Goal: Task Accomplishment & Management: Manage account settings

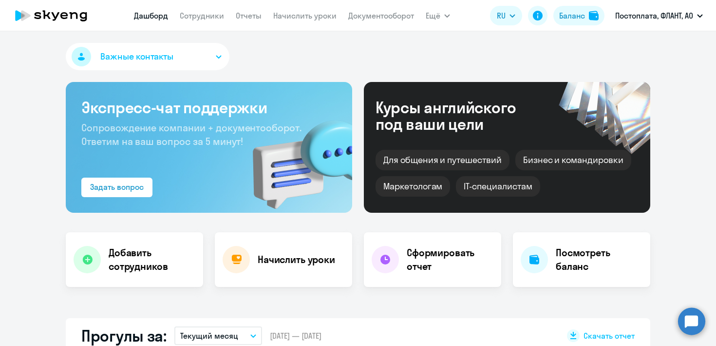
select select "30"
click at [198, 12] on link "Сотрудники" at bounding box center [202, 16] width 44 height 10
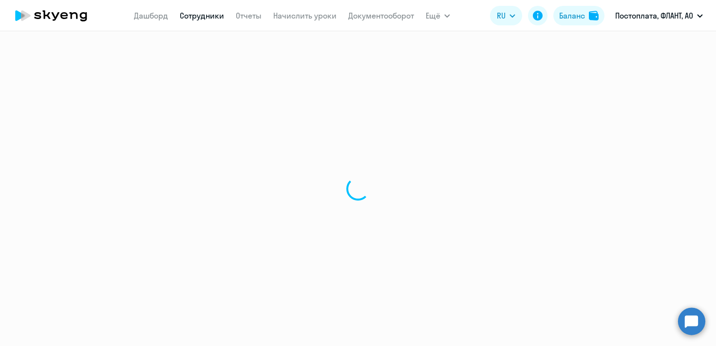
select select "30"
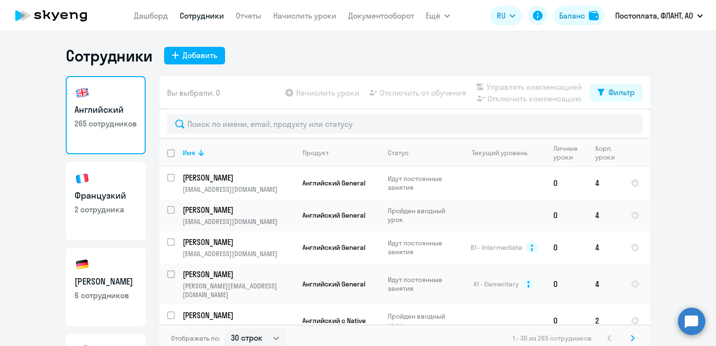
click at [117, 179] on link "Французкий 2 сотрудника" at bounding box center [106, 201] width 80 height 78
select select "30"
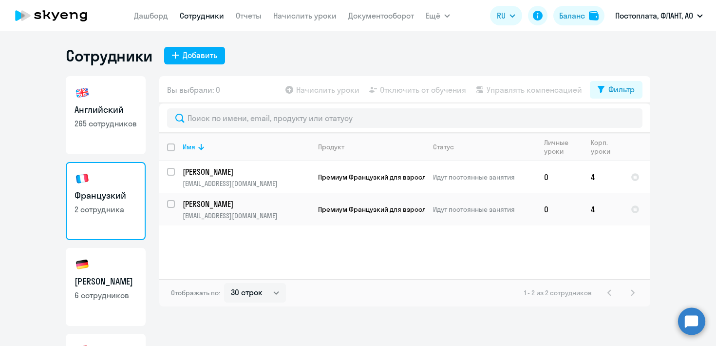
click at [98, 277] on h3 "[PERSON_NAME]" at bounding box center [106, 281] width 62 height 13
select select "30"
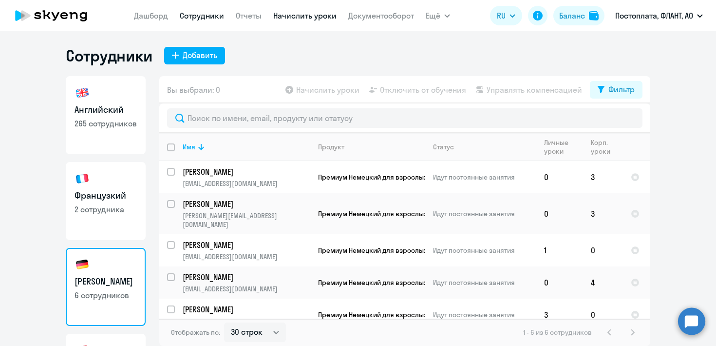
click at [297, 17] on link "Начислить уроки" at bounding box center [304, 16] width 63 height 10
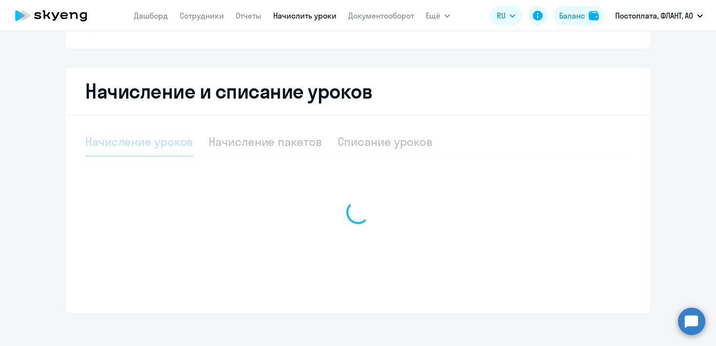
select select "10"
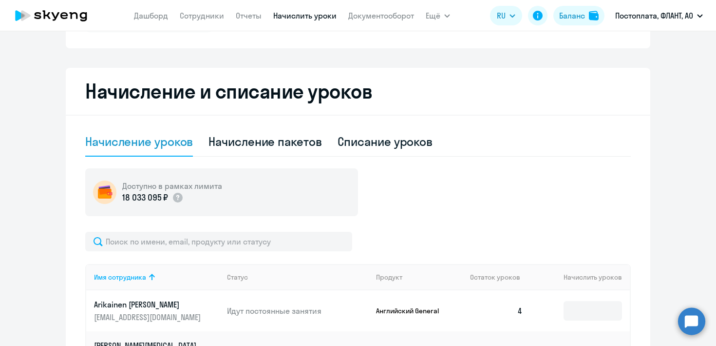
scroll to position [180, 0]
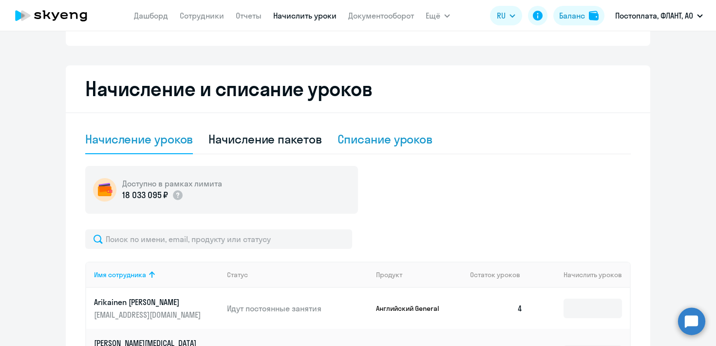
click at [369, 138] on div "Списание уроков" at bounding box center [386, 139] width 96 height 16
select select "10"
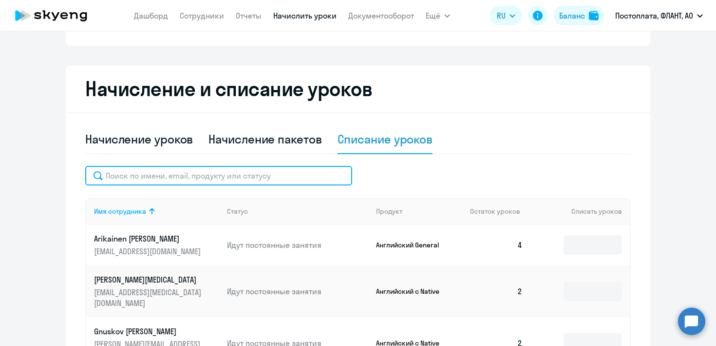
click at [237, 179] on input "text" at bounding box center [218, 175] width 267 height 19
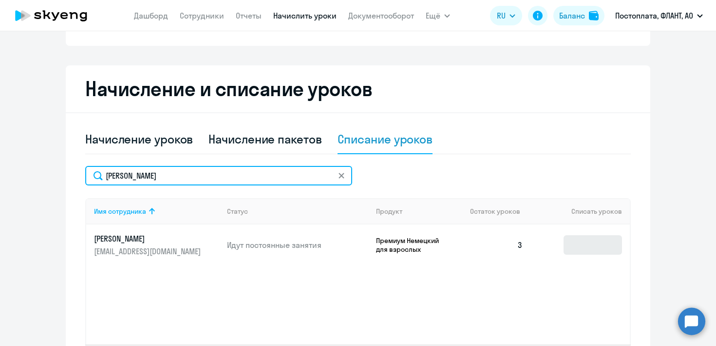
type input "[PERSON_NAME]"
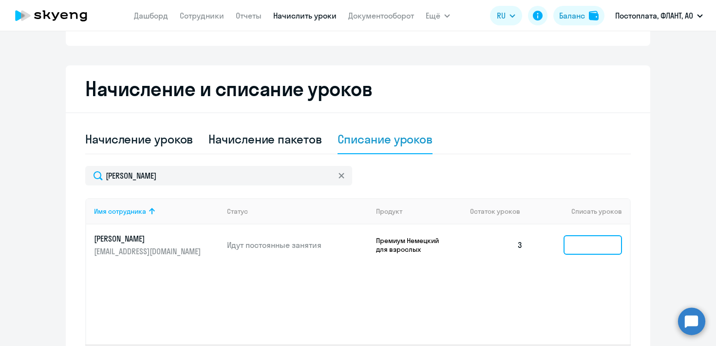
click at [579, 241] on input at bounding box center [593, 244] width 58 height 19
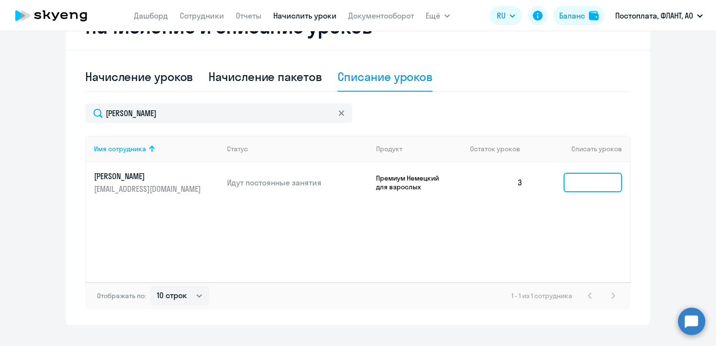
scroll to position [243, 0]
click at [596, 182] on input at bounding box center [593, 181] width 58 height 19
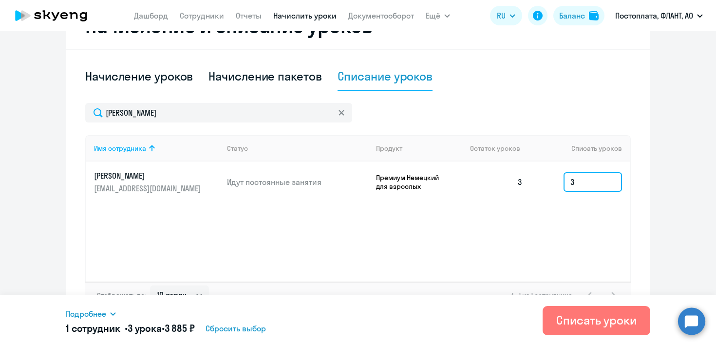
type input "3"
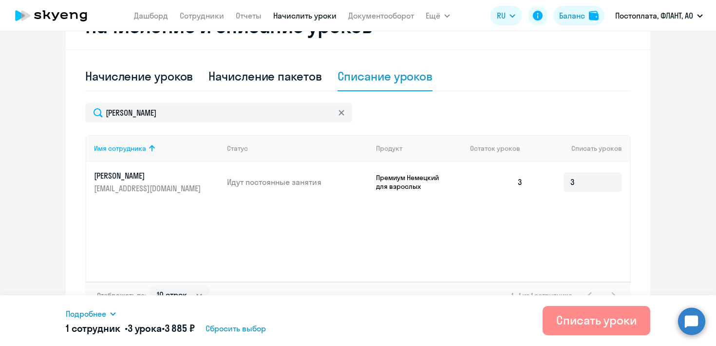
click at [593, 325] on div "Списать уроки" at bounding box center [597, 320] width 80 height 16
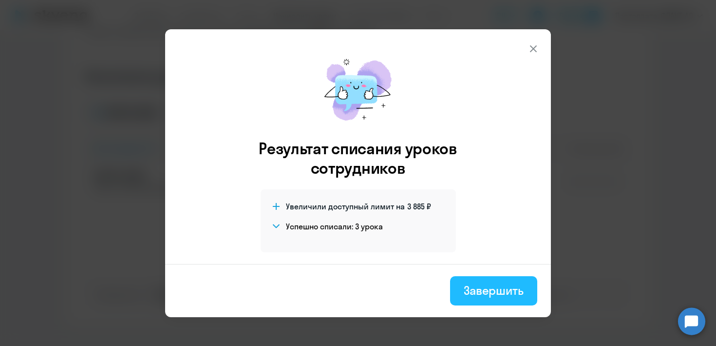
click at [477, 291] on div "Завершить" at bounding box center [494, 290] width 60 height 16
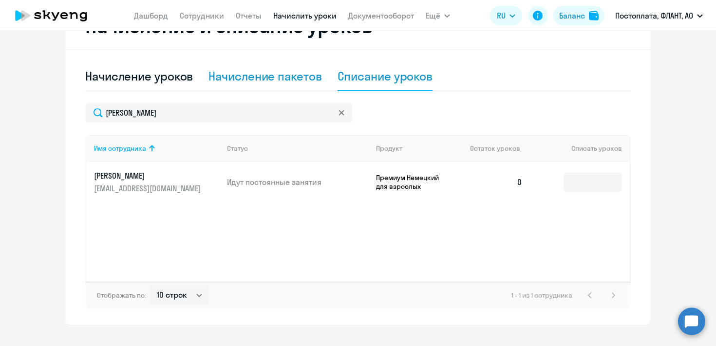
click at [271, 76] on div "Начисление пакетов" at bounding box center [265, 76] width 113 height 16
select select "10"
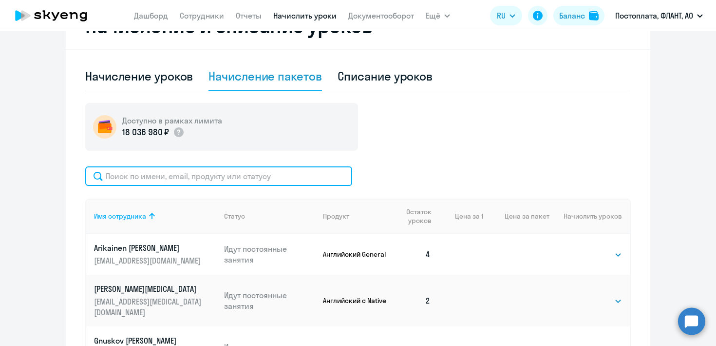
click at [206, 176] on input "text" at bounding box center [218, 175] width 267 height 19
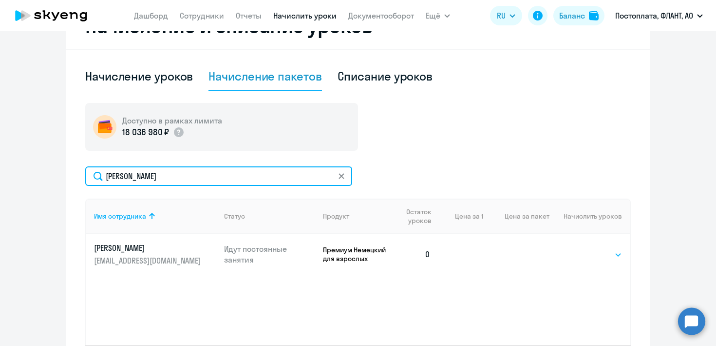
type input "[PERSON_NAME]"
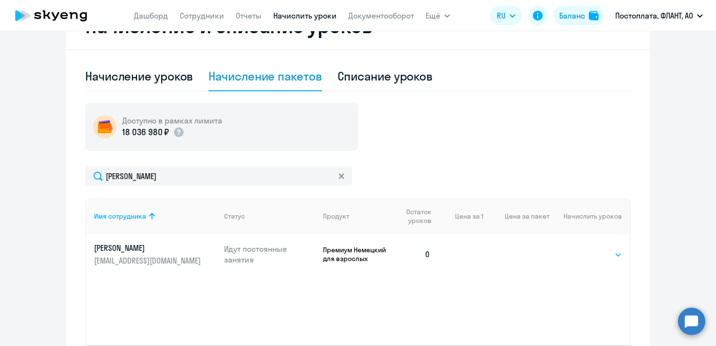
click at [606, 257] on select "Выбрать 4 8 16 32 64 96 128" at bounding box center [602, 255] width 40 height 12
select select "4"
click at [582, 249] on select "Выбрать 4 8 16 32 64 96 128" at bounding box center [602, 255] width 40 height 12
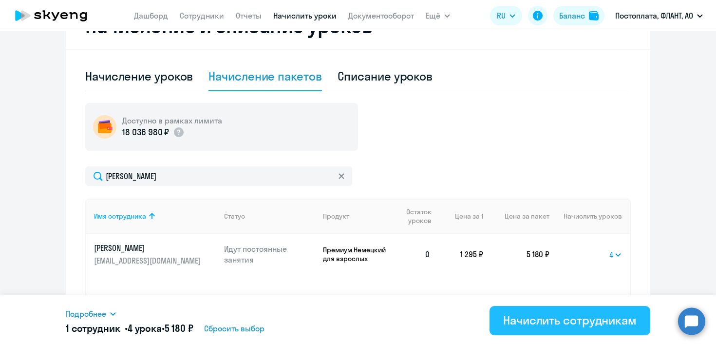
click at [543, 326] on div "Начислить сотрудникам" at bounding box center [570, 320] width 134 height 16
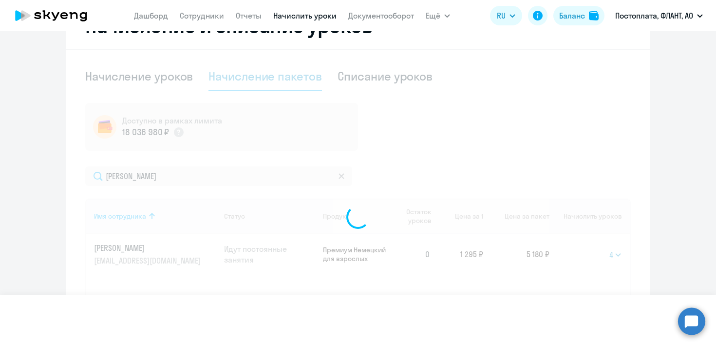
select select
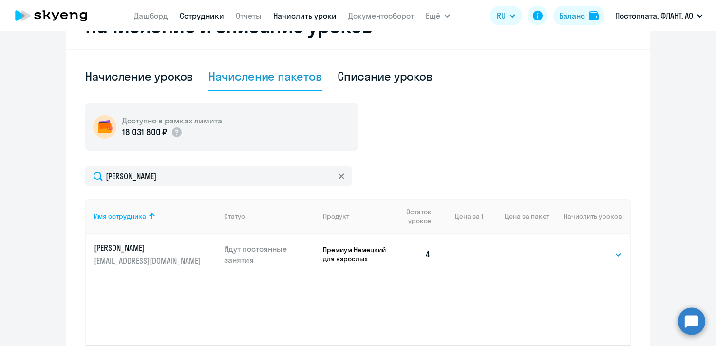
click at [201, 18] on link "Сотрудники" at bounding box center [202, 16] width 44 height 10
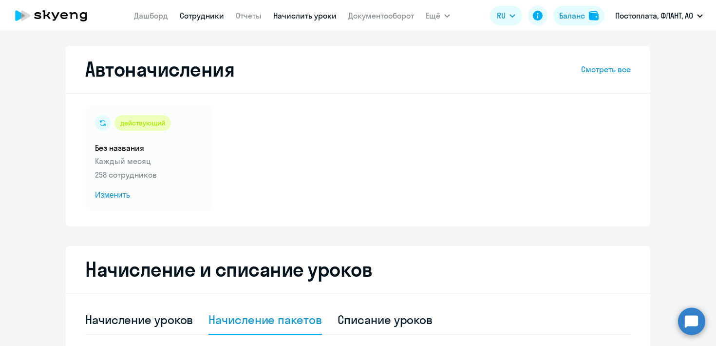
select select "30"
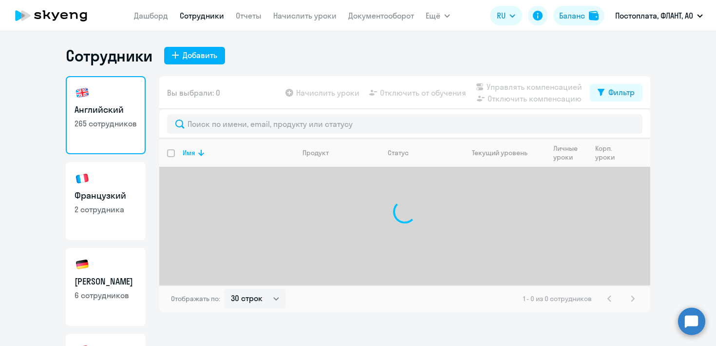
click at [110, 284] on h3 "[PERSON_NAME]" at bounding box center [106, 281] width 62 height 13
select select "30"
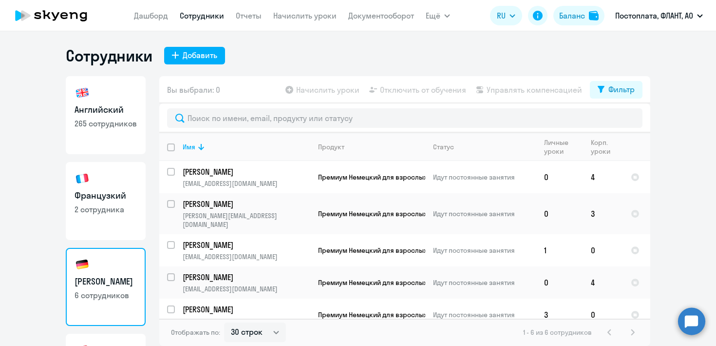
click at [101, 132] on link "Английский 265 сотрудников" at bounding box center [106, 115] width 80 height 78
select select "30"
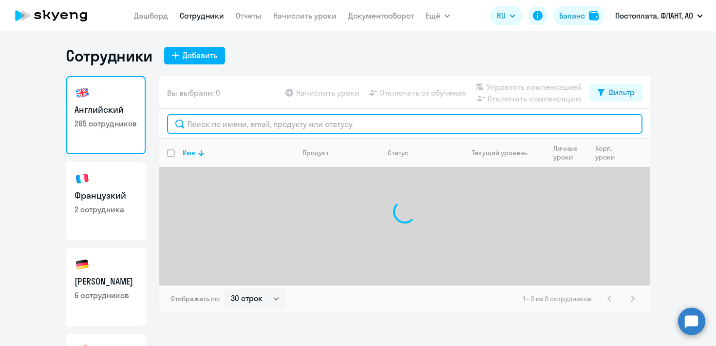
click at [227, 127] on input "text" at bounding box center [405, 123] width 476 height 19
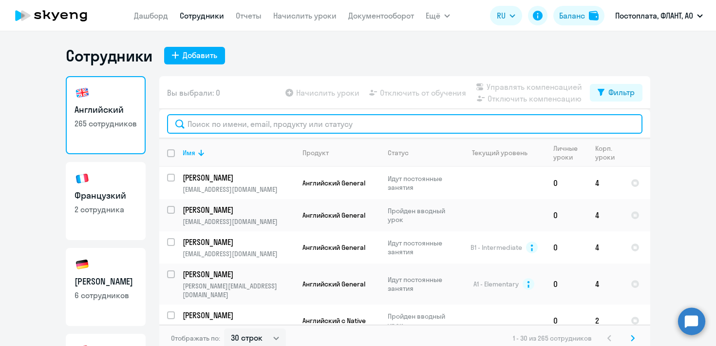
click at [216, 117] on input "text" at bounding box center [405, 123] width 476 height 19
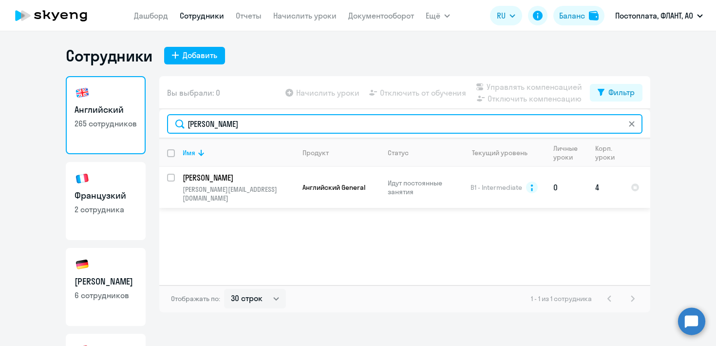
type input "[PERSON_NAME]"
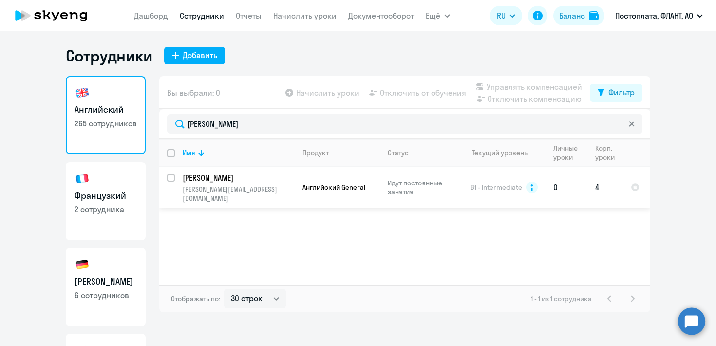
click at [228, 175] on p "[PERSON_NAME]" at bounding box center [238, 177] width 110 height 11
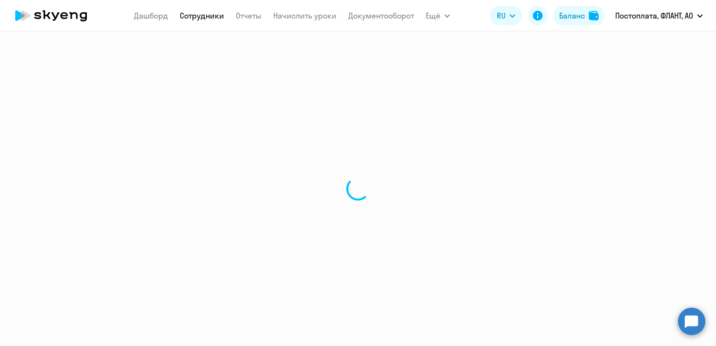
select select "english"
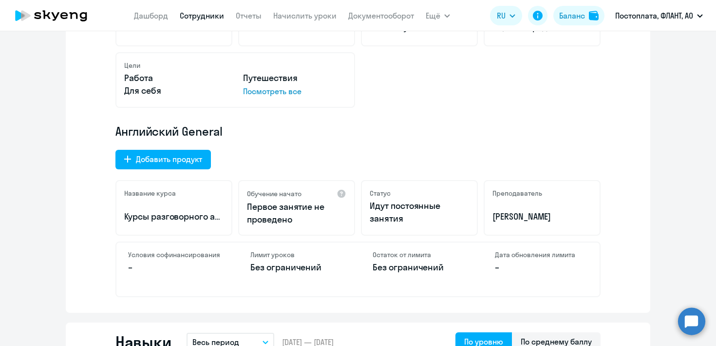
scroll to position [234, 0]
click at [163, 161] on div "Добавить продукт" at bounding box center [169, 159] width 66 height 12
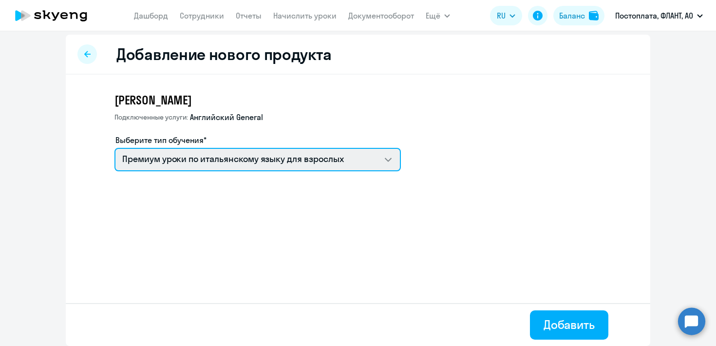
click at [210, 160] on select "Премиум уроки по итальянскому языку для взрослых Премиум уроки по испанскому яз…" at bounding box center [258, 159] width 287 height 23
select select "spanish_adult_not_native_speaker_premium"
click at [115, 148] on select "Премиум уроки по итальянскому языку для взрослых Премиум уроки по испанскому яз…" at bounding box center [258, 159] width 287 height 23
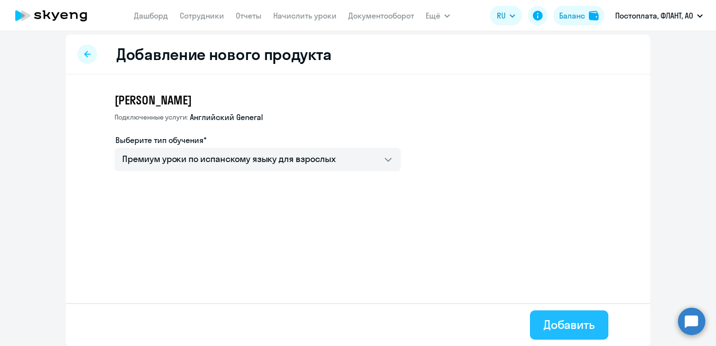
click at [534, 322] on button "Добавить" at bounding box center [569, 324] width 78 height 29
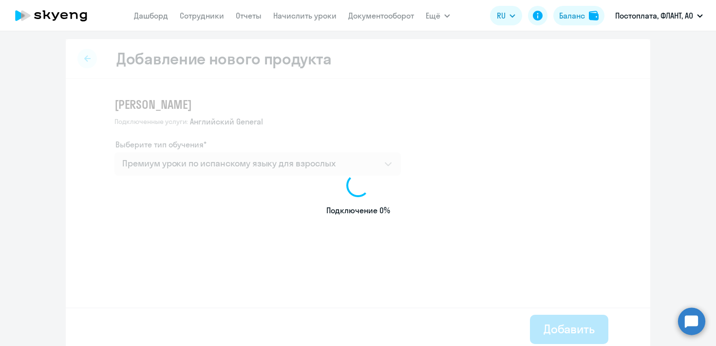
select select "english"
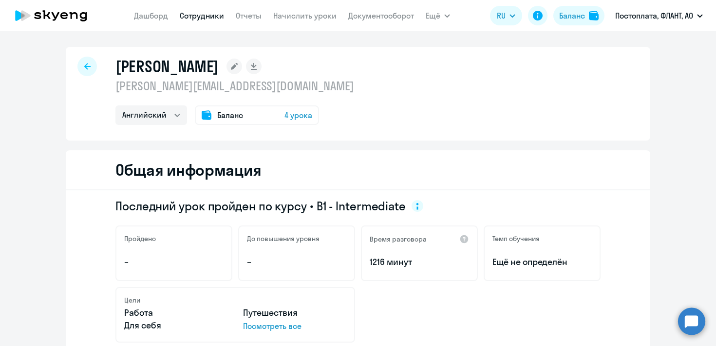
click at [84, 65] on icon at bounding box center [87, 66] width 6 height 7
select select "30"
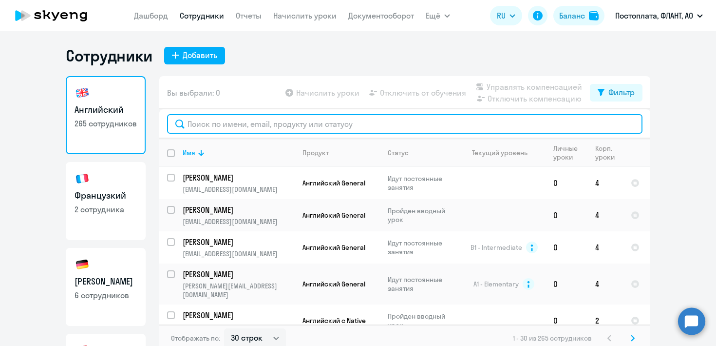
click at [283, 123] on input "text" at bounding box center [405, 123] width 476 height 19
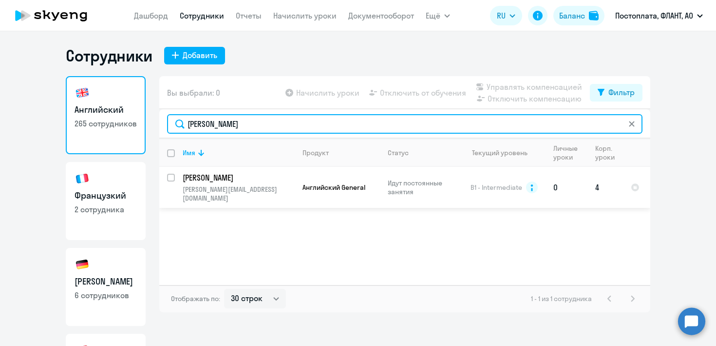
type input "[PERSON_NAME]"
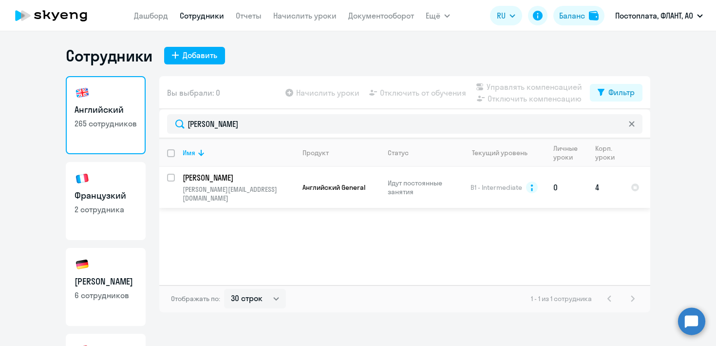
click at [171, 176] on input "select row 10381980" at bounding box center [176, 183] width 19 height 19
checkbox input "true"
click at [408, 94] on span "Отключить от обучения" at bounding box center [423, 93] width 86 height 12
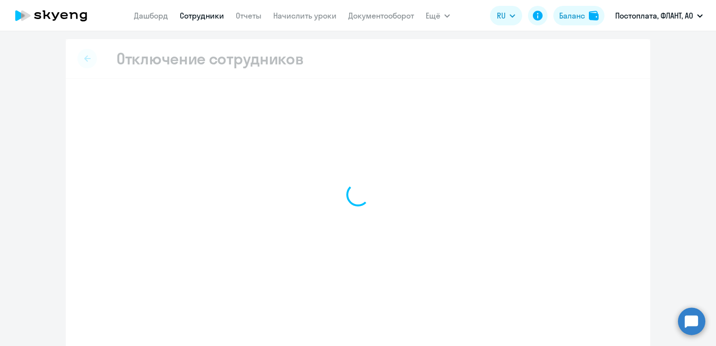
select select "all"
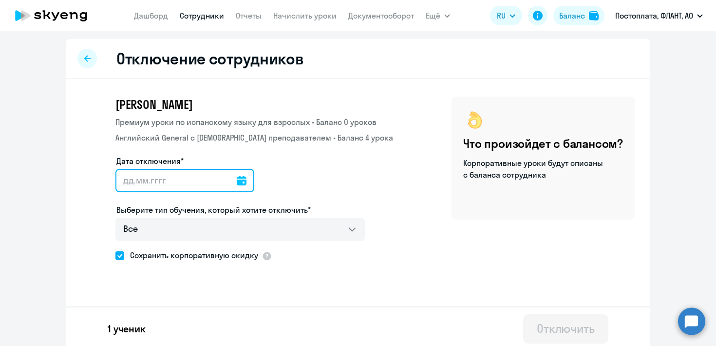
click at [117, 182] on input "Дата отключения*" at bounding box center [185, 180] width 139 height 23
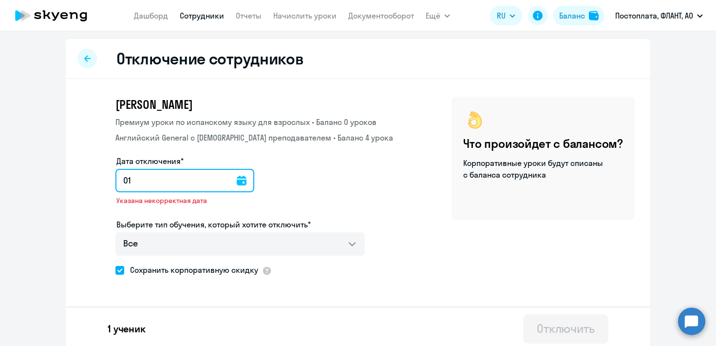
type input "0"
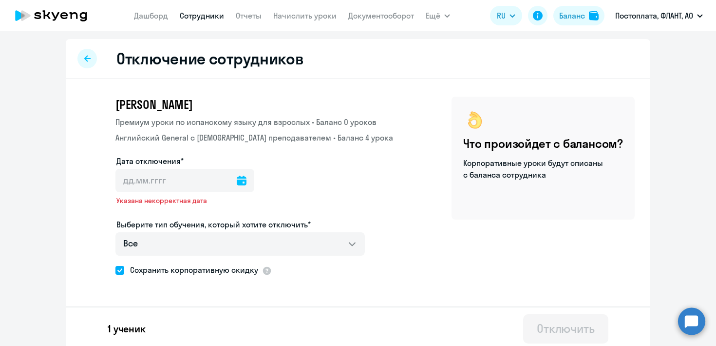
click at [237, 181] on icon at bounding box center [242, 180] width 10 height 10
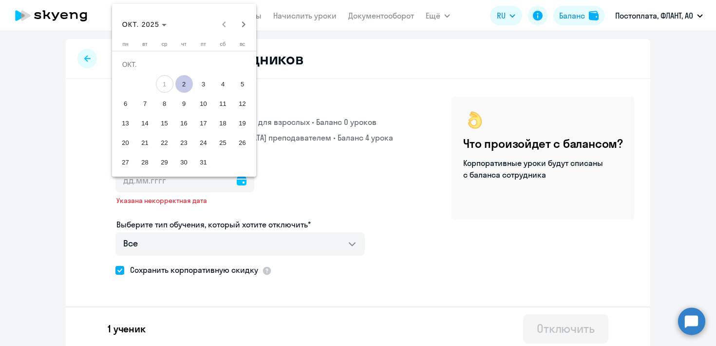
click at [163, 82] on span "1" at bounding box center [165, 84] width 18 height 18
click at [179, 84] on span "2" at bounding box center [184, 84] width 18 height 18
type input "[DATE]"
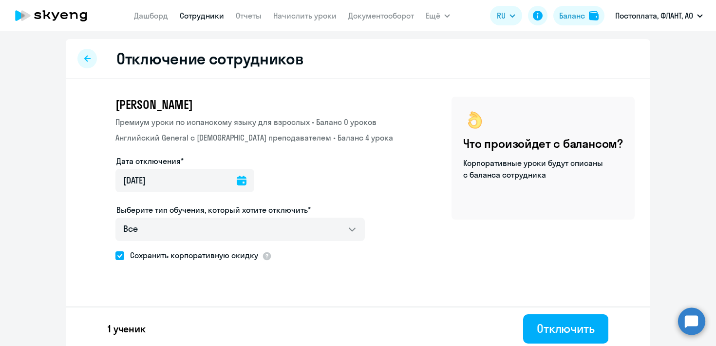
click at [237, 184] on icon at bounding box center [242, 180] width 10 height 10
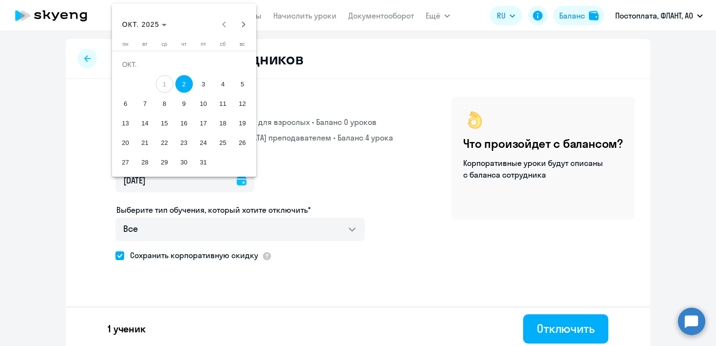
click at [185, 85] on span "2" at bounding box center [184, 84] width 18 height 18
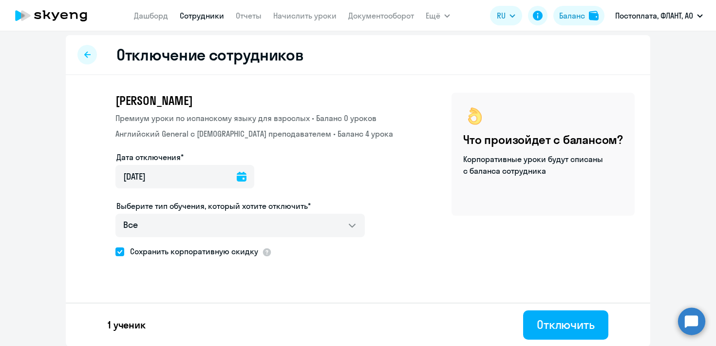
scroll to position [4, 0]
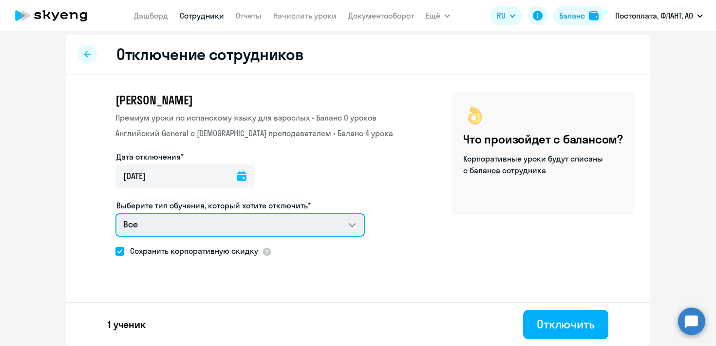
click at [185, 223] on select "Все Премиум уроки по испанскому языку для взрослых Английский General с русског…" at bounding box center [241, 224] width 250 height 23
select select "english_adult_not_native_speaker"
click at [116, 213] on select "Все Премиум уроки по испанскому языку для взрослых Английский General с русског…" at bounding box center [241, 224] width 250 height 23
click at [329, 227] on select "Все Премиум уроки по испанскому языку для взрослых Английский General с русског…" at bounding box center [241, 224] width 250 height 23
click at [116, 213] on select "Все Премиум уроки по испанскому языку для взрослых Английский General с русског…" at bounding box center [241, 224] width 250 height 23
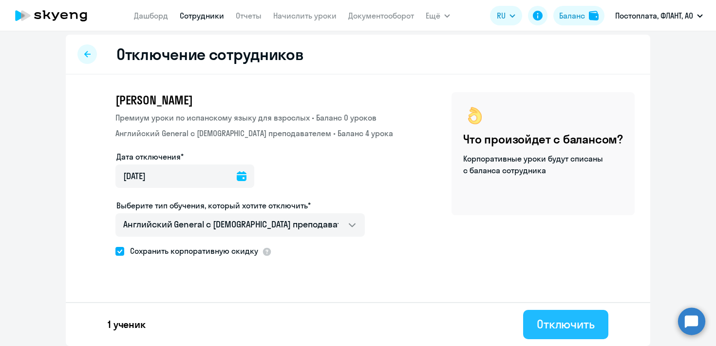
click at [546, 327] on div "Отключить" at bounding box center [566, 324] width 58 height 16
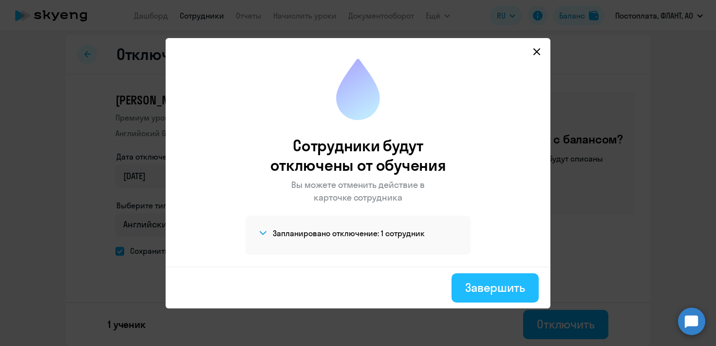
click at [468, 288] on div "Завершить" at bounding box center [495, 287] width 60 height 16
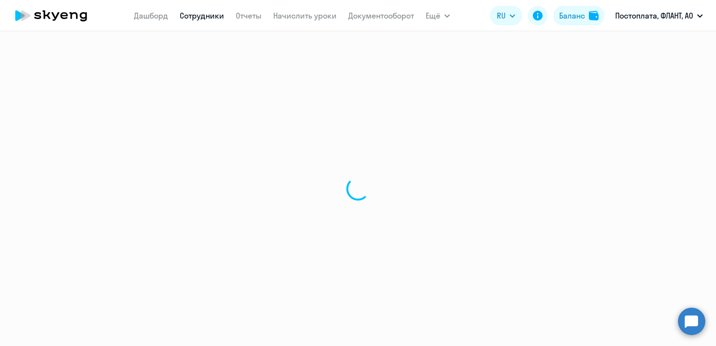
select select "30"
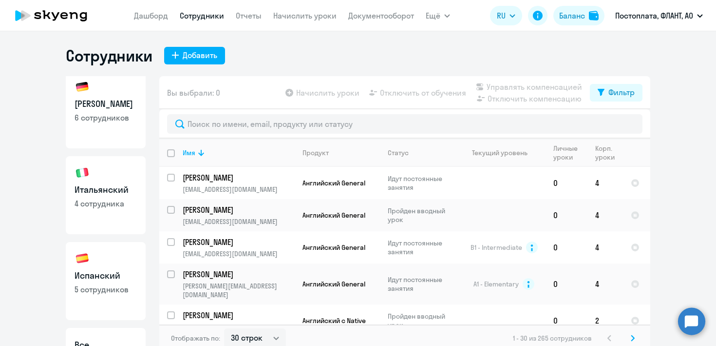
scroll to position [190, 0]
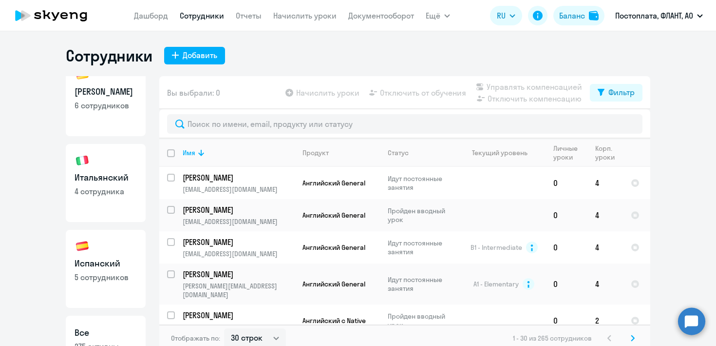
click at [107, 255] on link "Испанский 5 сотрудников" at bounding box center [106, 269] width 80 height 78
select select "30"
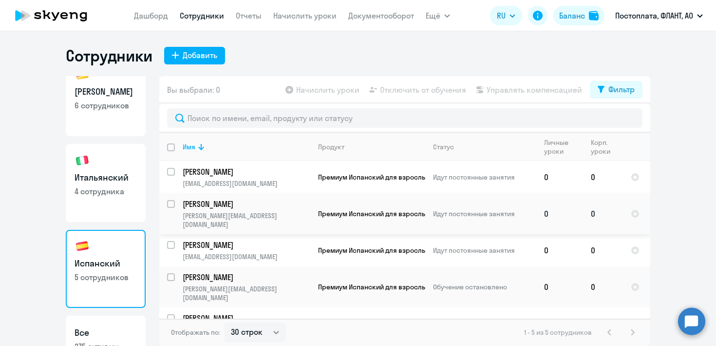
click at [469, 210] on p "Идут постоянные занятия" at bounding box center [484, 213] width 103 height 9
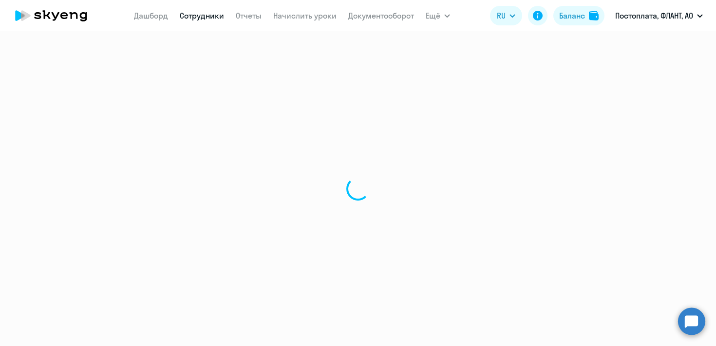
select select "english"
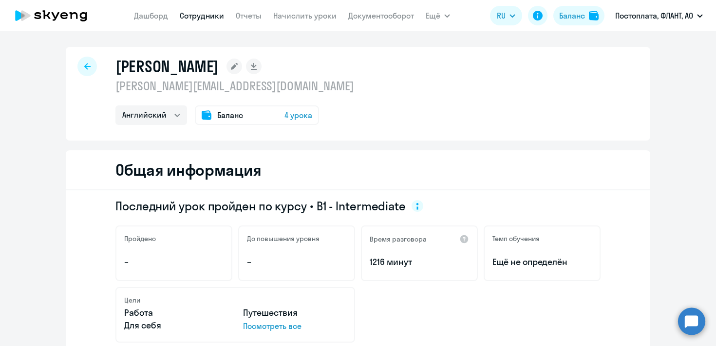
select select "30"
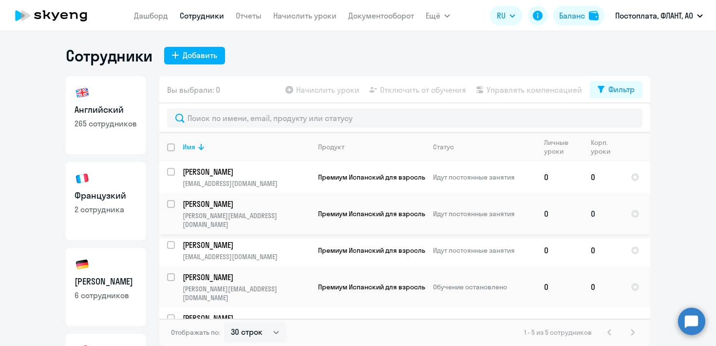
click at [168, 206] on input "select row 10381980" at bounding box center [176, 209] width 19 height 19
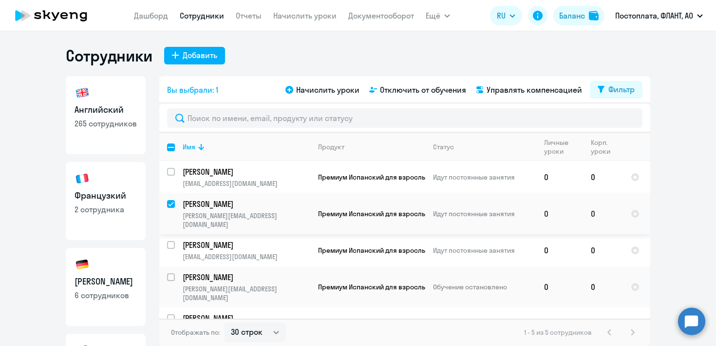
click at [169, 205] on input "deselect row 10381980" at bounding box center [176, 209] width 19 height 19
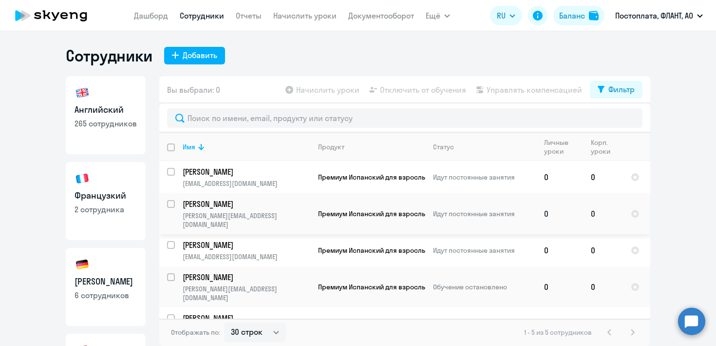
click at [169, 205] on input "select row 10381980" at bounding box center [176, 209] width 19 height 19
checkbox input "true"
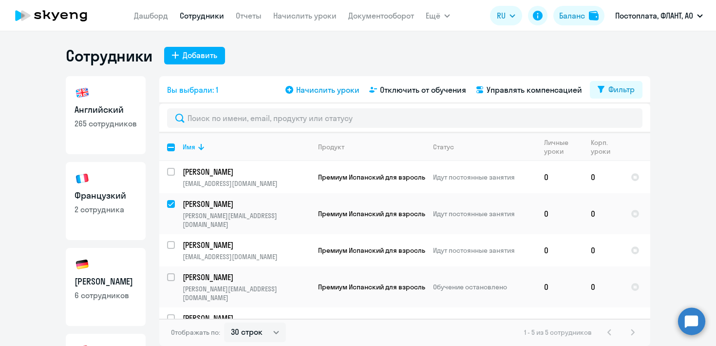
click at [316, 89] on span "Начислить уроки" at bounding box center [327, 90] width 63 height 12
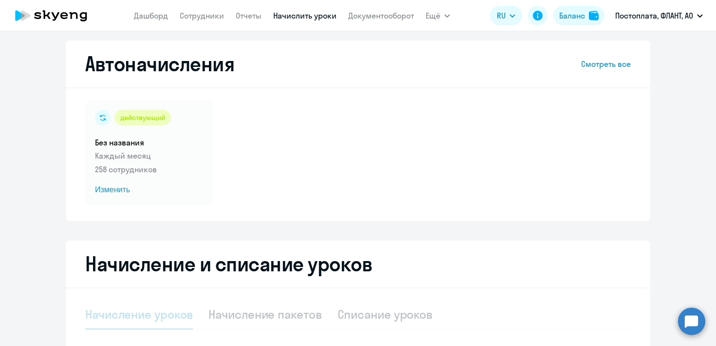
select select "10"
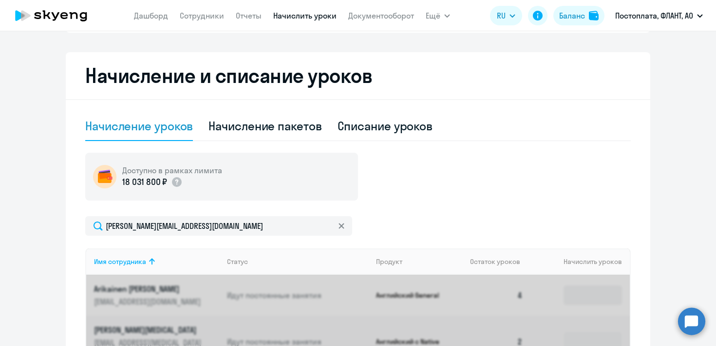
scroll to position [195, 0]
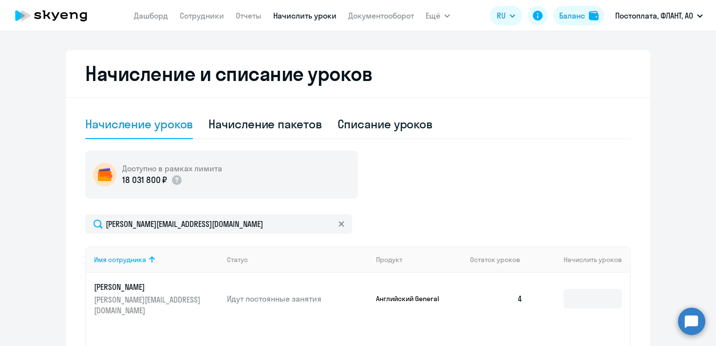
click at [234, 125] on div "Начисление пакетов" at bounding box center [265, 124] width 113 height 16
select select "10"
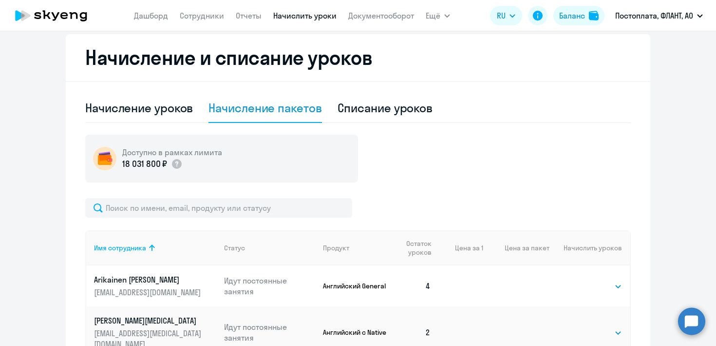
scroll to position [227, 0]
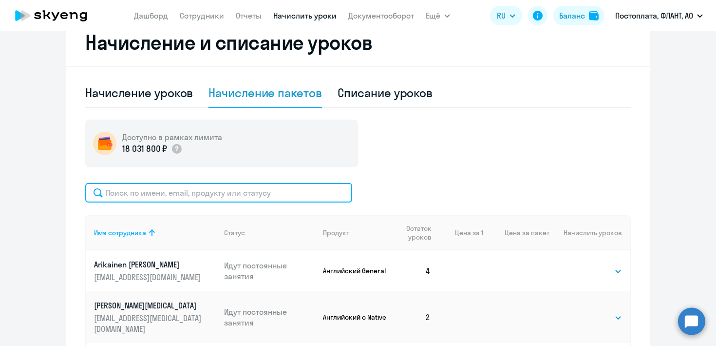
click at [222, 190] on input "text" at bounding box center [218, 192] width 267 height 19
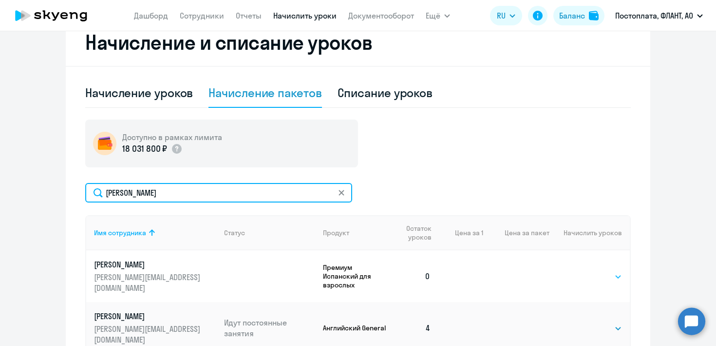
type input "[PERSON_NAME]"
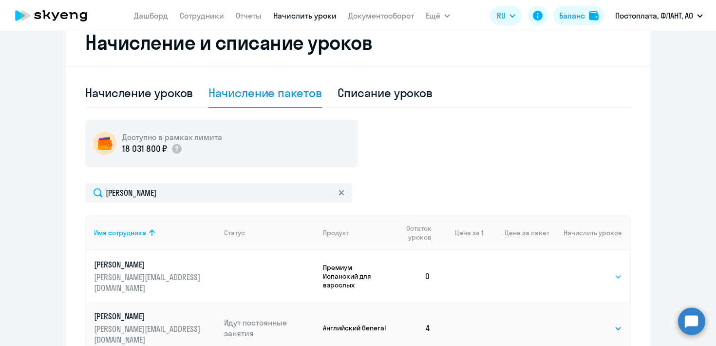
click at [592, 271] on select "Выбрать 4 8 16 32 64 96 128" at bounding box center [602, 277] width 40 height 12
select select "4"
click at [582, 271] on select "Выбрать 4 8 16 32 64 96 128" at bounding box center [602, 277] width 40 height 12
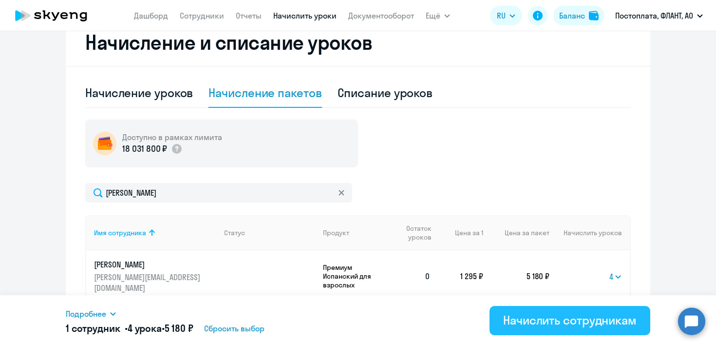
click at [527, 319] on div "Начислить сотрудникам" at bounding box center [570, 320] width 134 height 16
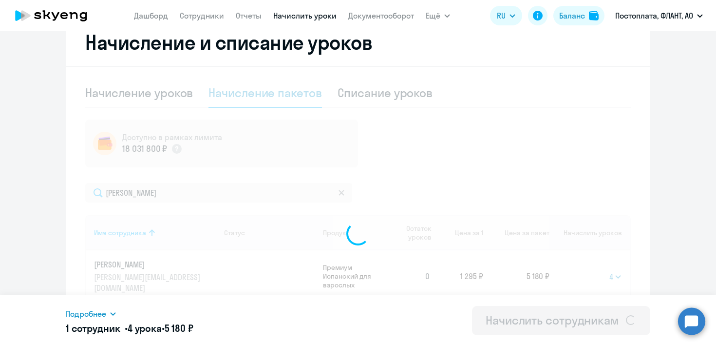
select select
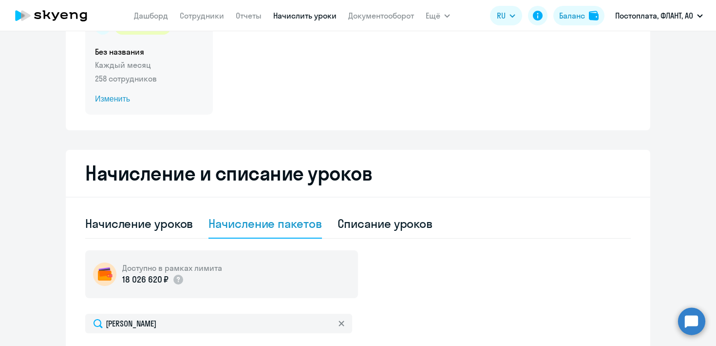
scroll to position [94, 0]
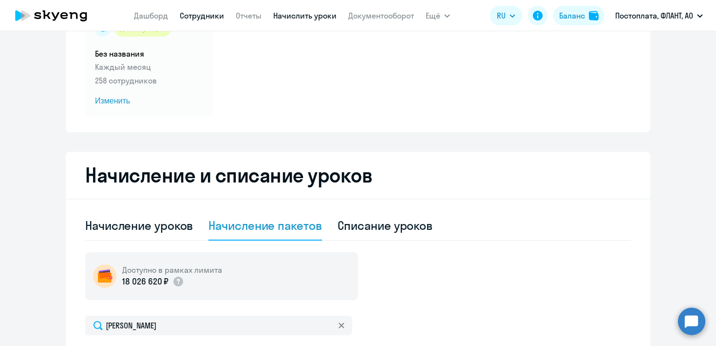
click at [191, 12] on link "Сотрудники" at bounding box center [202, 16] width 44 height 10
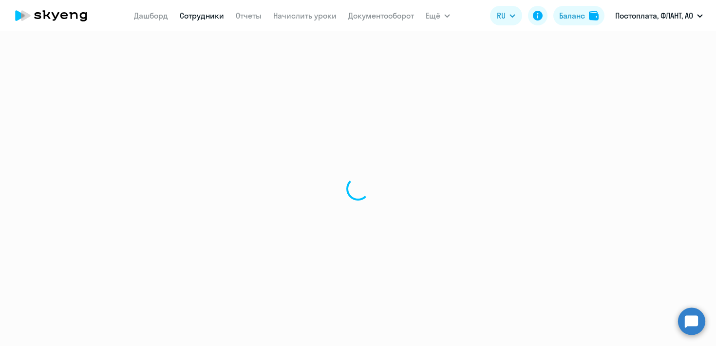
select select "30"
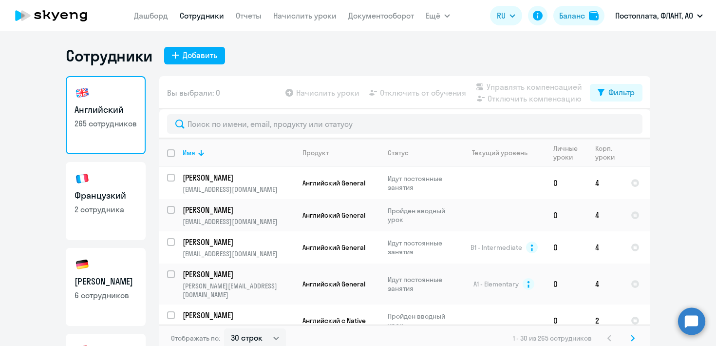
click at [100, 195] on h3 "Французкий" at bounding box center [106, 195] width 62 height 13
select select "30"
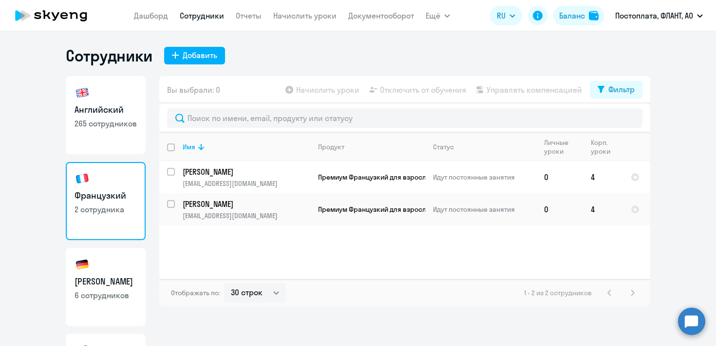
click at [78, 279] on h3 "[PERSON_NAME]" at bounding box center [106, 281] width 62 height 13
select select "30"
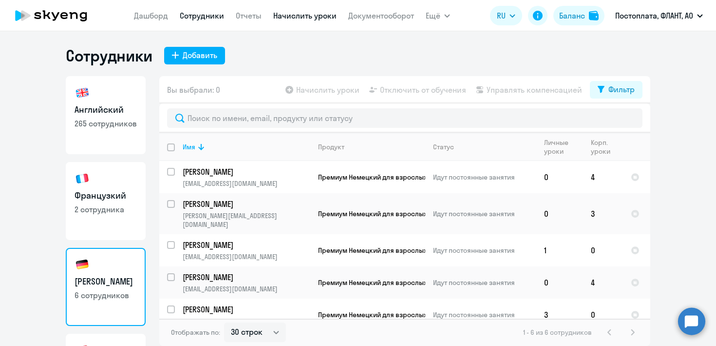
click at [295, 19] on link "Начислить уроки" at bounding box center [304, 16] width 63 height 10
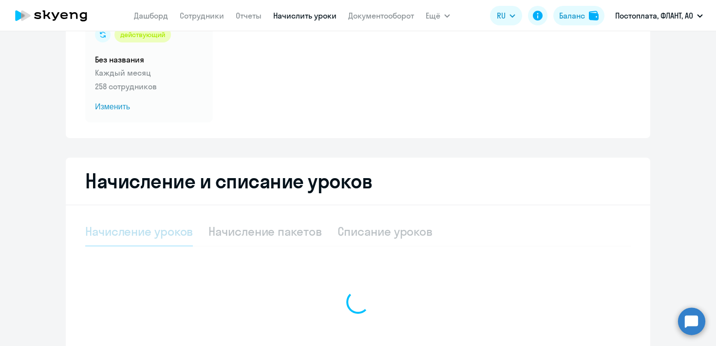
select select "10"
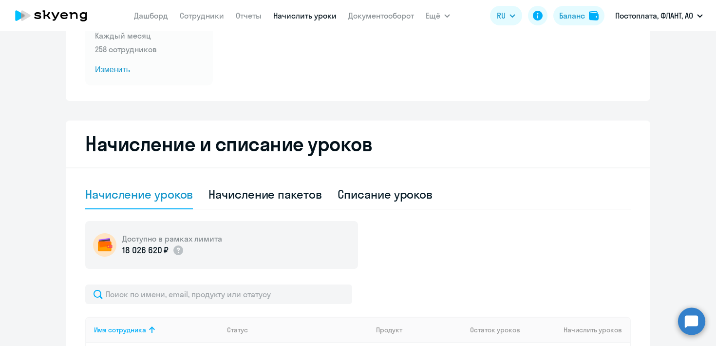
scroll to position [178, 0]
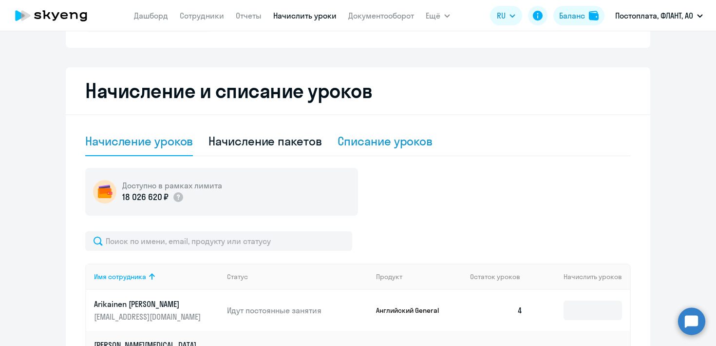
click at [394, 141] on div "Списание уроков" at bounding box center [386, 141] width 96 height 16
select select "10"
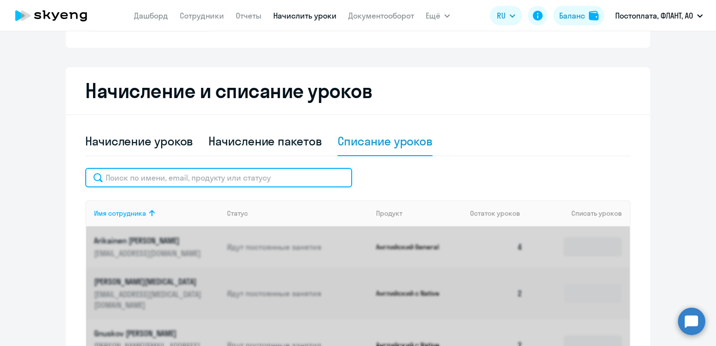
click at [200, 179] on input "text" at bounding box center [218, 177] width 267 height 19
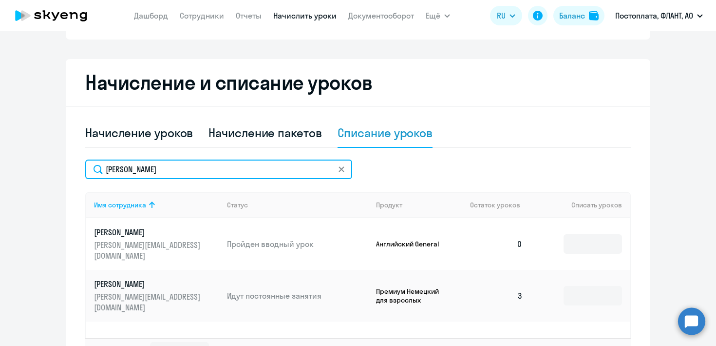
scroll to position [259, 0]
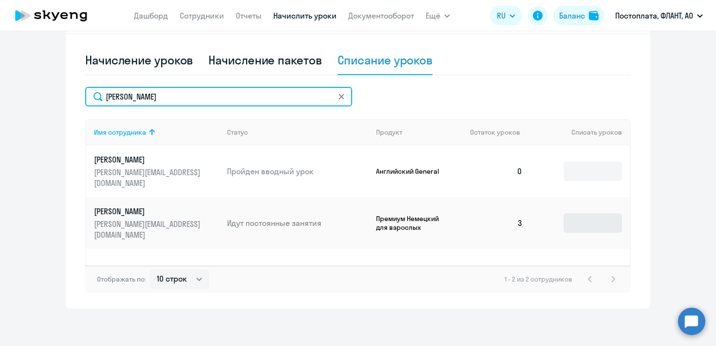
type input "[PERSON_NAME]"
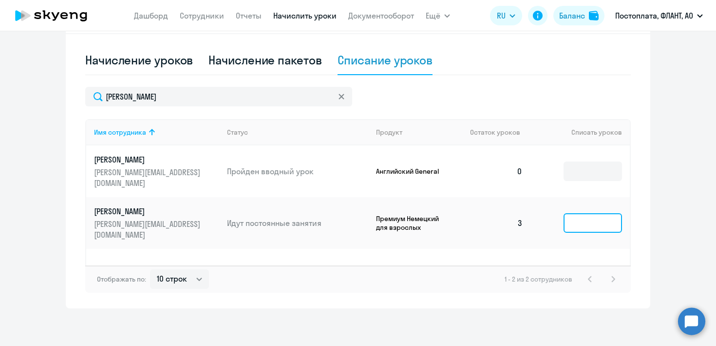
click at [570, 213] on input at bounding box center [593, 222] width 58 height 19
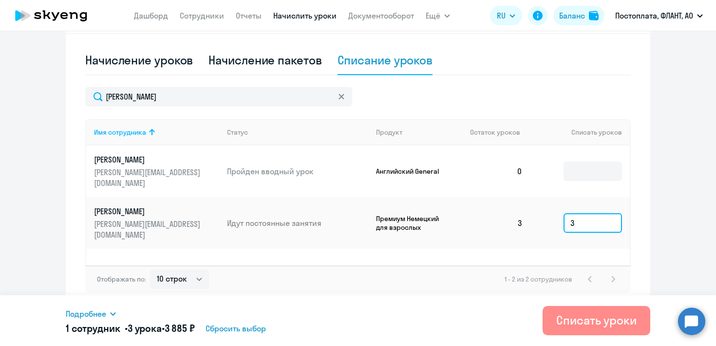
type input "3"
click at [570, 320] on div "Списать уроки" at bounding box center [597, 320] width 80 height 16
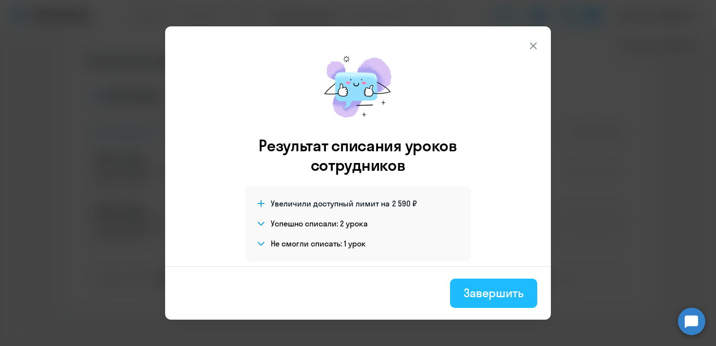
click at [464, 291] on div "Завершить" at bounding box center [494, 293] width 60 height 16
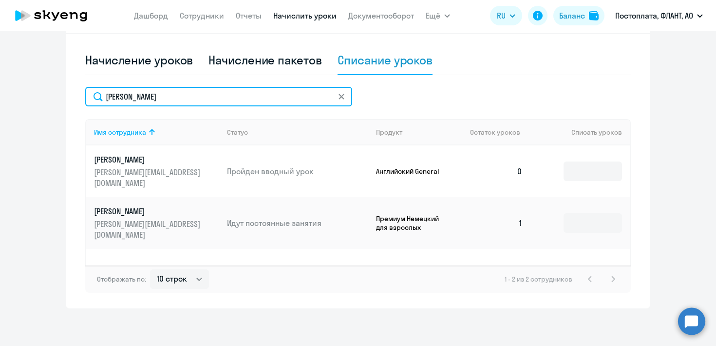
click at [187, 91] on input "[PERSON_NAME]" at bounding box center [218, 96] width 267 height 19
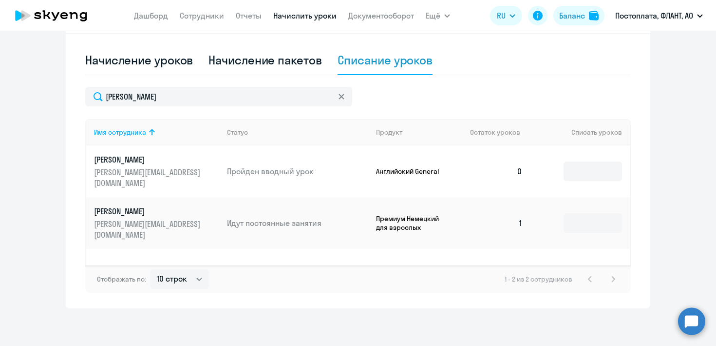
click at [357, 62] on div "Списание уроков" at bounding box center [386, 60] width 96 height 16
click at [271, 63] on div "Начисление пакетов" at bounding box center [265, 60] width 113 height 16
select select "10"
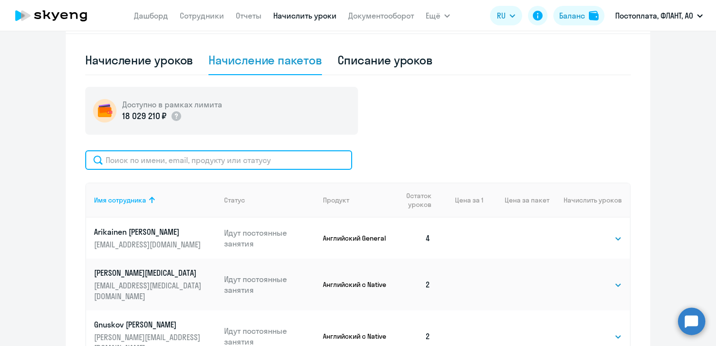
click at [218, 157] on input "text" at bounding box center [218, 159] width 267 height 19
type input "[PERSON_NAME]"
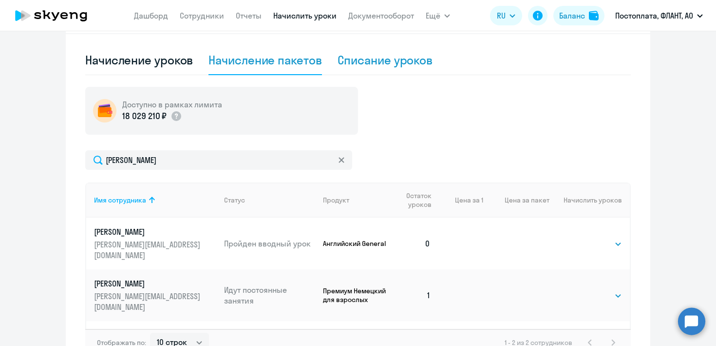
click at [379, 64] on div "Списание уроков" at bounding box center [386, 60] width 96 height 16
select select "10"
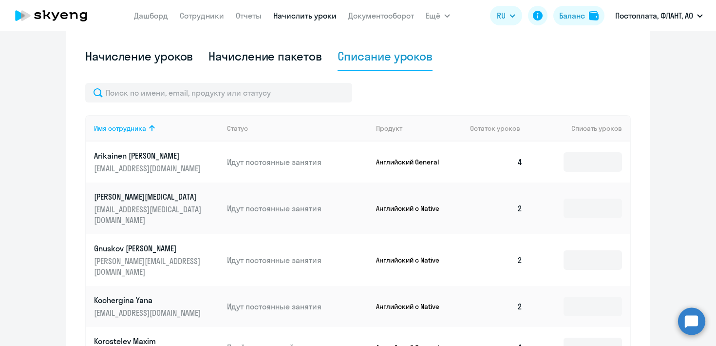
scroll to position [258, 0]
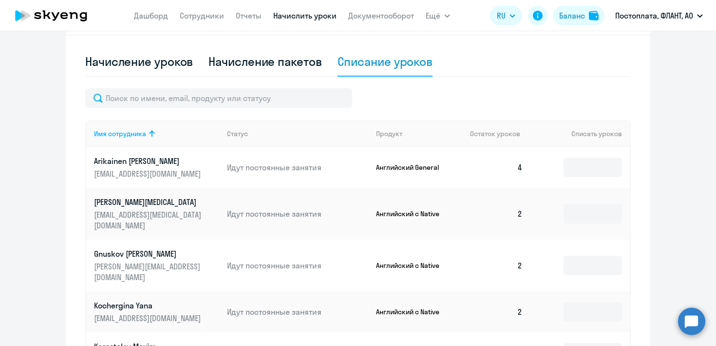
click at [242, 109] on div "Имя сотрудника Статус Продукт Остаток уроков Списать уроков Arikainen [PERSON_N…" at bounding box center [358, 340] width 546 height 504
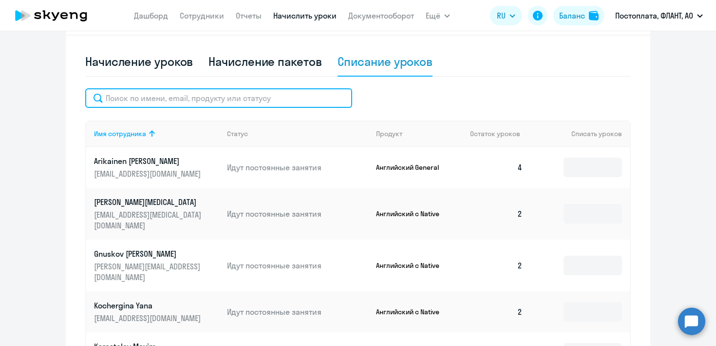
click at [241, 102] on input "text" at bounding box center [218, 97] width 267 height 19
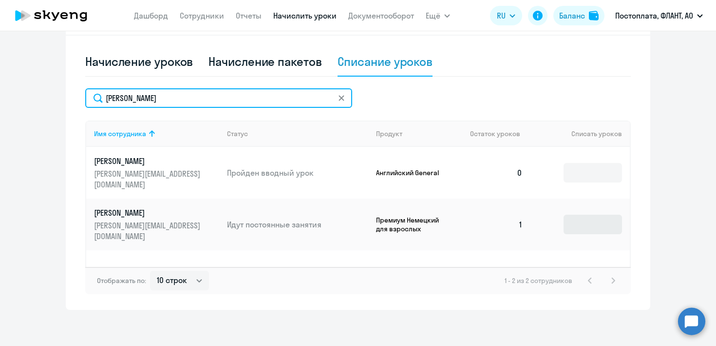
type input "[PERSON_NAME]"
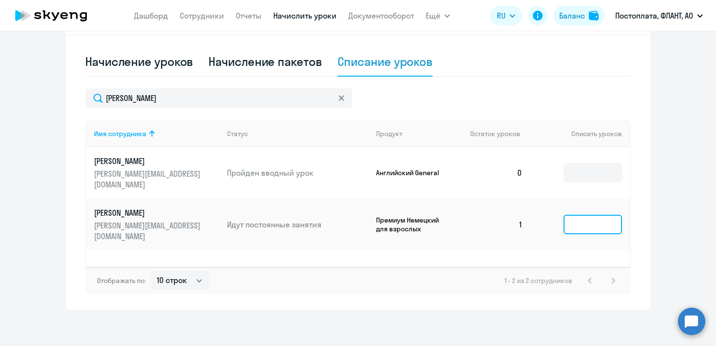
click at [579, 214] on input at bounding box center [593, 223] width 58 height 19
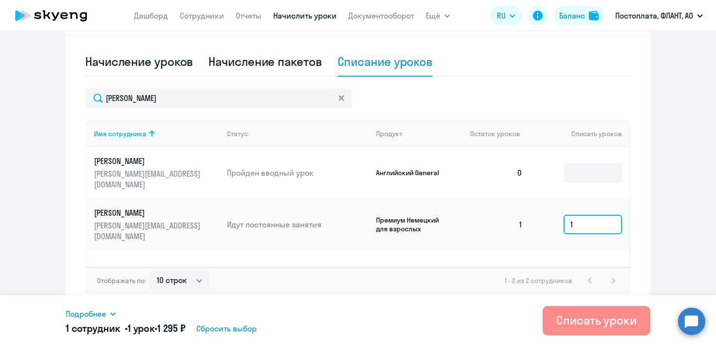
type input "1"
click at [586, 319] on div "Списать уроки" at bounding box center [597, 320] width 80 height 16
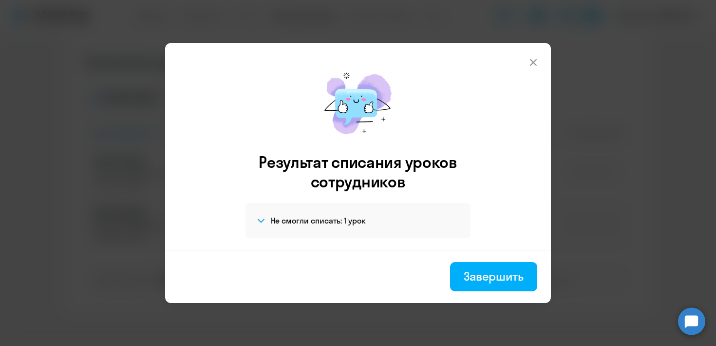
click at [339, 223] on h4 "Не смогли списать: 1 урок" at bounding box center [318, 220] width 95 height 11
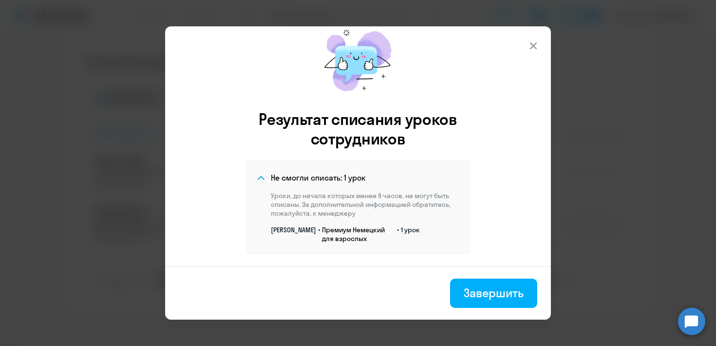
scroll to position [35, 0]
click at [530, 45] on icon at bounding box center [534, 46] width 12 height 12
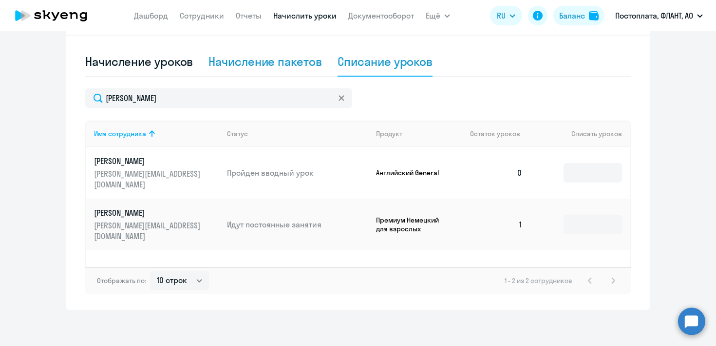
click at [278, 68] on div "Начисление пакетов" at bounding box center [265, 62] width 113 height 16
select select "10"
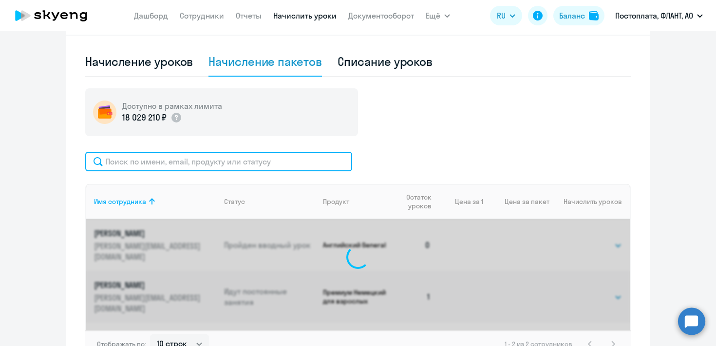
click at [226, 159] on input "text" at bounding box center [218, 161] width 267 height 19
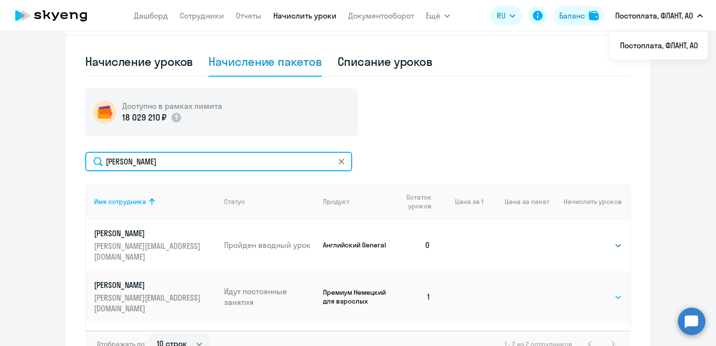
type input "[PERSON_NAME]"
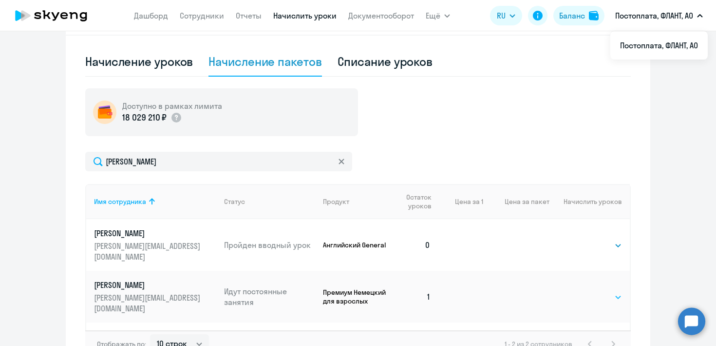
click at [589, 291] on select "Выбрать 4 8 16 32 64 96 128" at bounding box center [602, 297] width 40 height 12
select select "4"
click at [582, 291] on select "Выбрать 4 8 16 32 64 96 128" at bounding box center [602, 297] width 40 height 12
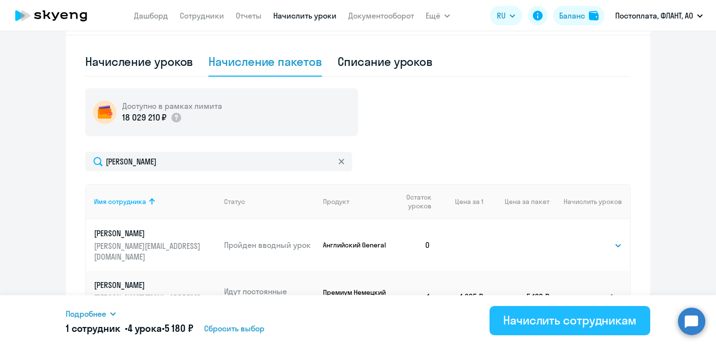
click at [517, 320] on div "Начислить сотрудникам" at bounding box center [570, 320] width 134 height 16
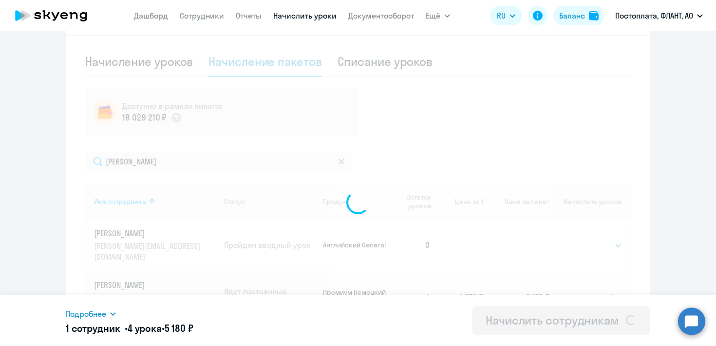
select select
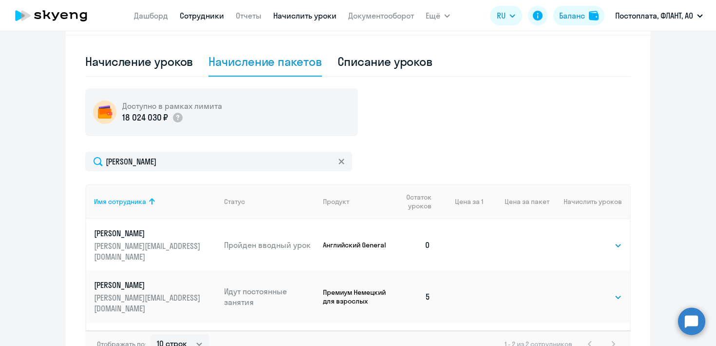
click at [208, 20] on link "Сотрудники" at bounding box center [202, 16] width 44 height 10
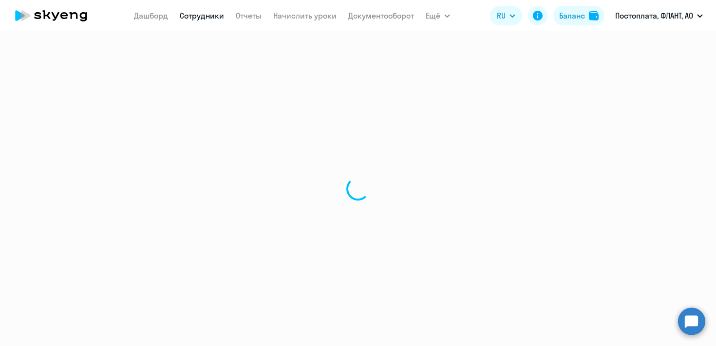
select select "30"
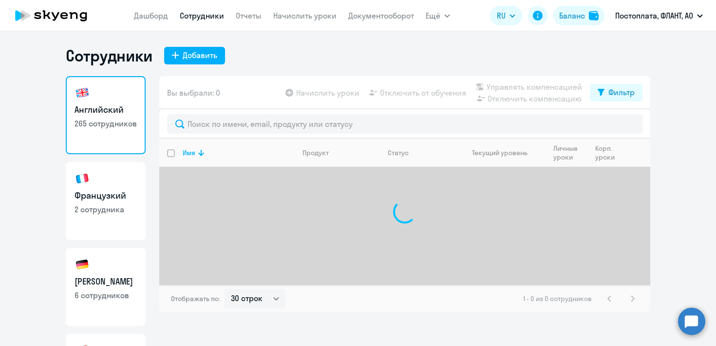
click at [105, 276] on h3 "[PERSON_NAME]" at bounding box center [106, 281] width 62 height 13
select select "30"
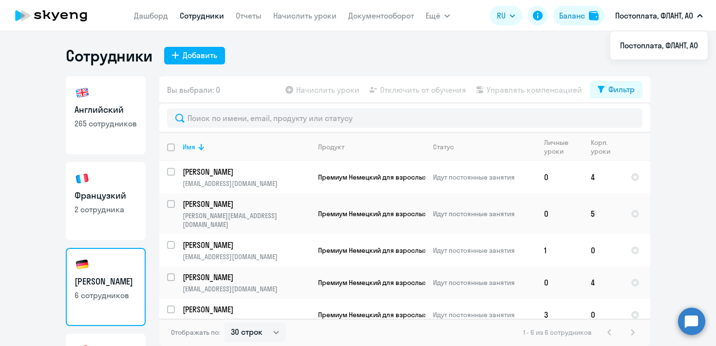
click at [694, 115] on ng-component "Сотрудники Добавить Английский 265 сотрудников [DEMOGRAPHIC_DATA] 2 сотрудника …" at bounding box center [358, 196] width 716 height 300
drag, startPoint x: 306, startPoint y: 16, endPoint x: 308, endPoint y: 33, distance: 17.2
click at [306, 16] on link "Начислить уроки" at bounding box center [304, 16] width 63 height 10
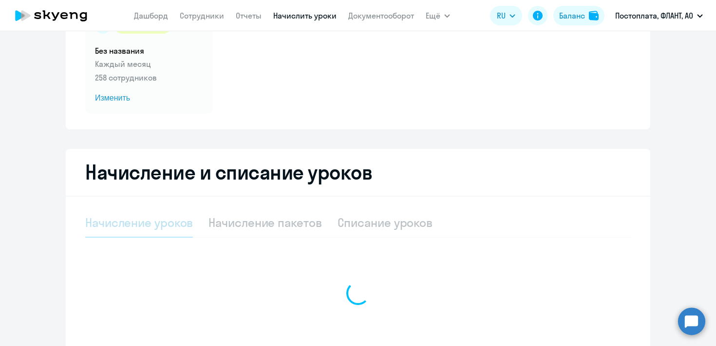
scroll to position [183, 0]
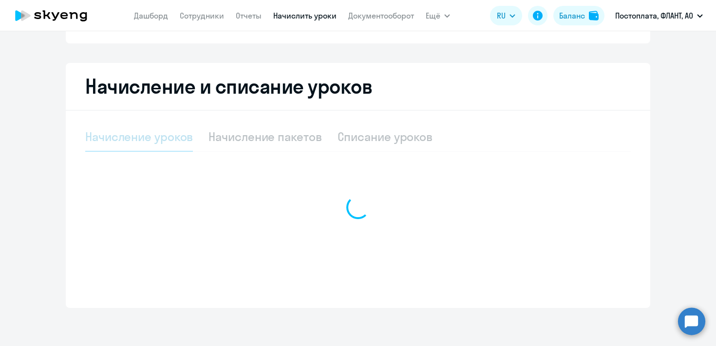
select select "10"
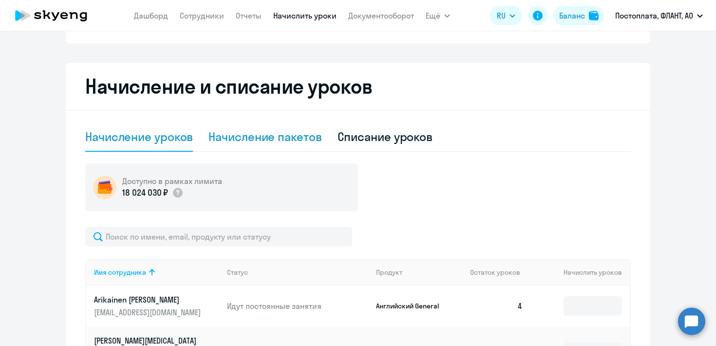
click at [283, 142] on div "Начисление пакетов" at bounding box center [265, 137] width 113 height 16
select select "10"
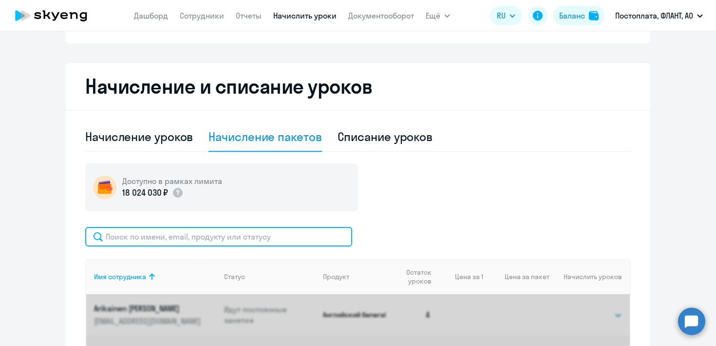
click at [195, 237] on input "text" at bounding box center [218, 236] width 267 height 19
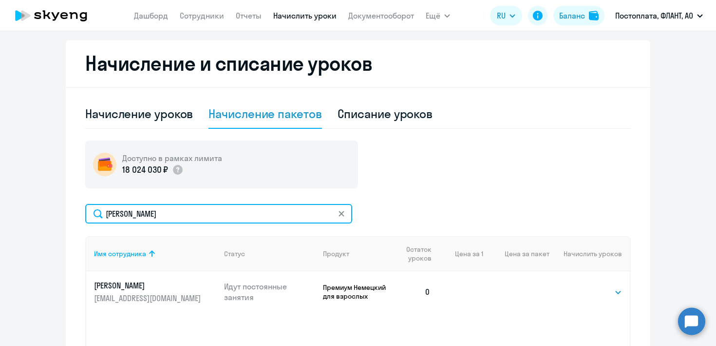
scroll to position [216, 0]
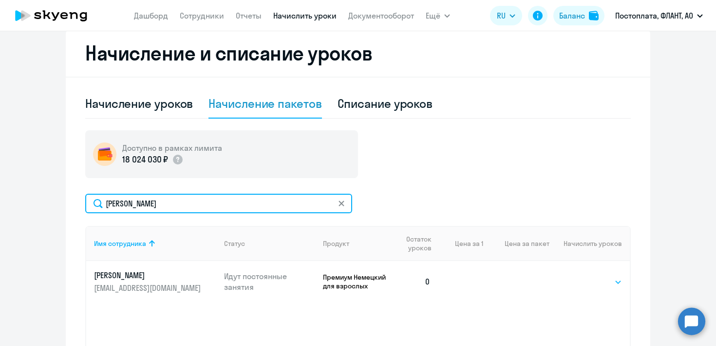
type input "[PERSON_NAME]"
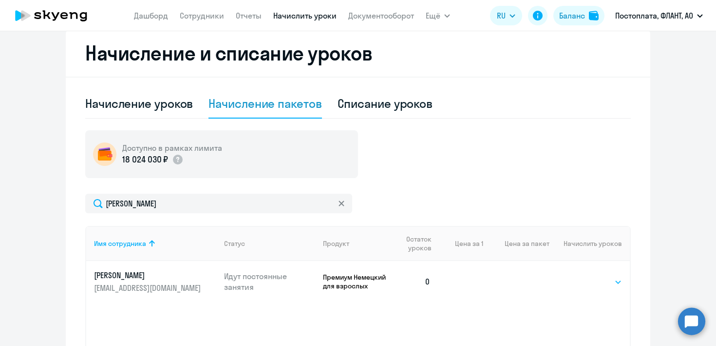
click at [594, 280] on select "Выбрать 4 8 16 32 64 96 128" at bounding box center [602, 282] width 40 height 12
select select "4"
click at [582, 276] on select "Выбрать 4 8 16 32 64 96 128" at bounding box center [602, 282] width 40 height 12
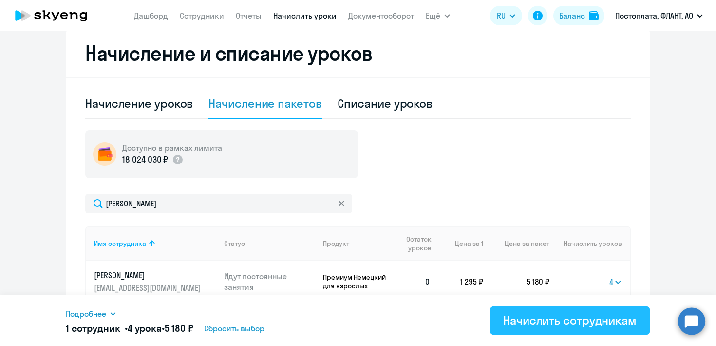
click at [512, 319] on div "Начислить сотрудникам" at bounding box center [570, 320] width 134 height 16
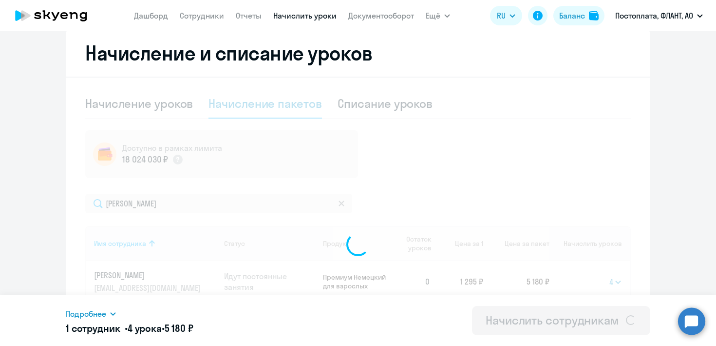
select select
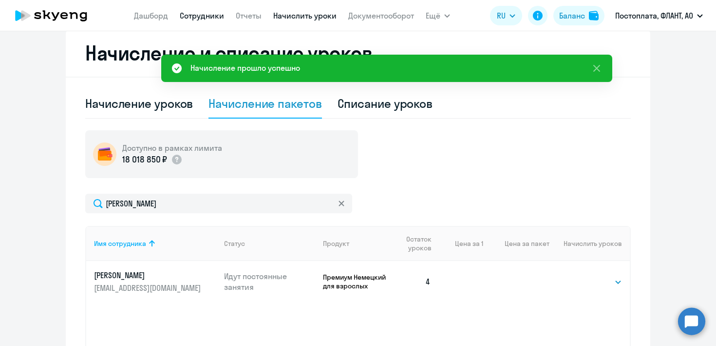
click at [193, 18] on link "Сотрудники" at bounding box center [202, 16] width 44 height 10
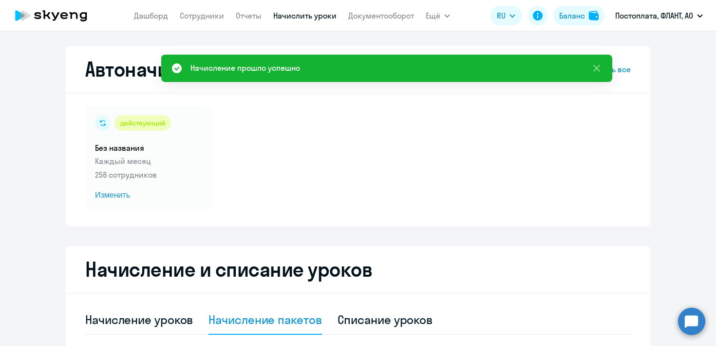
select select "30"
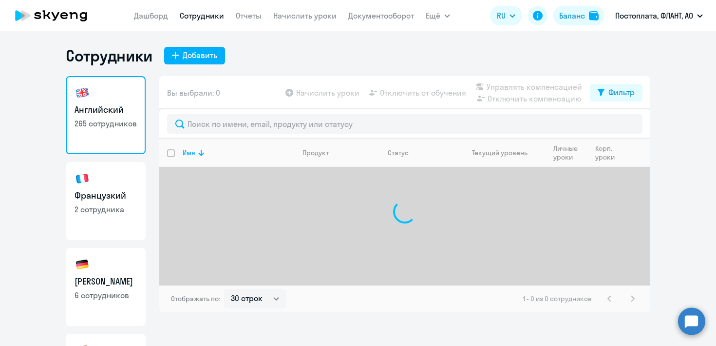
click at [115, 265] on link "Немецкий 6 сотрудников" at bounding box center [106, 287] width 80 height 78
select select "30"
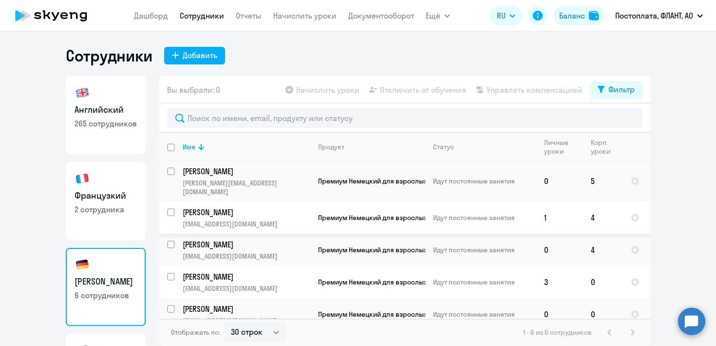
scroll to position [34, 0]
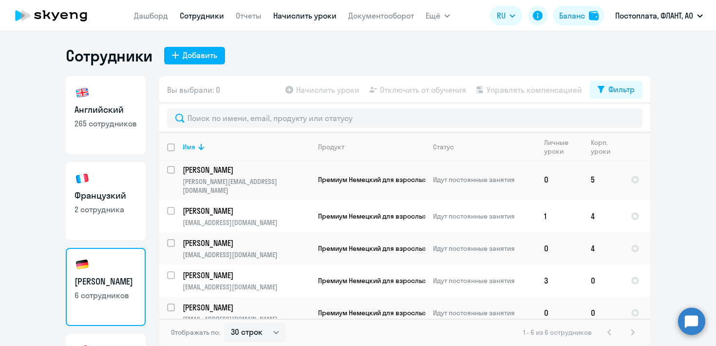
click at [281, 20] on link "Начислить уроки" at bounding box center [304, 16] width 63 height 10
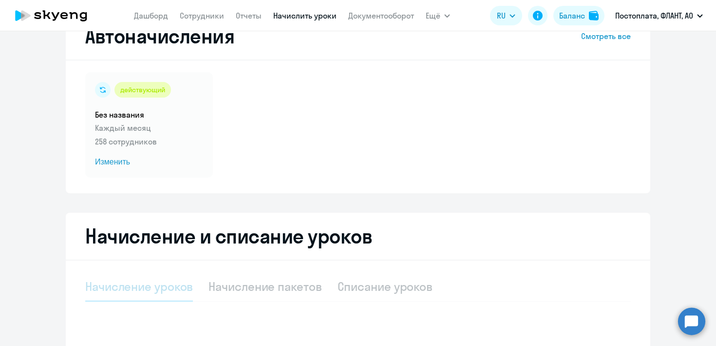
scroll to position [88, 0]
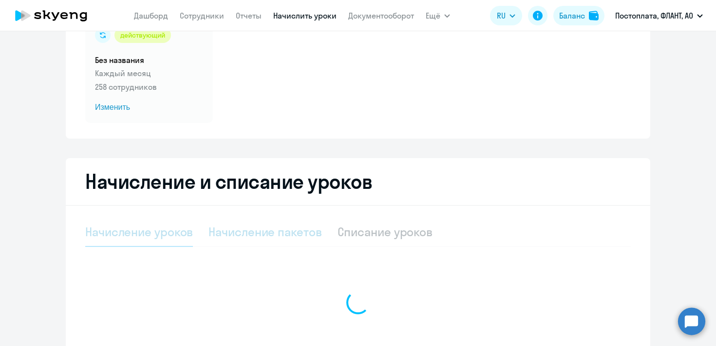
select select "10"
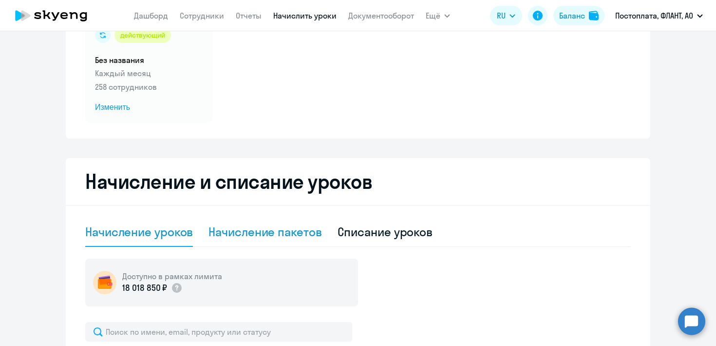
click at [285, 233] on div "Начисление пакетов" at bounding box center [265, 232] width 113 height 16
select select "10"
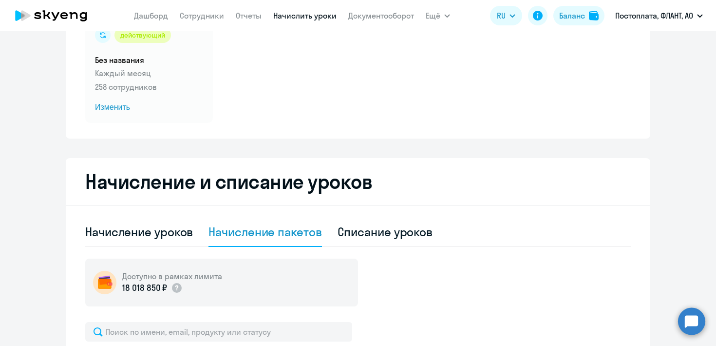
click at [285, 233] on div "Начисление пакетов" at bounding box center [265, 232] width 113 height 16
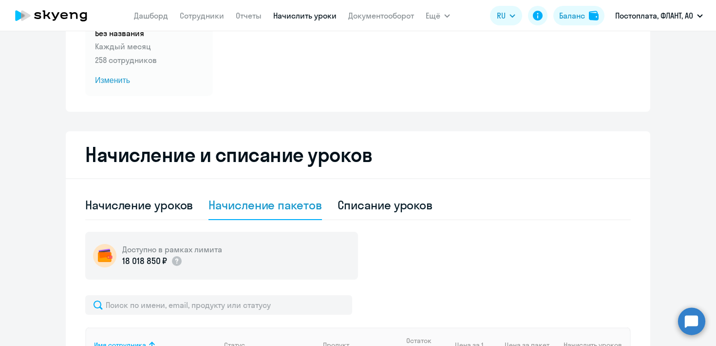
scroll to position [173, 0]
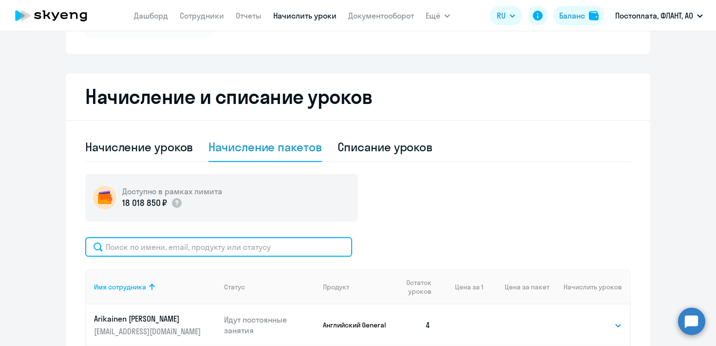
click at [223, 238] on input "text" at bounding box center [218, 246] width 267 height 19
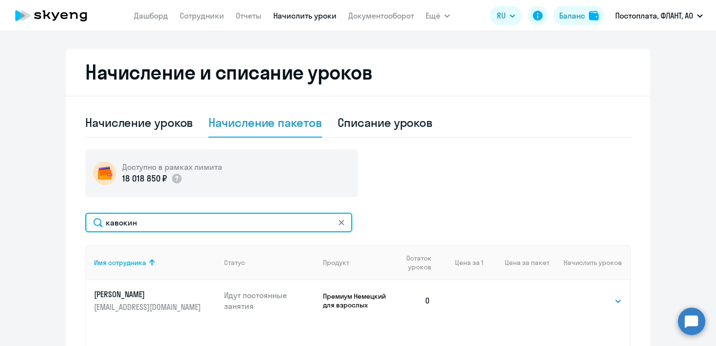
scroll to position [245, 0]
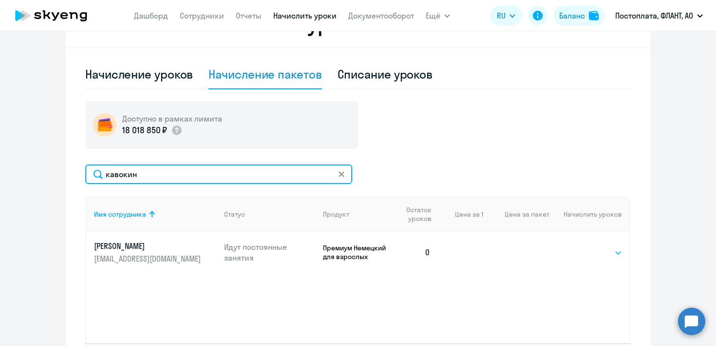
type input "кавокин"
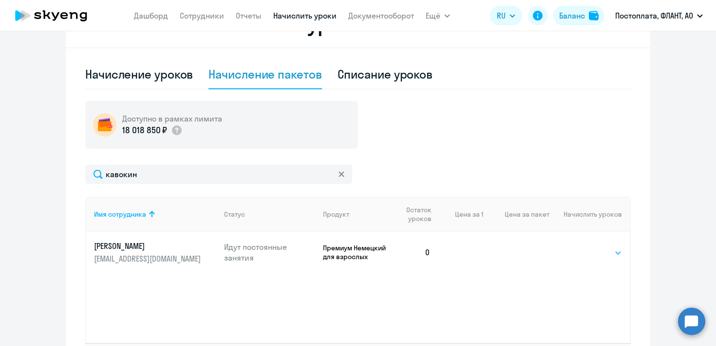
click at [590, 251] on select "Выбрать 4 8 16 32 64 96 128" at bounding box center [602, 253] width 40 height 12
select select "4"
click at [582, 247] on select "Выбрать 4 8 16 32 64 96 128" at bounding box center [602, 253] width 40 height 12
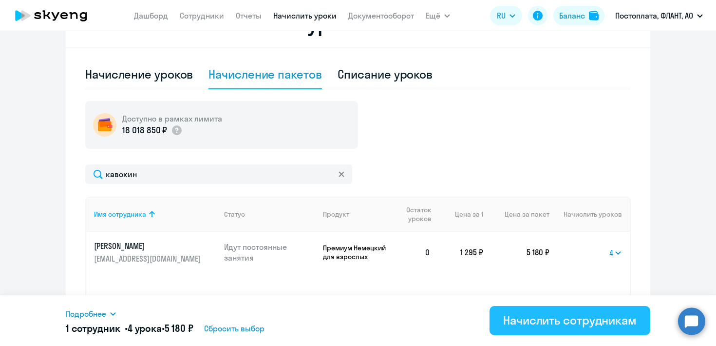
click at [525, 319] on div "Начислить сотрудникам" at bounding box center [570, 320] width 134 height 16
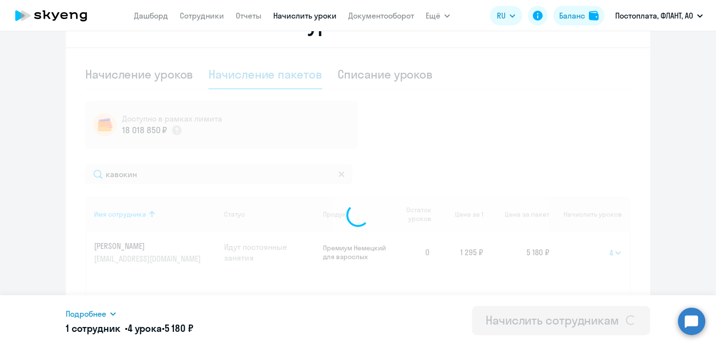
select select
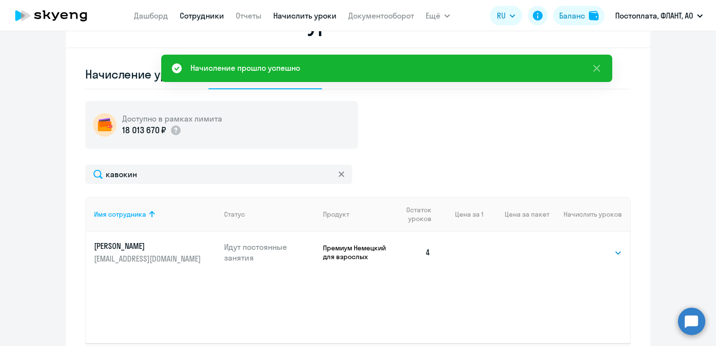
click at [197, 13] on link "Сотрудники" at bounding box center [202, 16] width 44 height 10
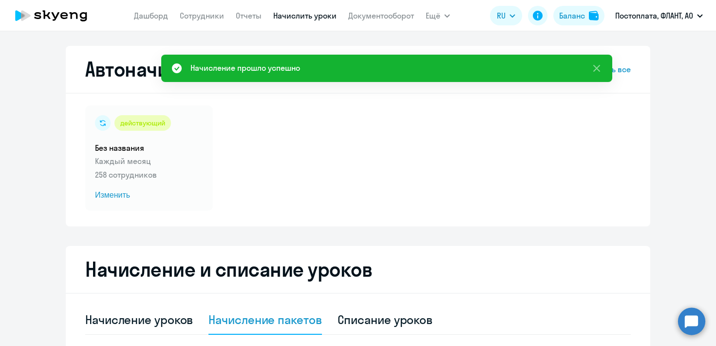
select select "30"
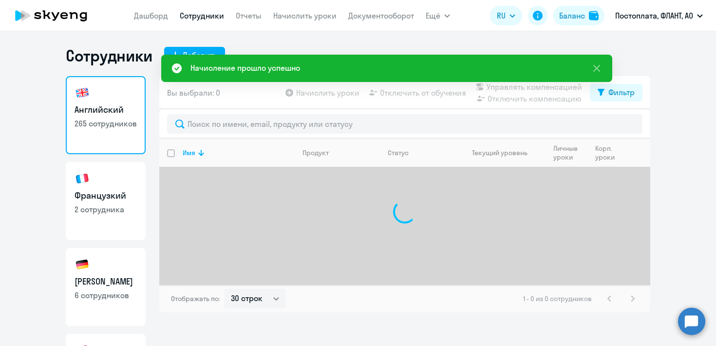
click at [116, 271] on link "Немецкий 6 сотрудников" at bounding box center [106, 287] width 80 height 78
select select "30"
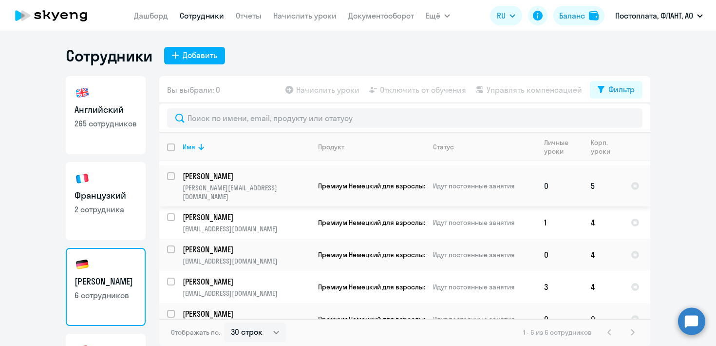
scroll to position [34, 0]
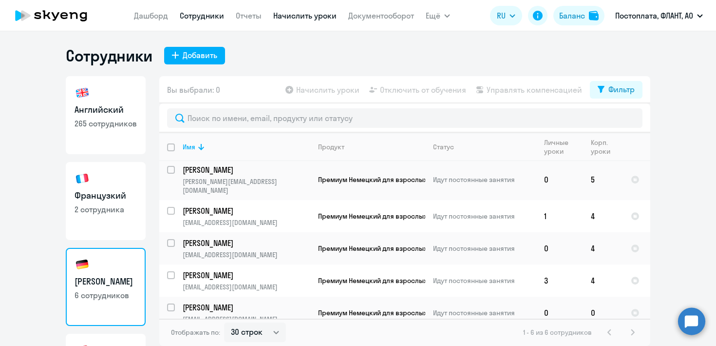
click at [283, 16] on link "Начислить уроки" at bounding box center [304, 16] width 63 height 10
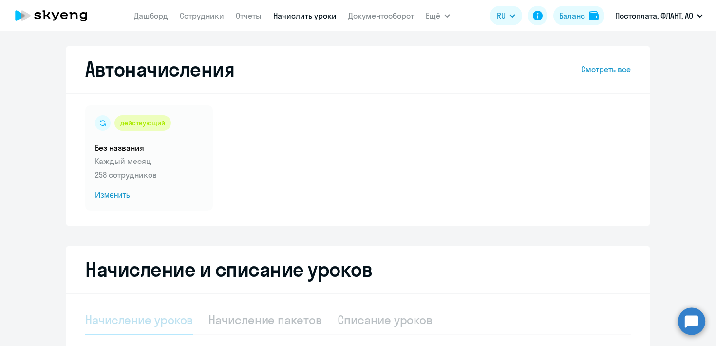
scroll to position [184, 0]
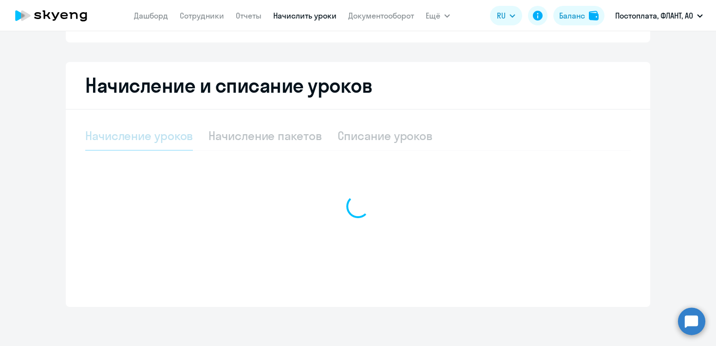
select select "10"
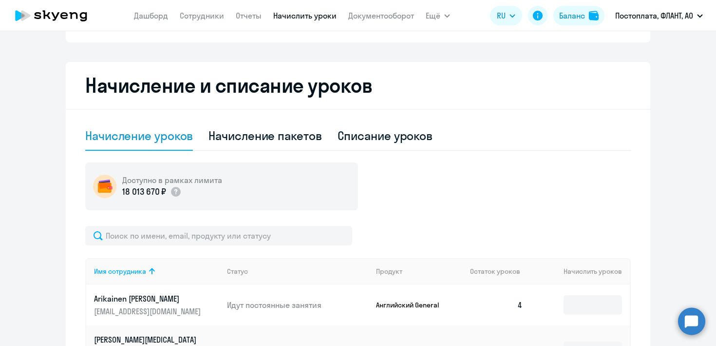
click at [245, 132] on div "Начисление пакетов" at bounding box center [265, 136] width 113 height 16
select select "10"
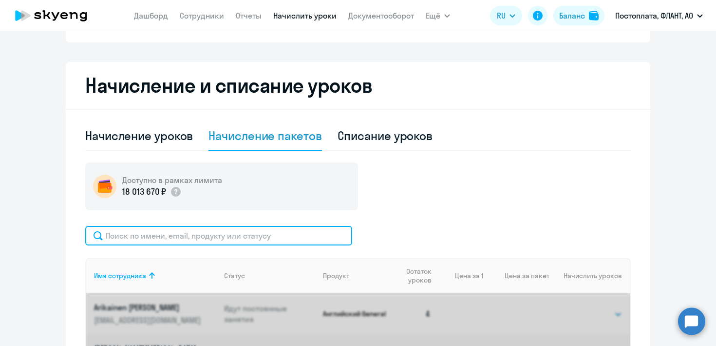
click at [198, 226] on input "text" at bounding box center [218, 235] width 267 height 19
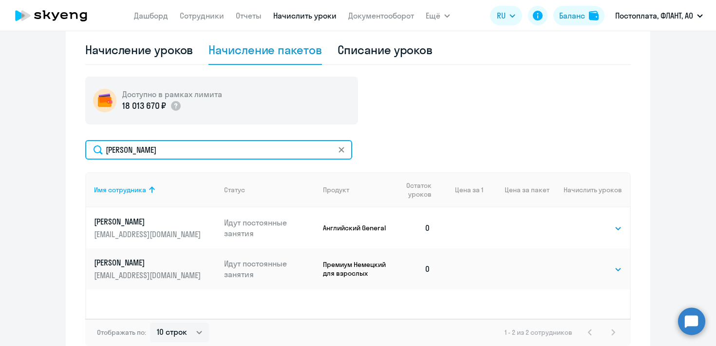
scroll to position [279, 0]
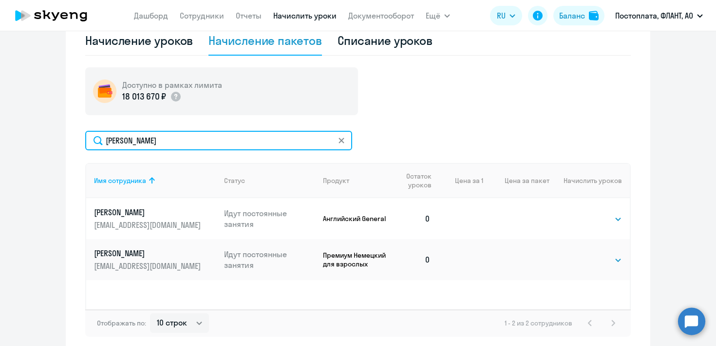
drag, startPoint x: 145, startPoint y: 144, endPoint x: 96, endPoint y: 138, distance: 49.6
click at [96, 138] on input "[PERSON_NAME]" at bounding box center [218, 140] width 267 height 19
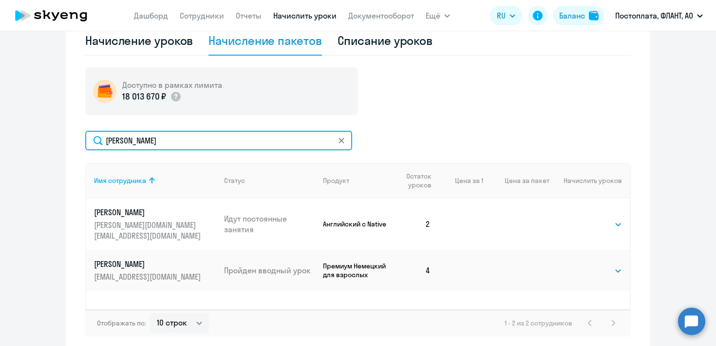
click at [183, 144] on input "[PERSON_NAME]" at bounding box center [218, 140] width 267 height 19
type input "[PERSON_NAME]"
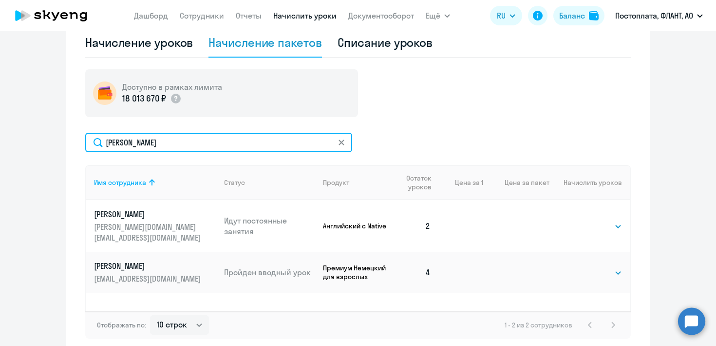
scroll to position [277, 0]
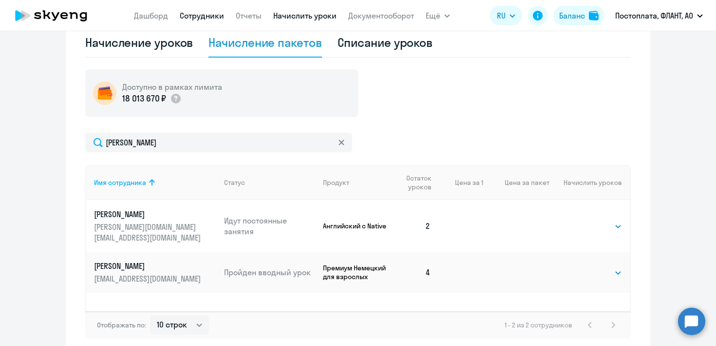
click at [209, 18] on link "Сотрудники" at bounding box center [202, 16] width 44 height 10
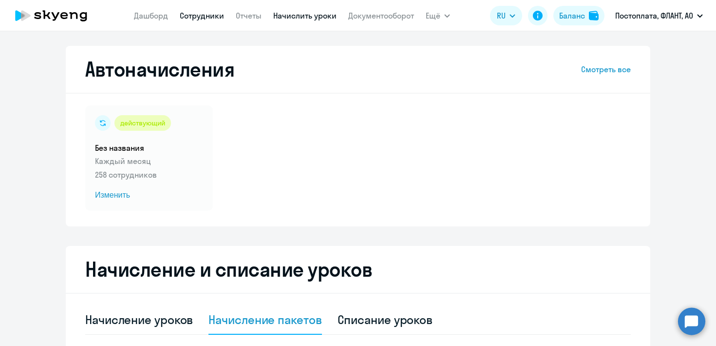
select select "30"
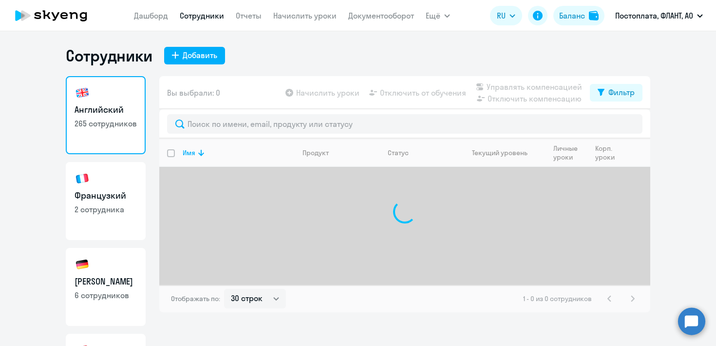
click at [94, 276] on h3 "[PERSON_NAME]" at bounding box center [106, 281] width 62 height 13
select select "30"
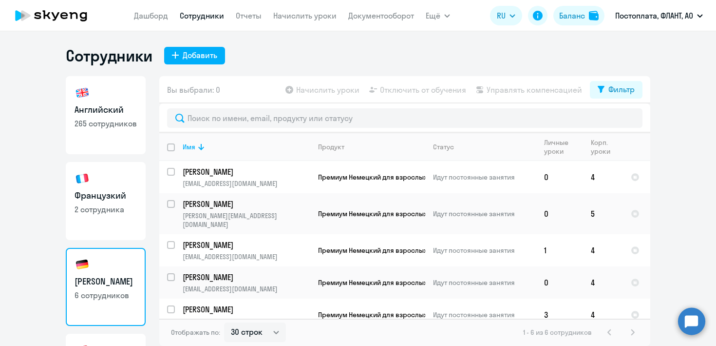
click at [102, 136] on link "Английский 265 сотрудников" at bounding box center [106, 115] width 80 height 78
select select "30"
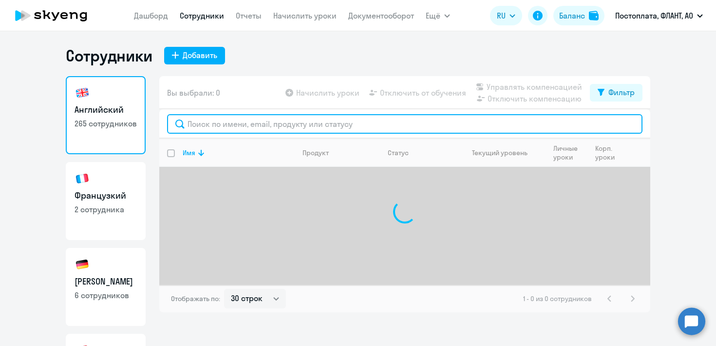
click at [214, 128] on input "text" at bounding box center [405, 123] width 476 height 19
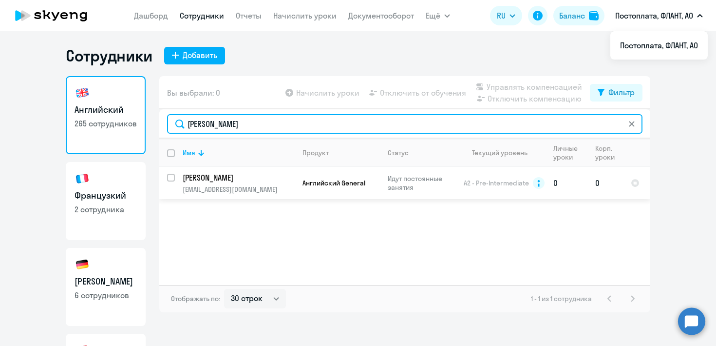
type input "[PERSON_NAME]"
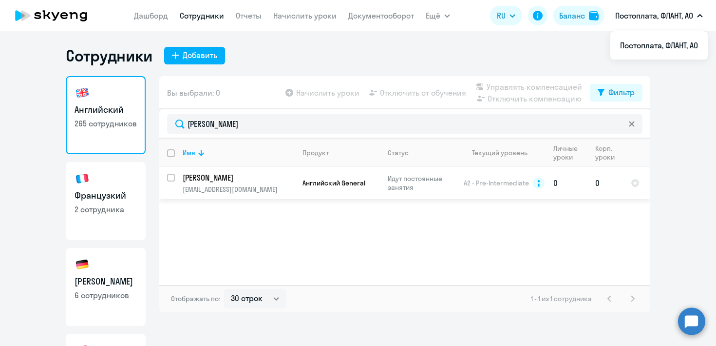
click at [171, 178] on input "select row 13993596" at bounding box center [176, 183] width 19 height 19
checkbox input "true"
click at [414, 93] on span "Отключить от обучения" at bounding box center [423, 93] width 86 height 12
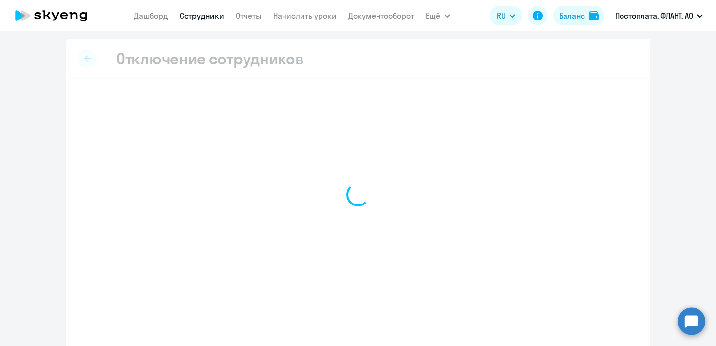
select select "all"
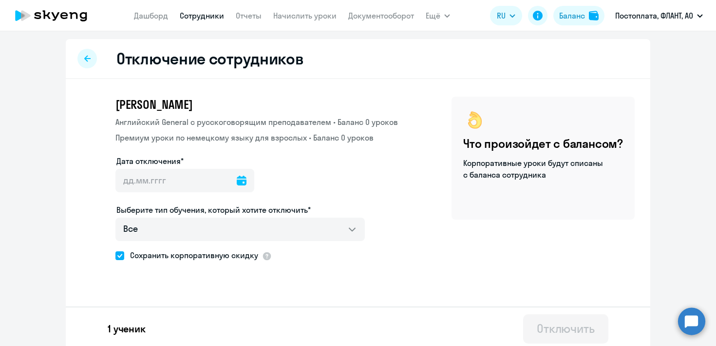
click at [237, 183] on icon at bounding box center [242, 180] width 10 height 10
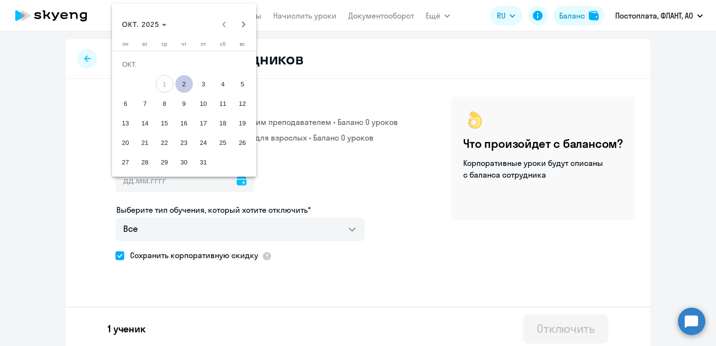
click at [184, 90] on span "2" at bounding box center [184, 84] width 18 height 18
type input "[DATE]"
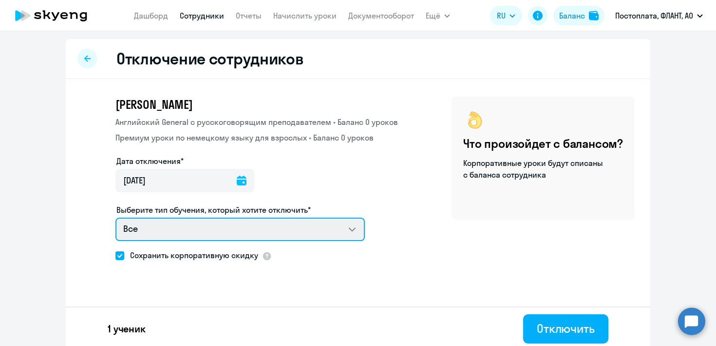
click at [214, 232] on select "Все Английский General с русскоговорящим преподавателем Премиум уроки по немецк…" at bounding box center [241, 228] width 250 height 23
select select "english_adult_not_native_speaker"
click at [116, 217] on select "Все Английский General с русскоговорящим преподавателем Премиум уроки по немецк…" at bounding box center [241, 228] width 250 height 23
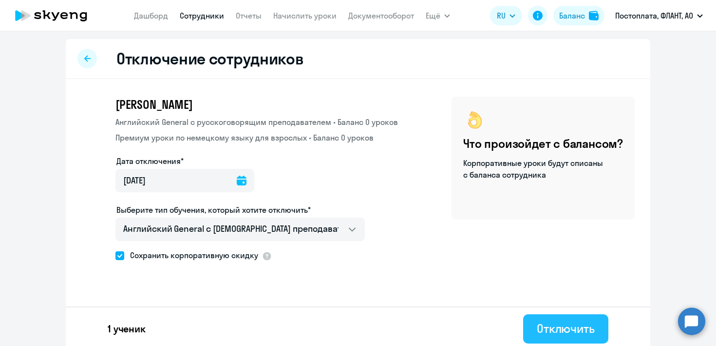
click at [559, 333] on div "Отключить" at bounding box center [566, 328] width 58 height 16
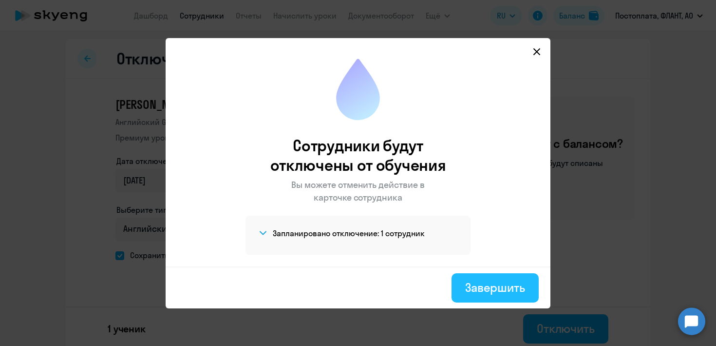
click at [466, 285] on div "Завершить" at bounding box center [495, 287] width 60 height 16
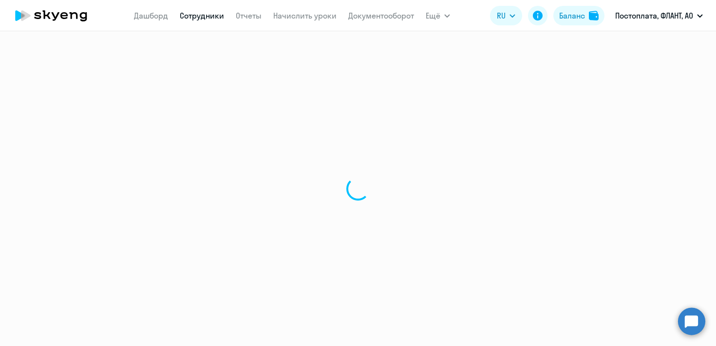
select select "30"
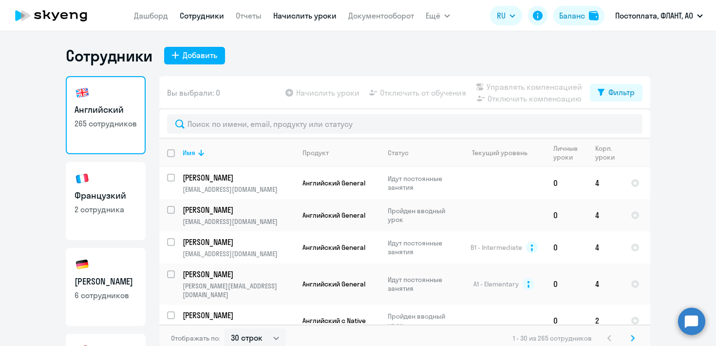
click at [285, 11] on link "Начислить уроки" at bounding box center [304, 16] width 63 height 10
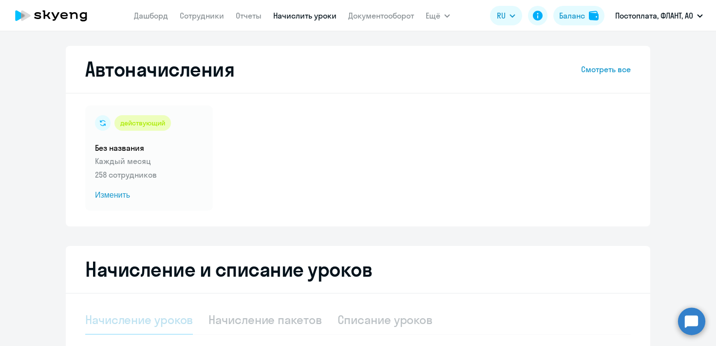
scroll to position [17, 0]
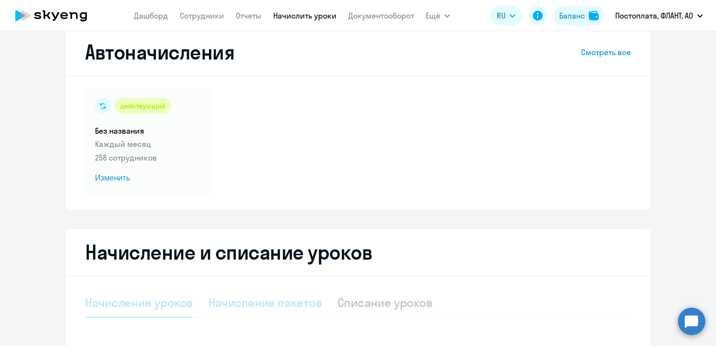
select select "10"
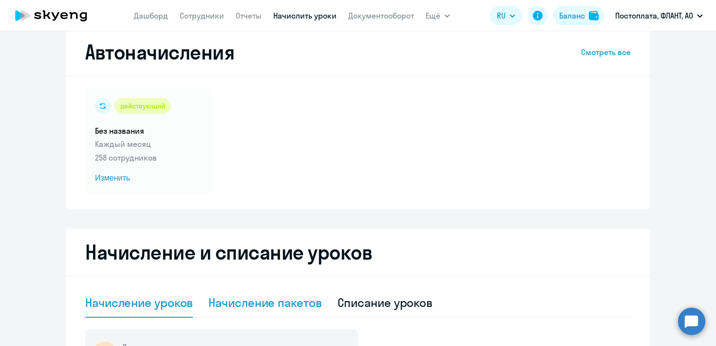
click at [293, 304] on div "Начисление пакетов" at bounding box center [265, 302] width 113 height 16
select select "10"
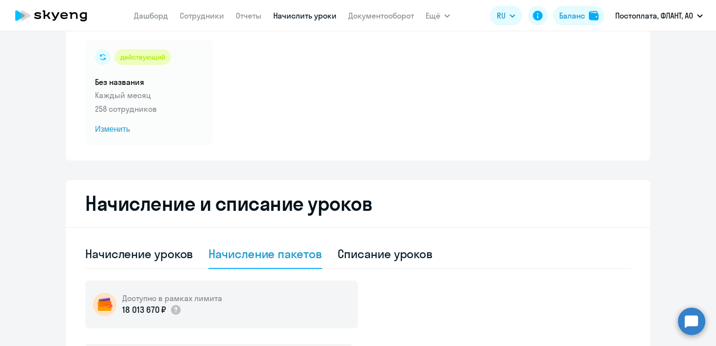
scroll to position [120, 0]
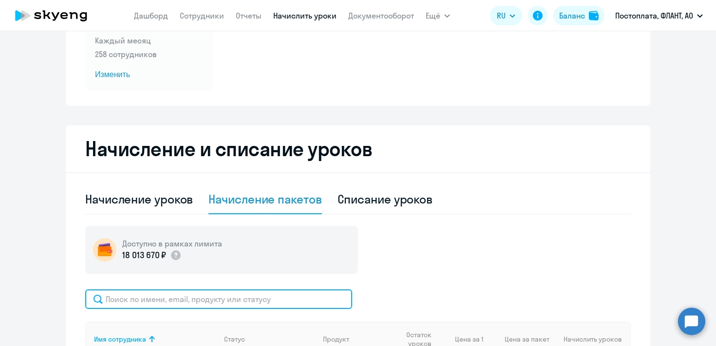
click at [177, 300] on input "text" at bounding box center [218, 298] width 267 height 19
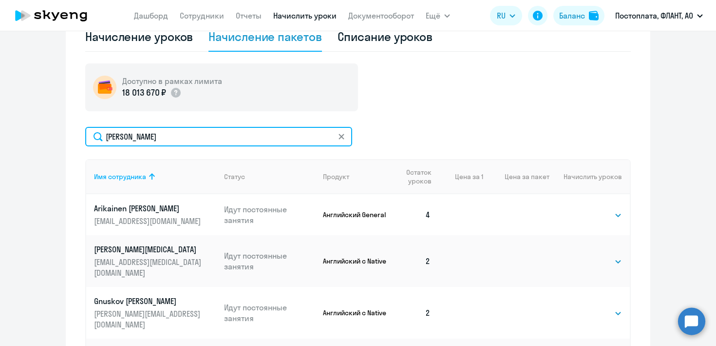
scroll to position [288, 0]
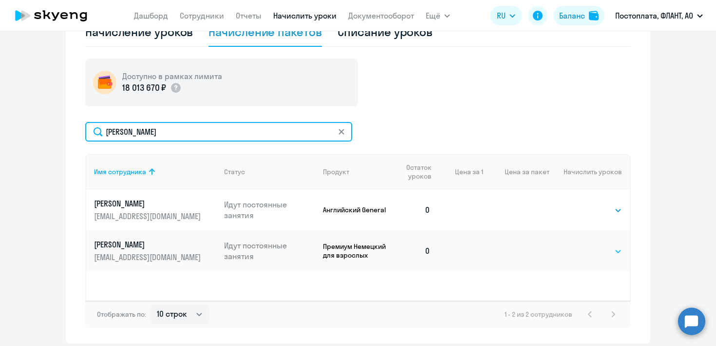
type input "[PERSON_NAME]"
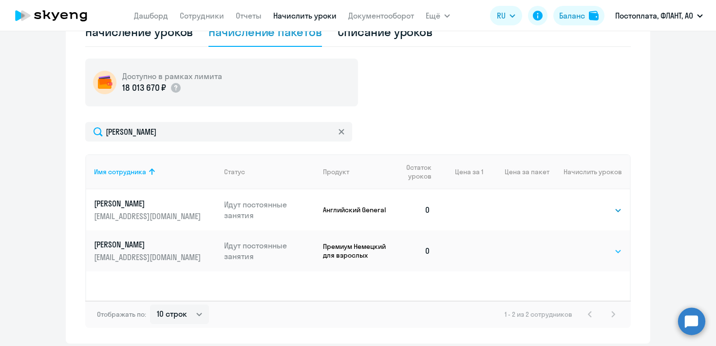
click at [592, 251] on select "Выбрать 4 8 16 32 64 96 128" at bounding box center [602, 251] width 40 height 12
select select "4"
click at [582, 245] on select "Выбрать 4 8 16 32 64 96 128" at bounding box center [602, 251] width 40 height 12
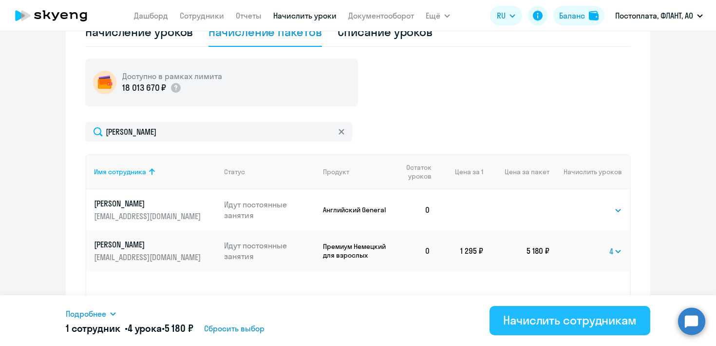
click at [549, 327] on div "Начислить сотрудникам" at bounding box center [570, 320] width 134 height 16
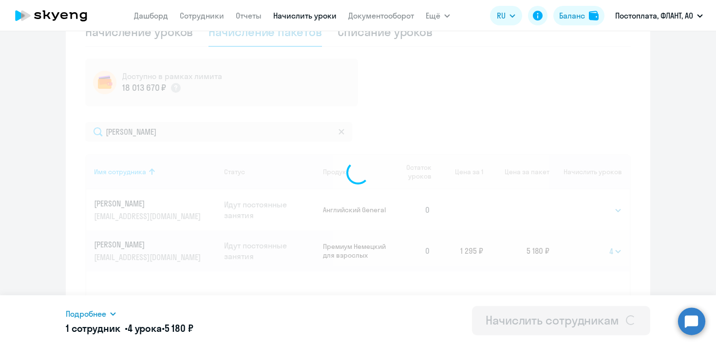
select select
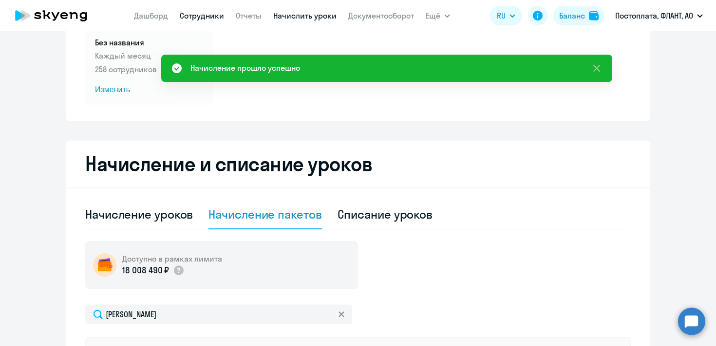
scroll to position [83, 0]
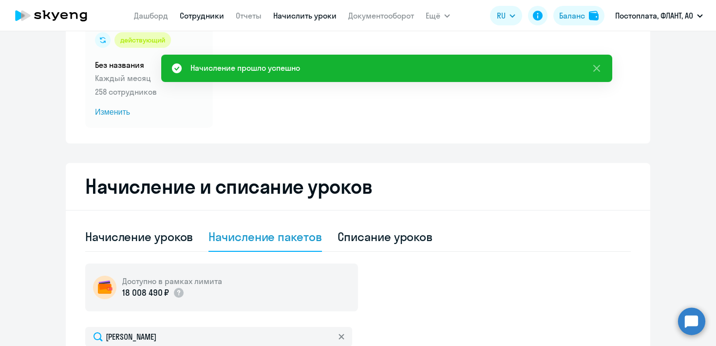
click at [214, 18] on link "Сотрудники" at bounding box center [202, 16] width 44 height 10
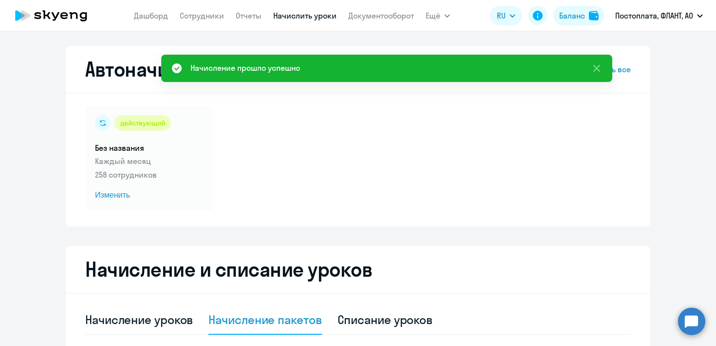
select select "30"
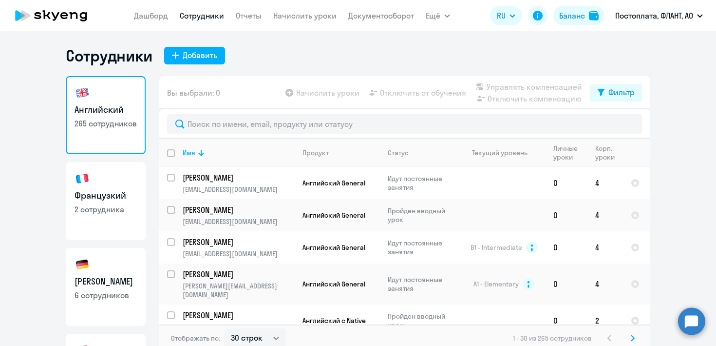
click at [118, 296] on p "6 сотрудников" at bounding box center [106, 295] width 62 height 11
select select "30"
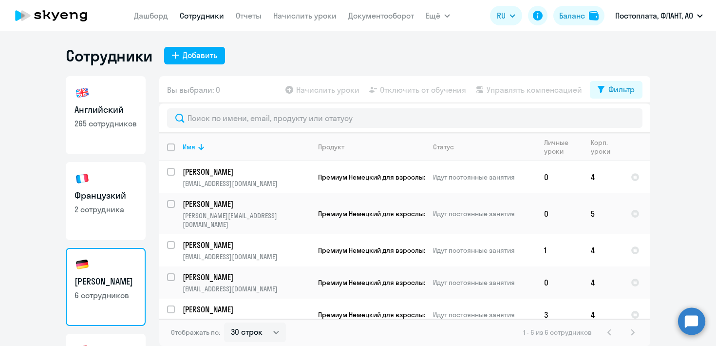
click at [83, 123] on p "265 сотрудников" at bounding box center [106, 123] width 62 height 11
select select "30"
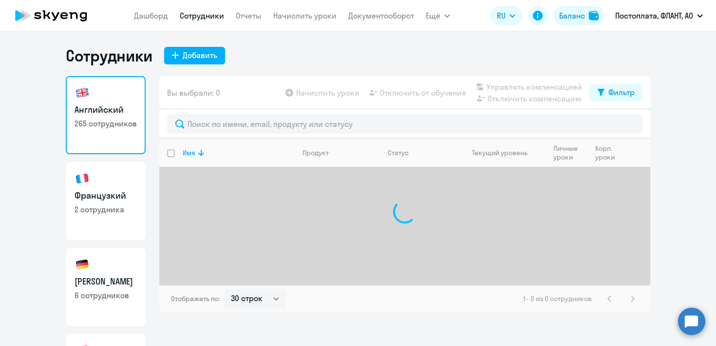
click at [104, 275] on h3 "[PERSON_NAME]" at bounding box center [106, 281] width 62 height 13
select select "30"
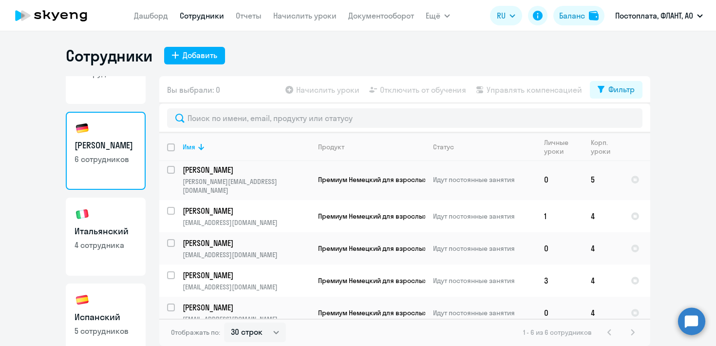
scroll to position [137, 0]
click at [110, 215] on link "Итальянский 4 сотрудника" at bounding box center [106, 235] width 80 height 78
select select "30"
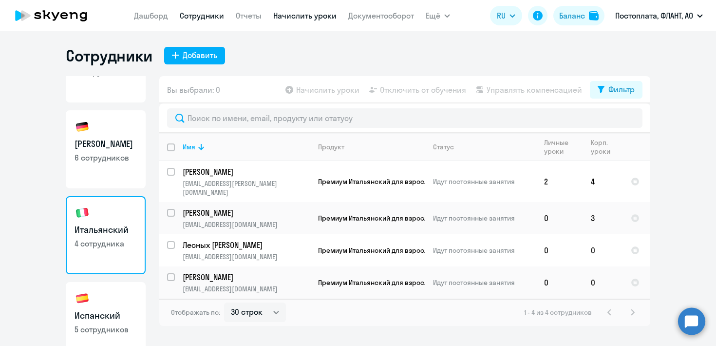
click at [310, 19] on link "Начислить уроки" at bounding box center [304, 16] width 63 height 10
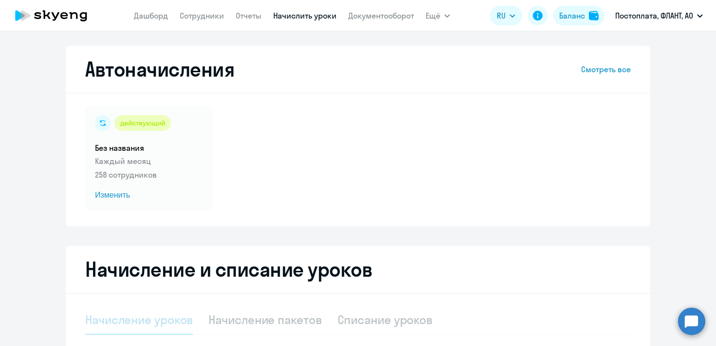
scroll to position [84, 0]
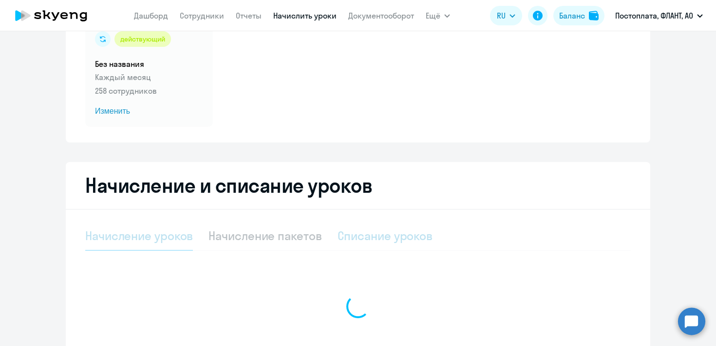
click at [351, 230] on div "Списание уроков" at bounding box center [386, 236] width 96 height 16
select select "10"
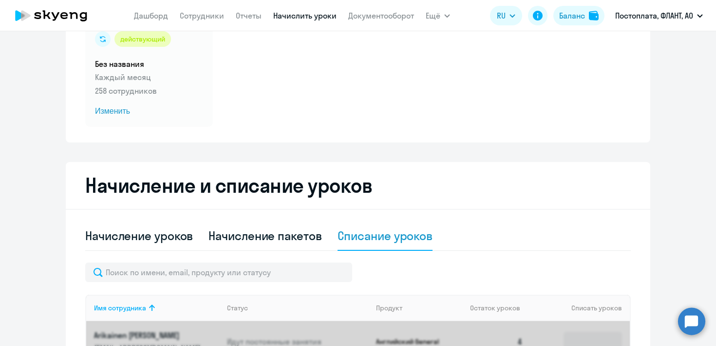
scroll to position [172, 0]
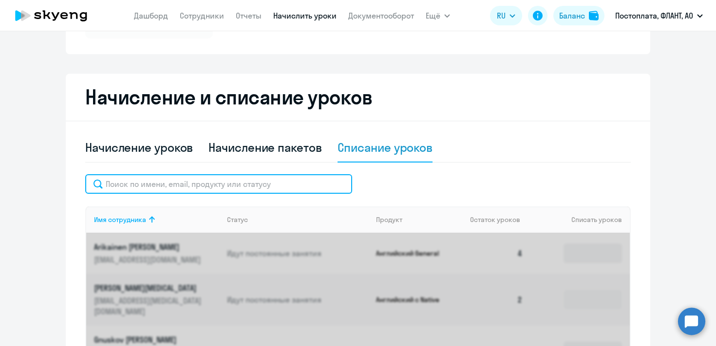
click at [236, 178] on input "text" at bounding box center [218, 183] width 267 height 19
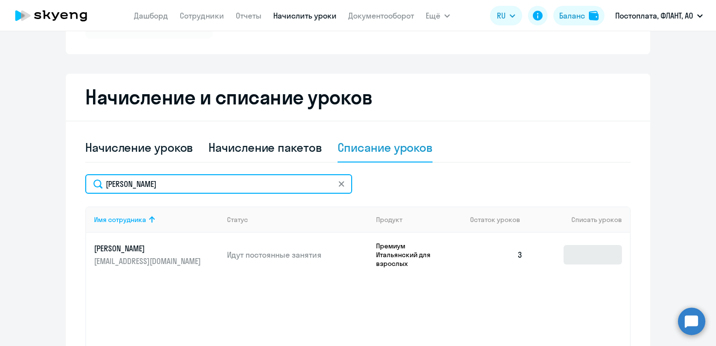
type input "[PERSON_NAME]"
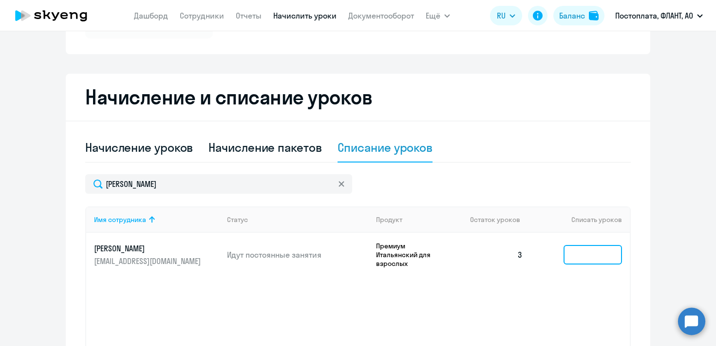
click at [589, 257] on input at bounding box center [593, 254] width 58 height 19
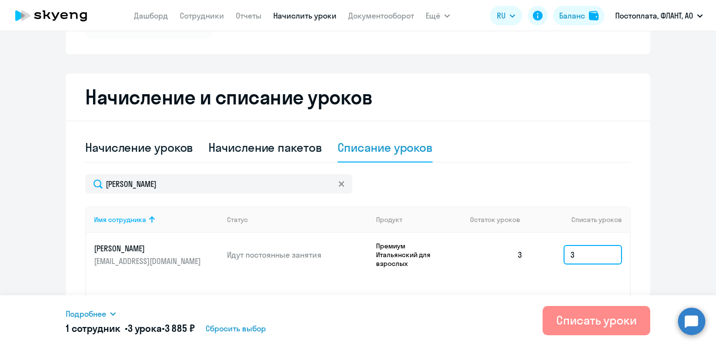
type input "3"
click at [574, 314] on div "Списать уроки" at bounding box center [597, 320] width 80 height 16
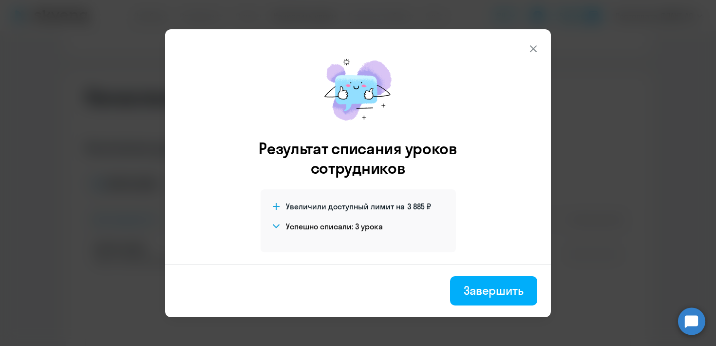
click at [469, 296] on div "Завершить" at bounding box center [494, 290] width 60 height 16
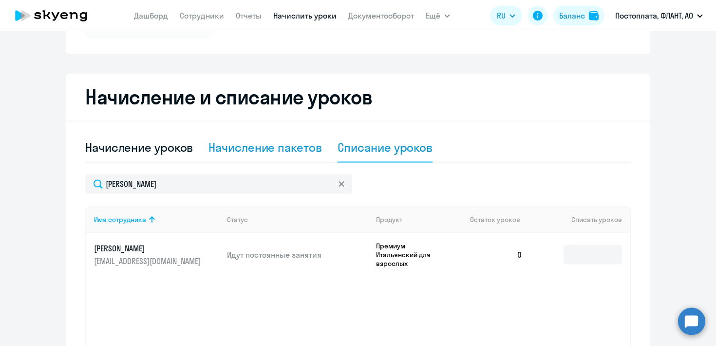
click at [266, 151] on div "Начисление пакетов" at bounding box center [265, 147] width 113 height 16
select select "10"
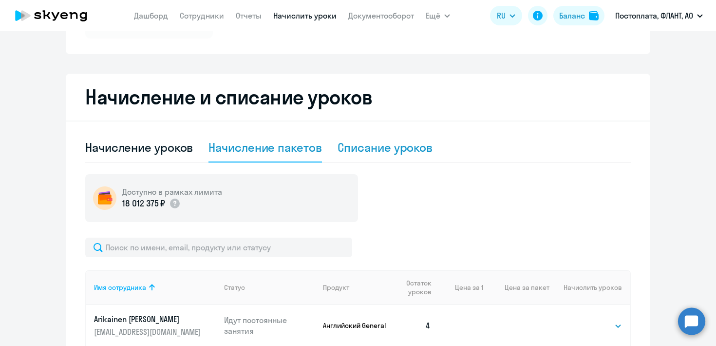
click at [374, 153] on div "Списание уроков" at bounding box center [386, 147] width 96 height 16
select select "10"
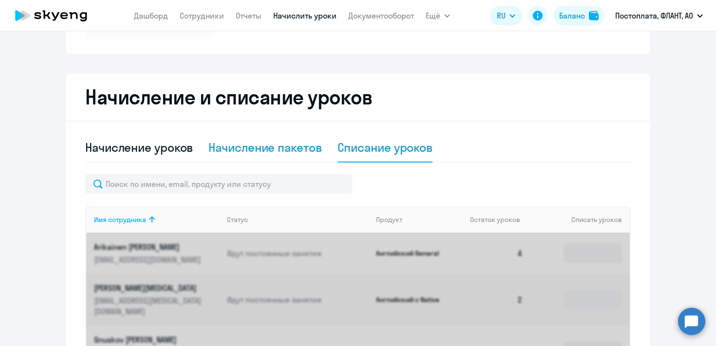
click at [273, 145] on div "Начисление пакетов" at bounding box center [265, 147] width 113 height 16
select select "10"
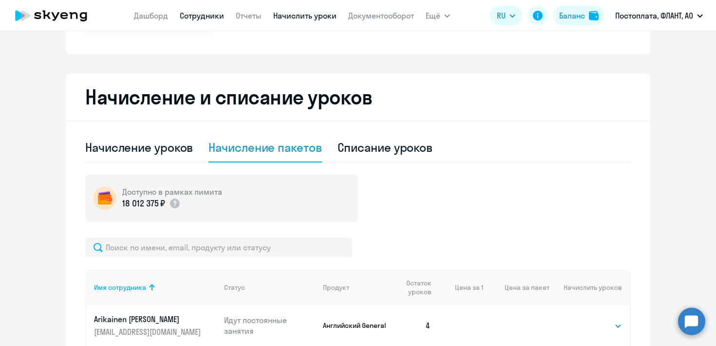
click at [208, 19] on link "Сотрудники" at bounding box center [202, 16] width 44 height 10
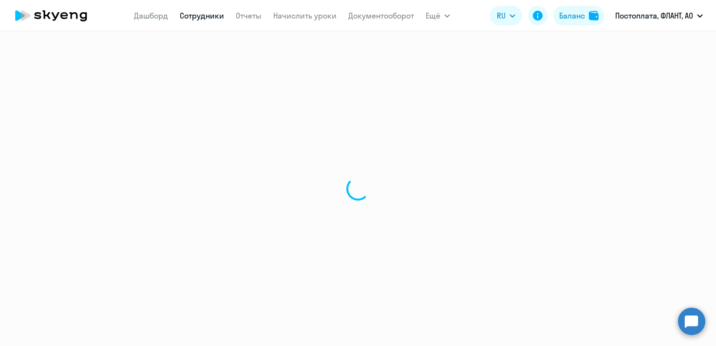
select select "30"
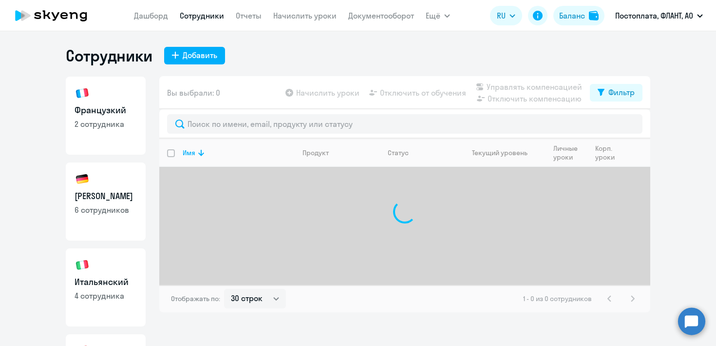
scroll to position [86, 0]
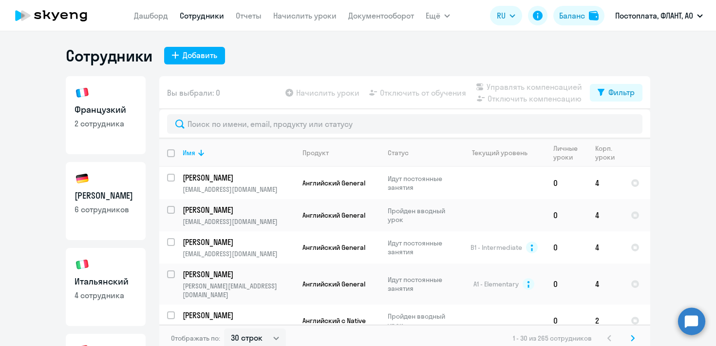
click at [96, 260] on link "Итальянский 4 сотрудника" at bounding box center [106, 287] width 80 height 78
select select "30"
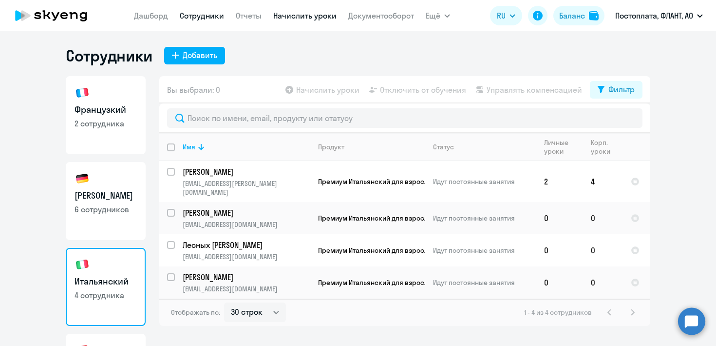
click at [303, 18] on link "Начислить уроки" at bounding box center [304, 16] width 63 height 10
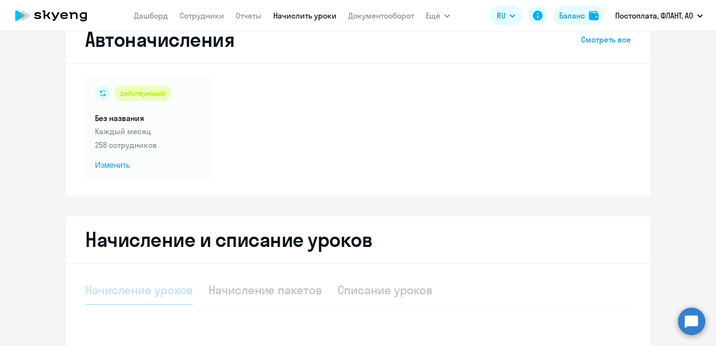
scroll to position [88, 0]
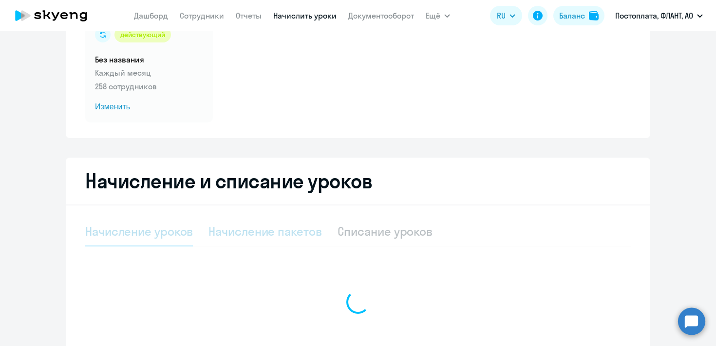
click at [245, 238] on div "Начисление пакетов" at bounding box center [265, 231] width 113 height 16
select select "10"
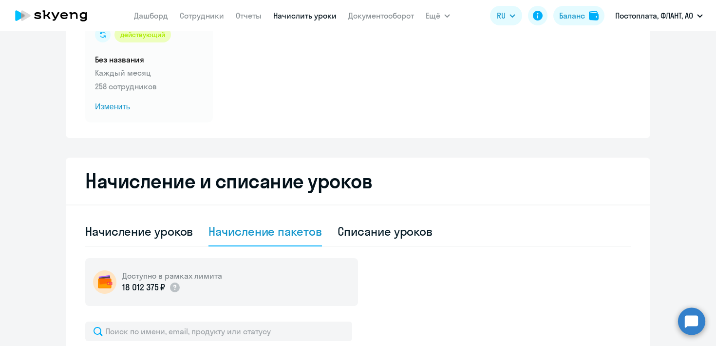
click at [247, 232] on div "Начисление пакетов" at bounding box center [265, 231] width 113 height 16
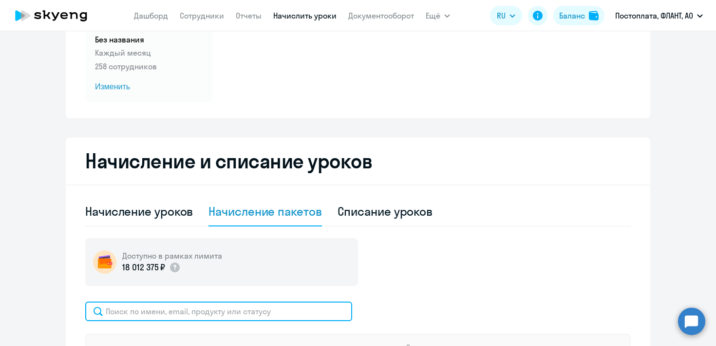
click at [195, 314] on input "text" at bounding box center [218, 310] width 267 height 19
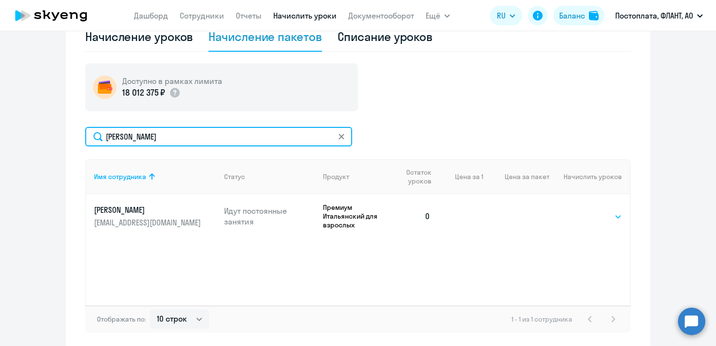
type input "[PERSON_NAME]"
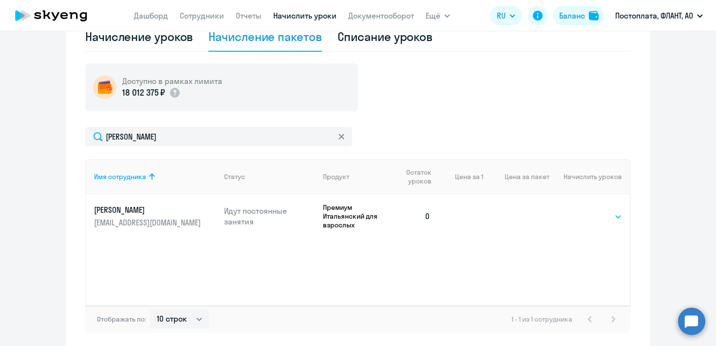
click at [582, 217] on select "Выбрать 4 8 16 32 64 96 128" at bounding box center [602, 217] width 40 height 12
select select "4"
click at [582, 211] on select "Выбрать 4 8 16 32 64 96 128" at bounding box center [602, 217] width 40 height 12
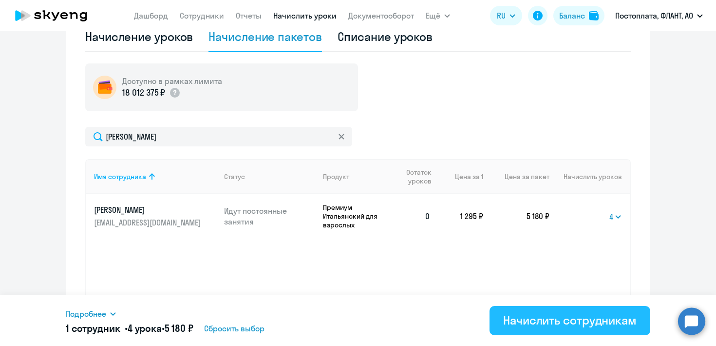
click at [557, 318] on div "Начислить сотрудникам" at bounding box center [570, 320] width 134 height 16
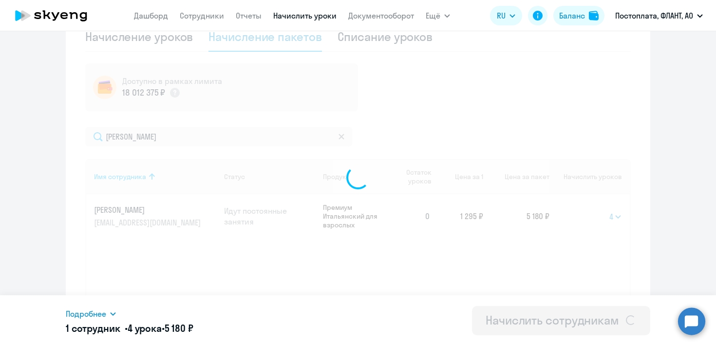
select select
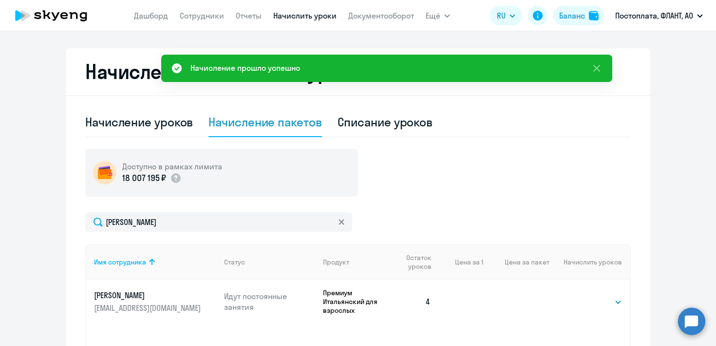
scroll to position [185, 0]
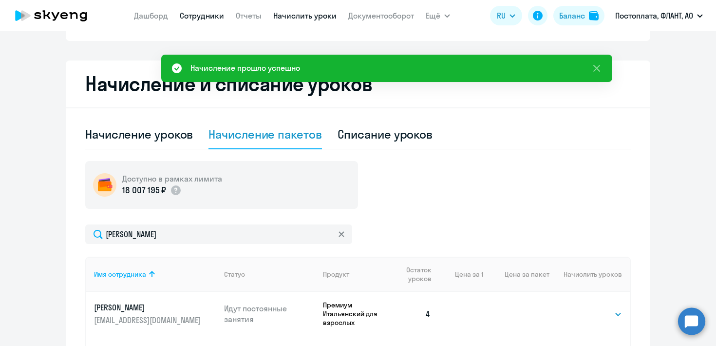
click at [206, 17] on link "Сотрудники" at bounding box center [202, 16] width 44 height 10
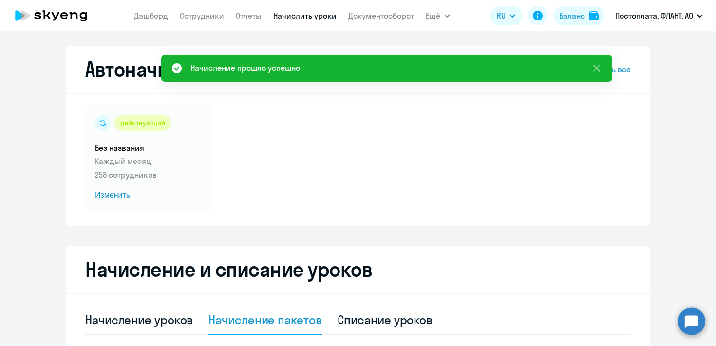
select select "30"
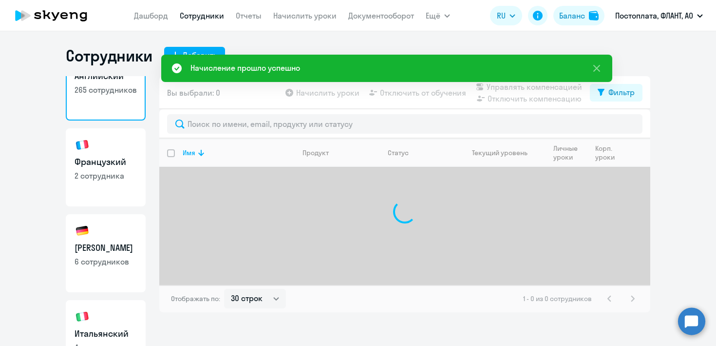
scroll to position [94, 0]
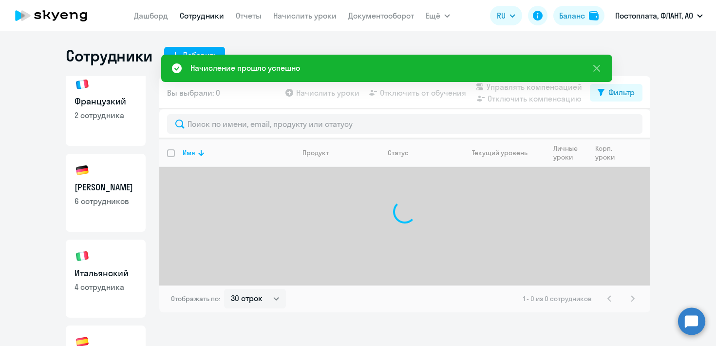
click at [105, 261] on link "Итальянский 4 сотрудника" at bounding box center [106, 278] width 80 height 78
select select "30"
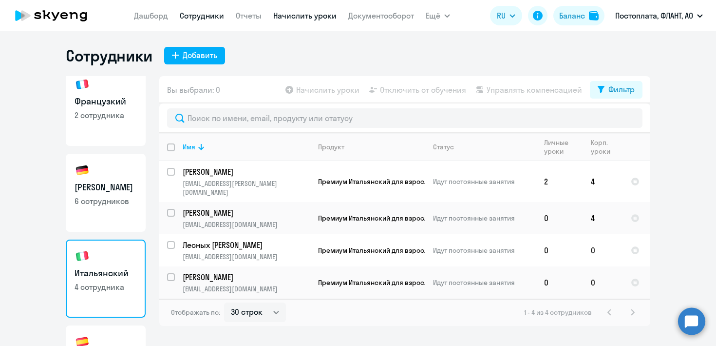
click at [297, 19] on link "Начислить уроки" at bounding box center [304, 16] width 63 height 10
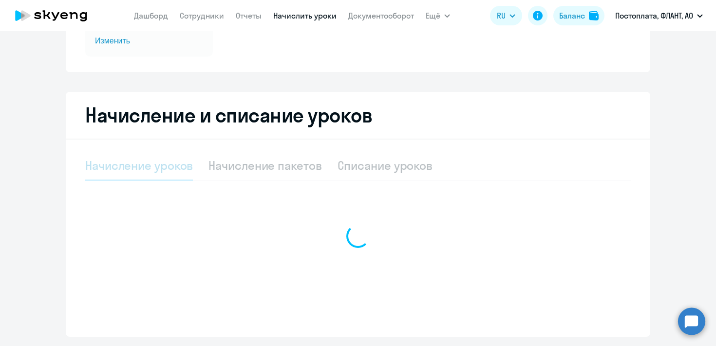
scroll to position [155, 0]
select select "10"
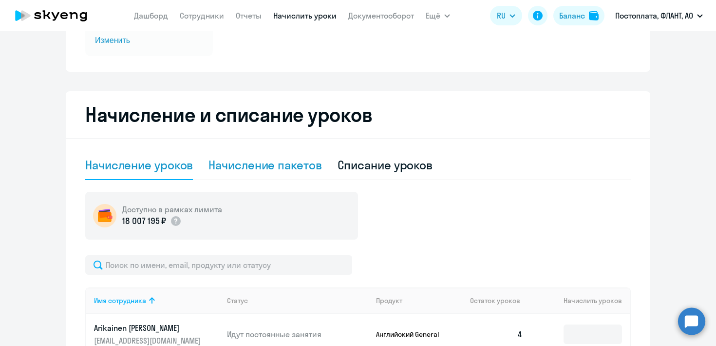
click at [232, 165] on div "Начисление пакетов" at bounding box center [265, 165] width 113 height 16
select select "10"
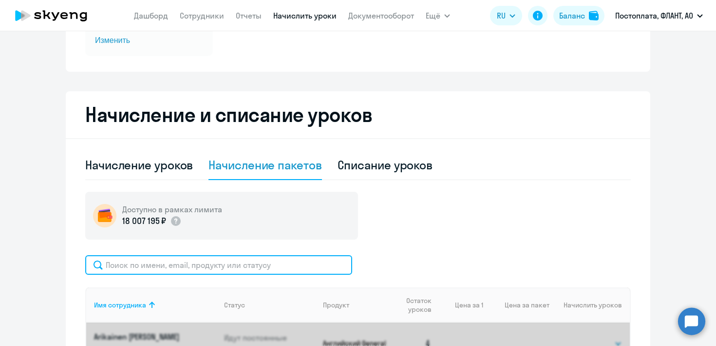
click at [184, 262] on input "text" at bounding box center [218, 264] width 267 height 19
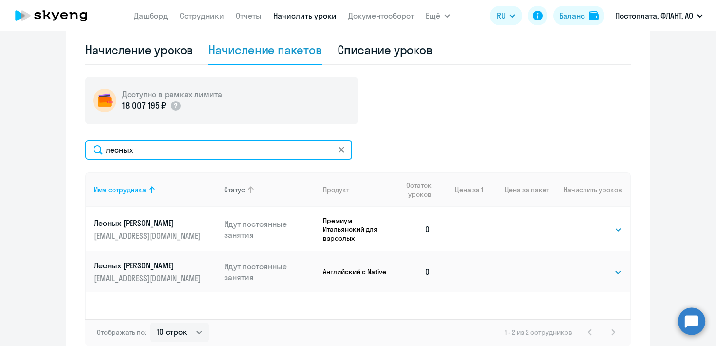
scroll to position [270, 0]
type input "лесных"
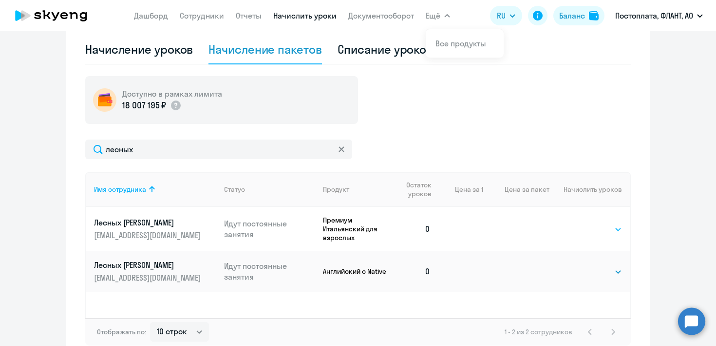
click at [590, 227] on select "Выбрать 4 8 16 32 64 96 128" at bounding box center [602, 229] width 40 height 12
select select "4"
click at [582, 223] on select "Выбрать 4 8 16 32 64 96 128" at bounding box center [602, 229] width 40 height 12
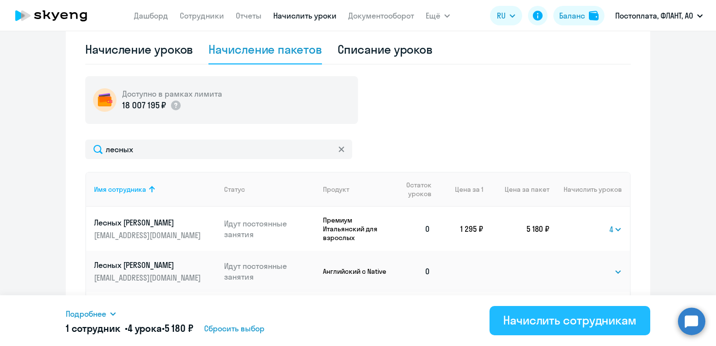
click at [516, 319] on div "Начислить сотрудникам" at bounding box center [570, 320] width 134 height 16
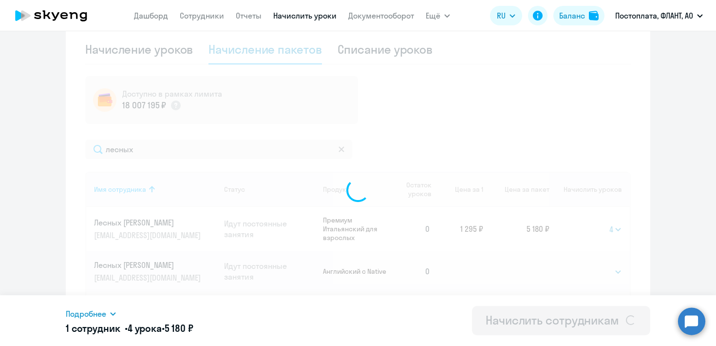
select select
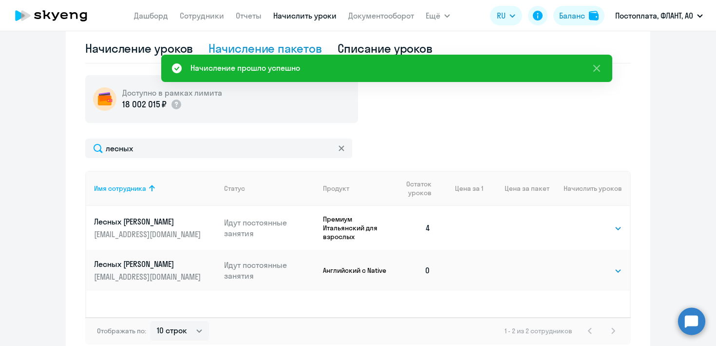
scroll to position [272, 0]
click at [201, 10] on app-menu-item-link "Сотрудники" at bounding box center [202, 16] width 44 height 12
click at [201, 16] on link "Сотрудники" at bounding box center [202, 16] width 44 height 10
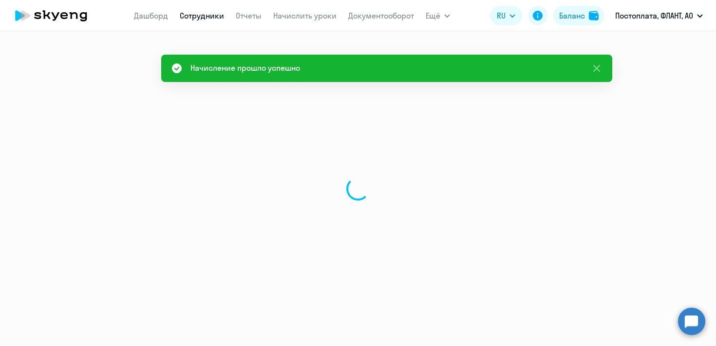
select select "30"
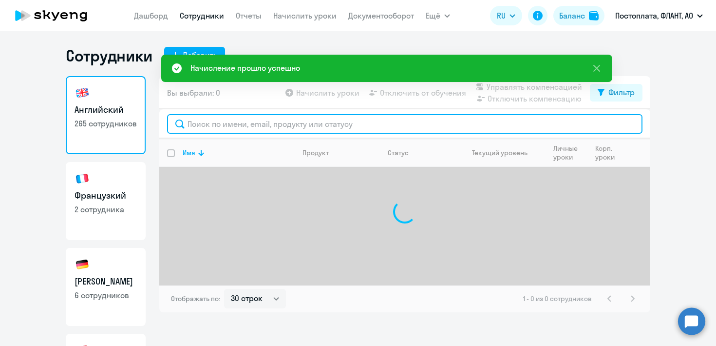
click at [197, 118] on input "text" at bounding box center [405, 123] width 476 height 19
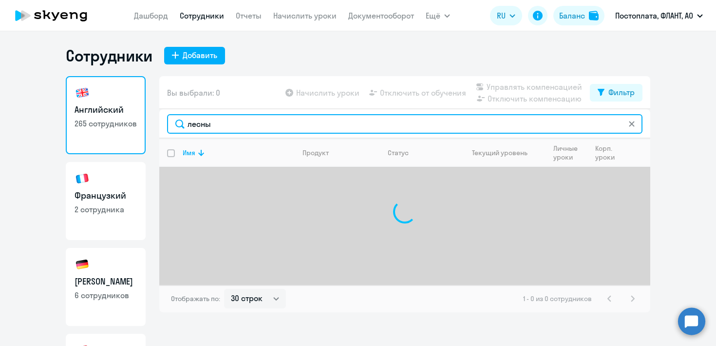
type input "лесных"
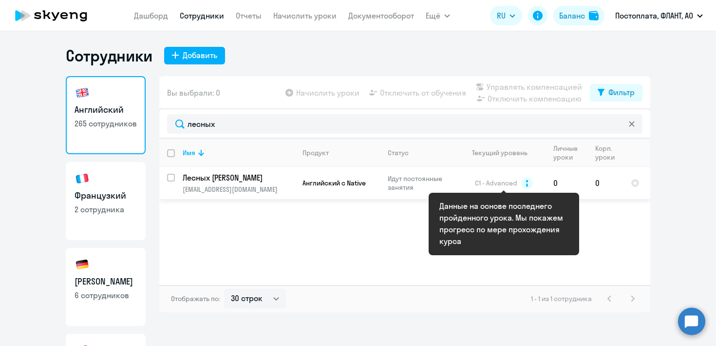
click at [402, 186] on p "Идут постоянные занятия" at bounding box center [421, 183] width 67 height 18
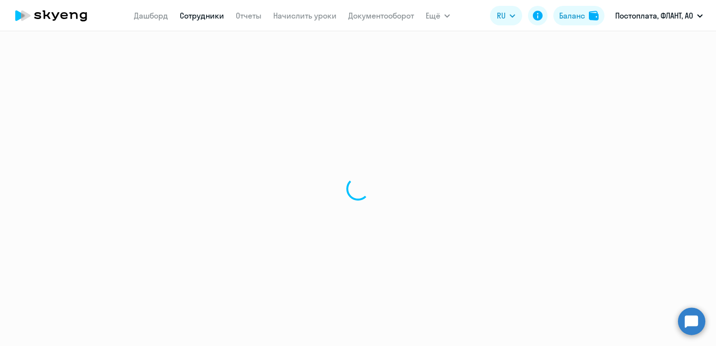
select select "english"
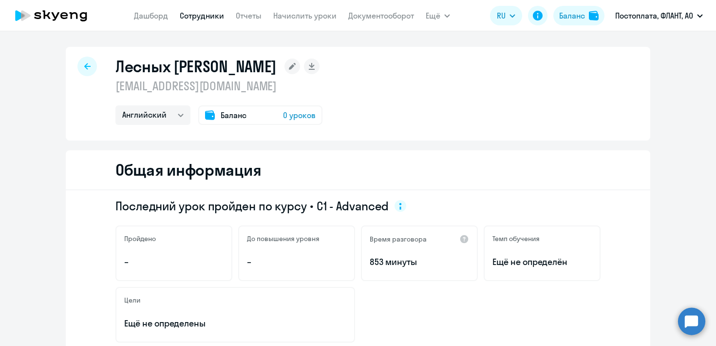
click at [88, 65] on div at bounding box center [86, 66] width 19 height 19
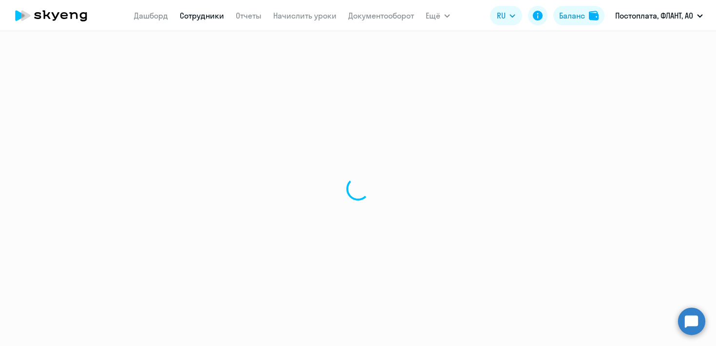
select select "30"
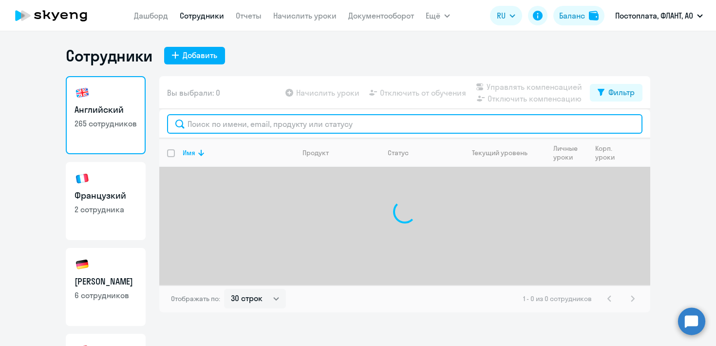
click at [233, 128] on input "text" at bounding box center [405, 123] width 476 height 19
type input "лесных"
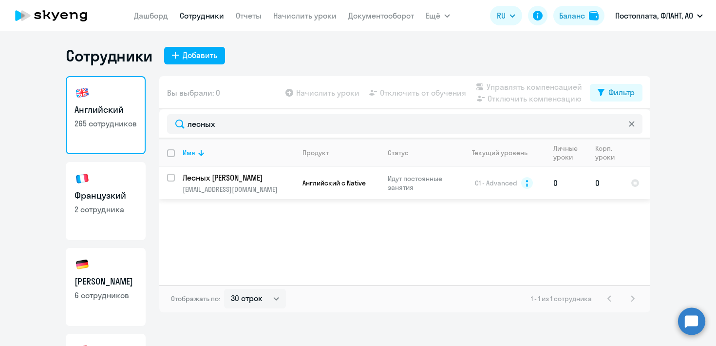
click at [170, 178] on input "select row 9987734" at bounding box center [176, 183] width 19 height 19
checkbox input "true"
click at [420, 95] on span "Отключить от обучения" at bounding box center [423, 93] width 86 height 12
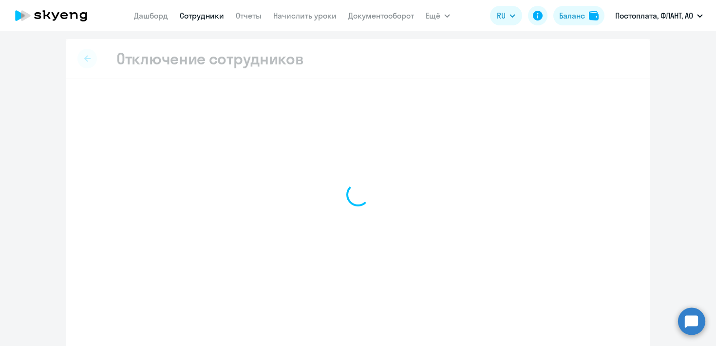
select select "all"
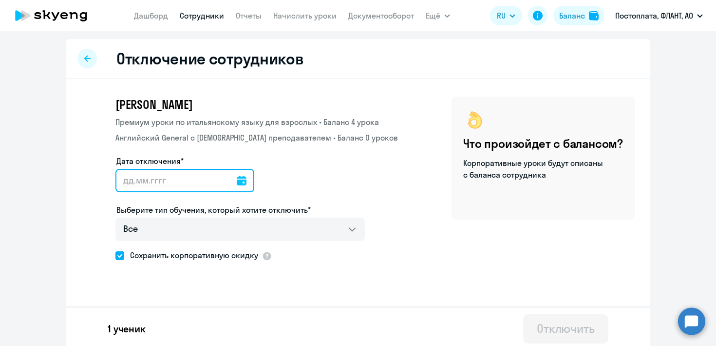
click at [192, 183] on input "Дата отключения*" at bounding box center [185, 180] width 139 height 23
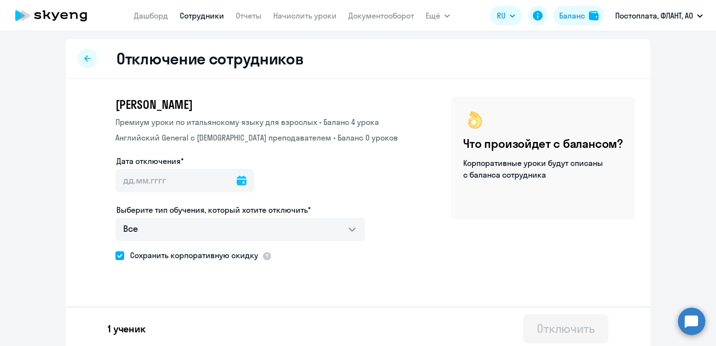
click at [237, 183] on icon at bounding box center [242, 180] width 10 height 10
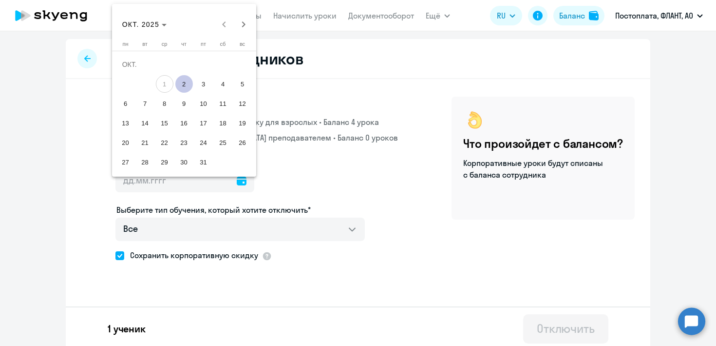
click at [179, 80] on span "2" at bounding box center [184, 84] width 18 height 18
type input "[DATE]"
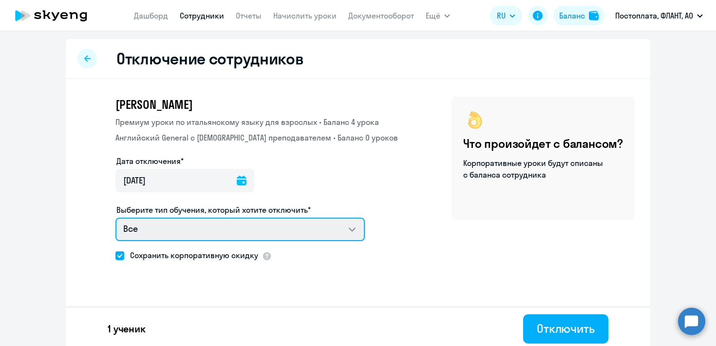
click at [220, 232] on select "Все Премиум уроки по итальянскому языку для взрослых Английский General с [DEMO…" at bounding box center [241, 228] width 250 height 23
select select "english_adult_native_speaker"
click at [116, 217] on select "Все Премиум уроки по итальянскому языку для взрослых Английский General с [DEMO…" at bounding box center [241, 228] width 250 height 23
click at [196, 228] on select "Все Премиум уроки по итальянскому языку для взрослых Английский General с [DEMO…" at bounding box center [241, 228] width 250 height 23
click at [116, 217] on select "Все Премиум уроки по итальянскому языку для взрослых Английский General с [DEMO…" at bounding box center [241, 228] width 250 height 23
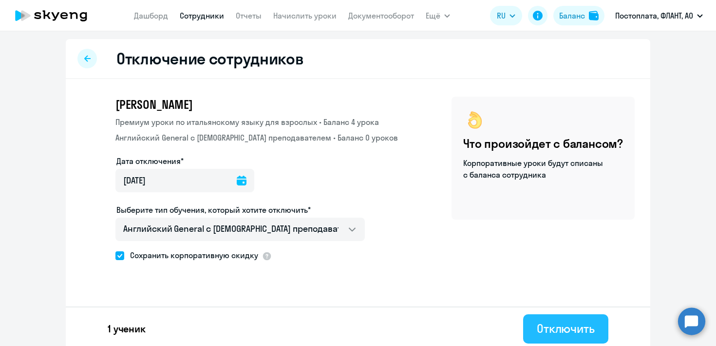
click at [543, 324] on div "Отключить" at bounding box center [566, 328] width 58 height 16
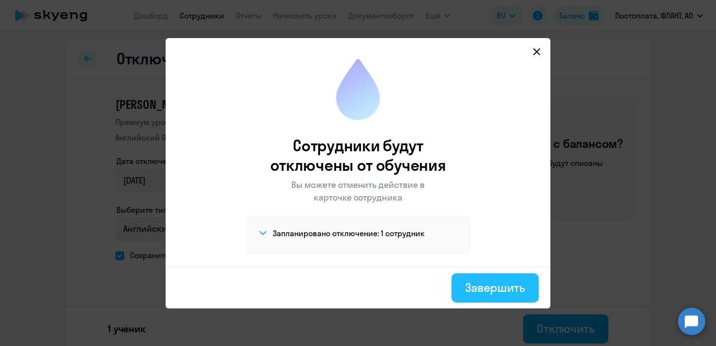
click at [473, 294] on div "Завершить" at bounding box center [495, 287] width 60 height 16
select select "30"
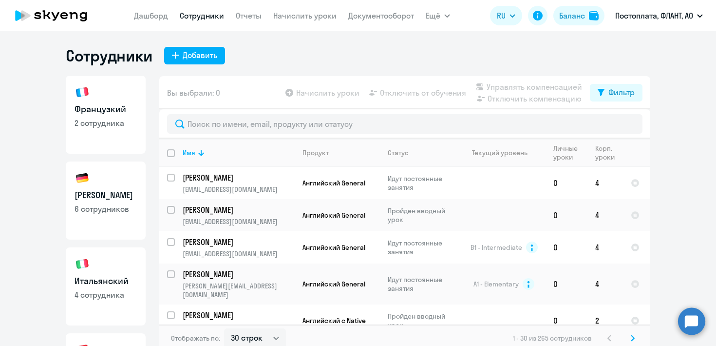
scroll to position [105, 0]
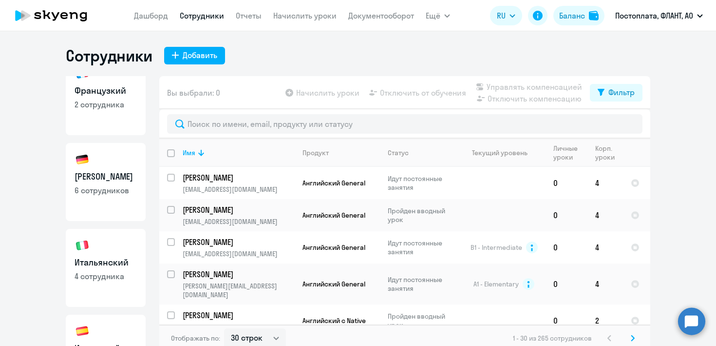
click at [93, 258] on h3 "Итальянский" at bounding box center [106, 262] width 62 height 13
select select "30"
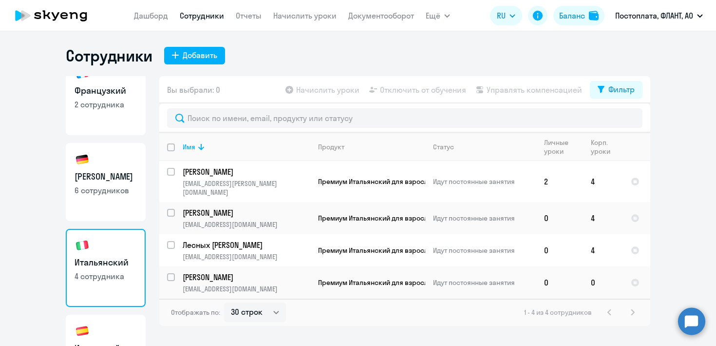
click at [287, 21] on app-menu-item-link "Начислить уроки" at bounding box center [304, 16] width 63 height 12
click at [288, 17] on link "Начислить уроки" at bounding box center [304, 16] width 63 height 10
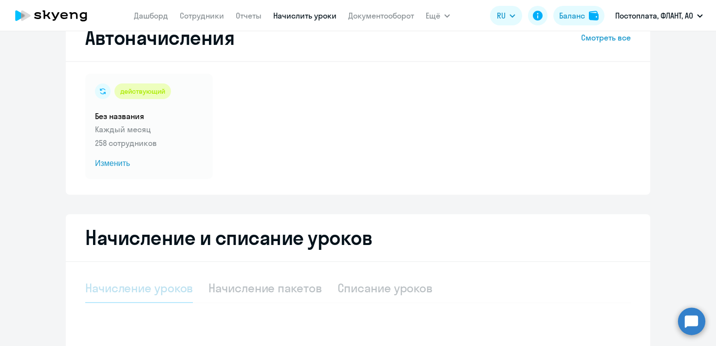
scroll to position [92, 0]
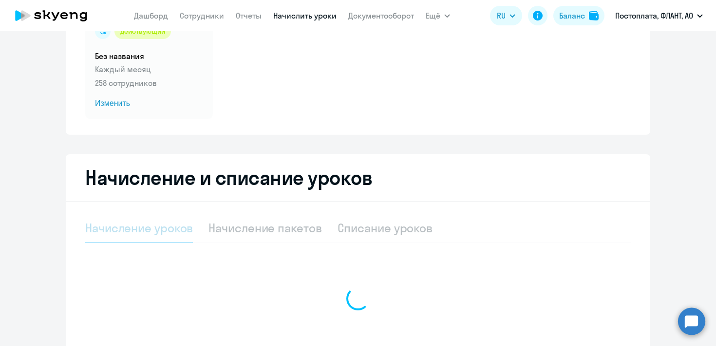
select select "10"
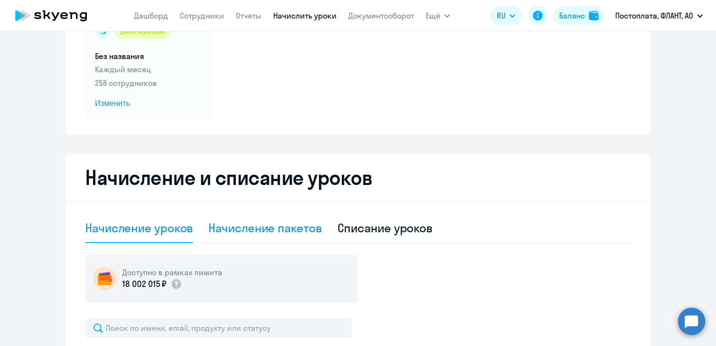
click at [262, 223] on div "Начисление пакетов" at bounding box center [265, 228] width 113 height 16
select select "10"
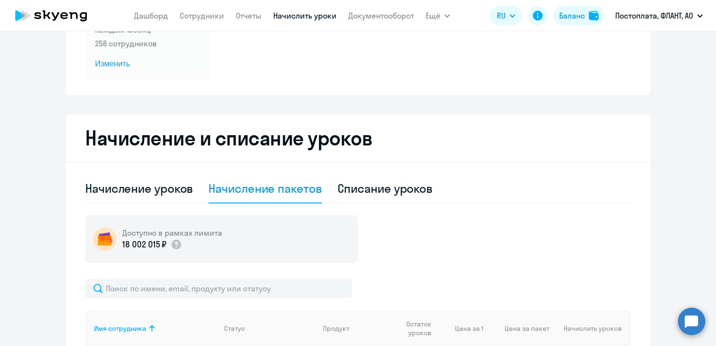
scroll to position [184, 0]
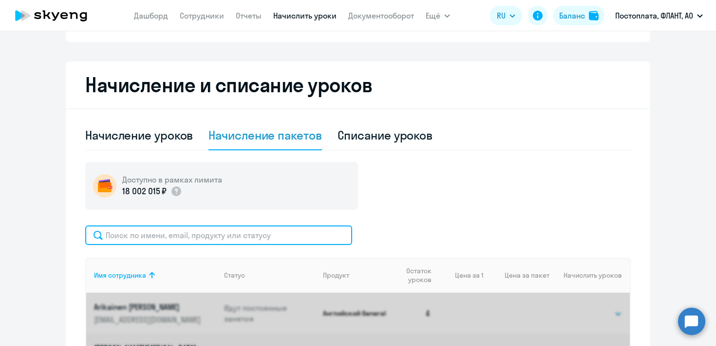
click at [216, 235] on input "text" at bounding box center [218, 234] width 267 height 19
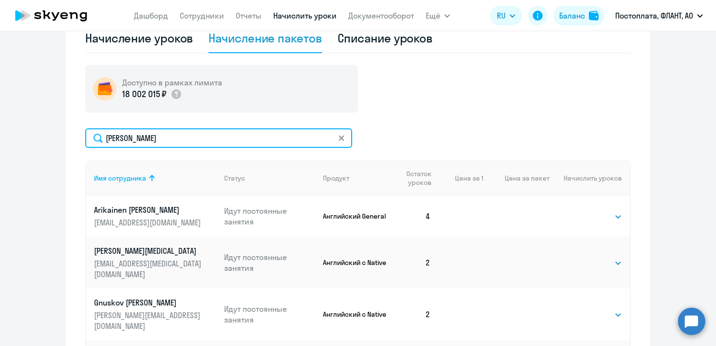
scroll to position [288, 0]
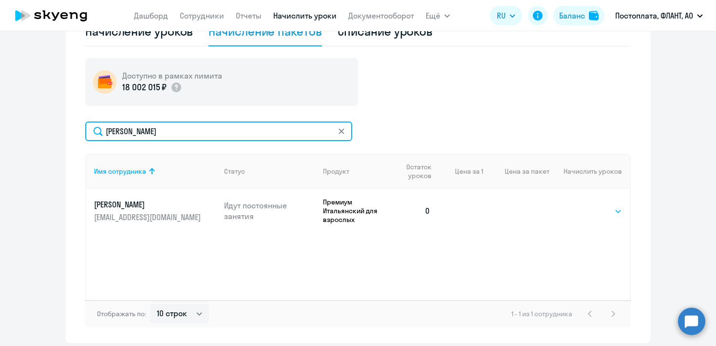
type input "[PERSON_NAME]"
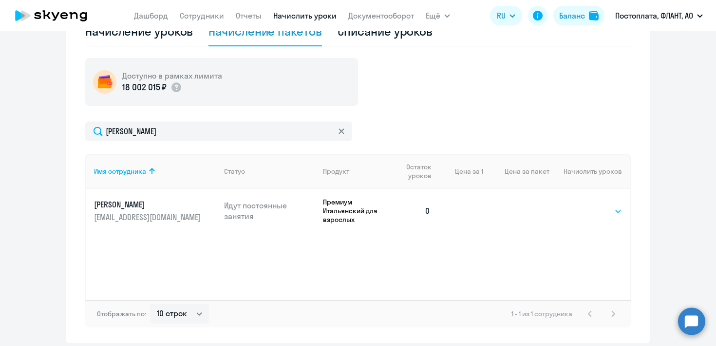
click at [601, 214] on select "Выбрать 4 8 16 32 64 96 128" at bounding box center [602, 211] width 40 height 12
select select "4"
click at [582, 205] on select "Выбрать 4 8 16 32 64 96 128" at bounding box center [602, 211] width 40 height 12
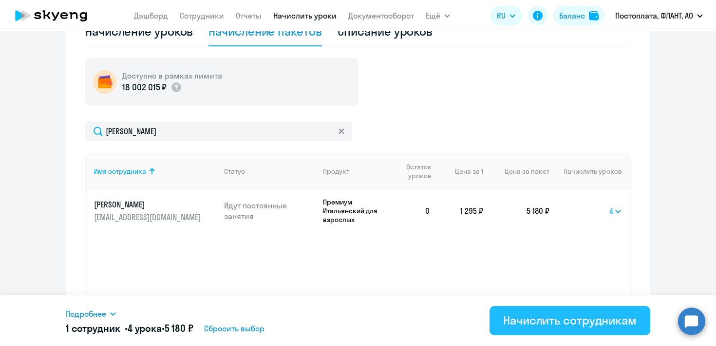
click at [538, 322] on div "Начислить сотрудникам" at bounding box center [570, 320] width 134 height 16
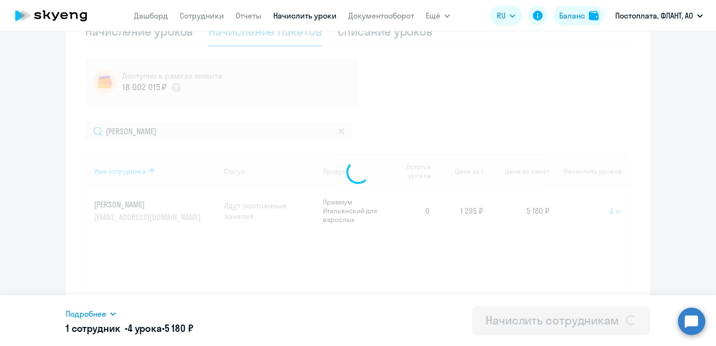
select select
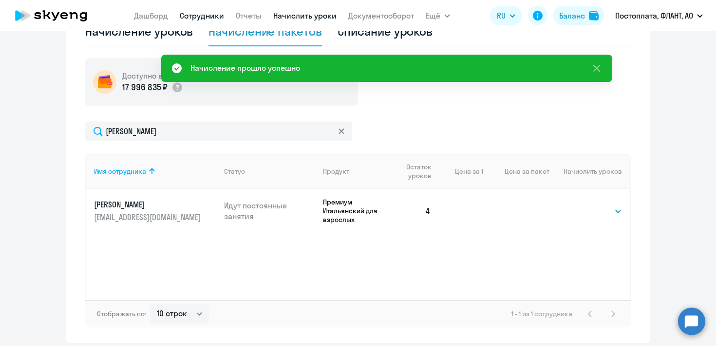
click at [192, 16] on link "Сотрудники" at bounding box center [202, 16] width 44 height 10
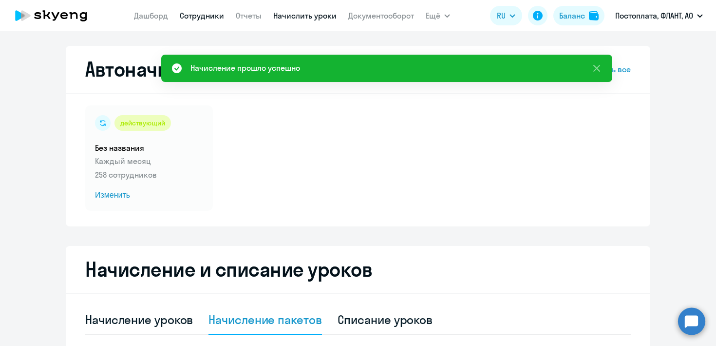
select select "30"
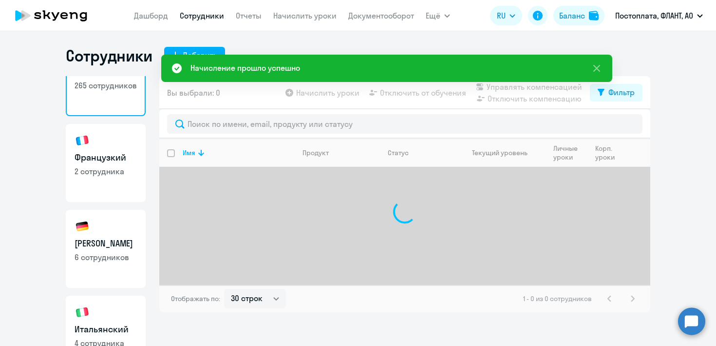
scroll to position [93, 0]
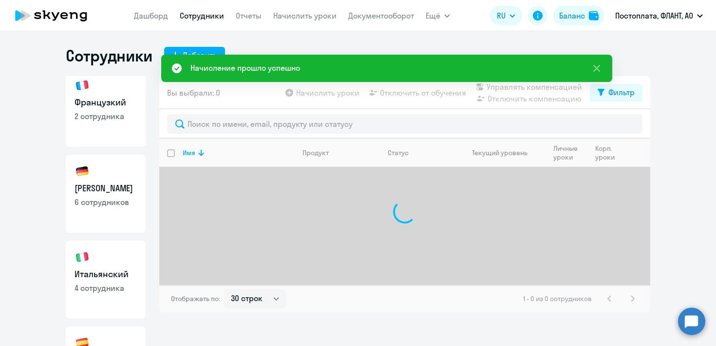
click at [104, 249] on link "Итальянский 4 сотрудника" at bounding box center [106, 279] width 80 height 78
select select "30"
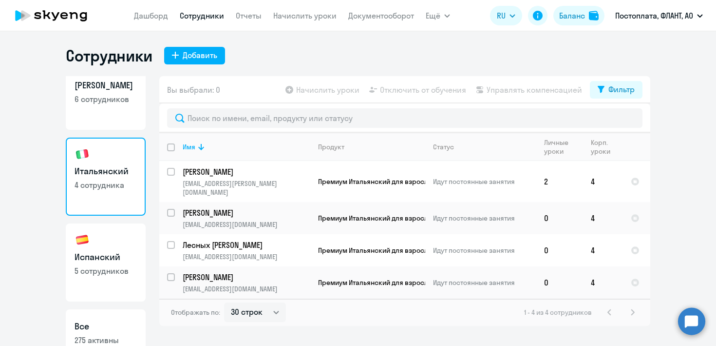
scroll to position [197, 0]
click at [100, 251] on h3 "Испанский" at bounding box center [106, 256] width 62 height 13
select select "30"
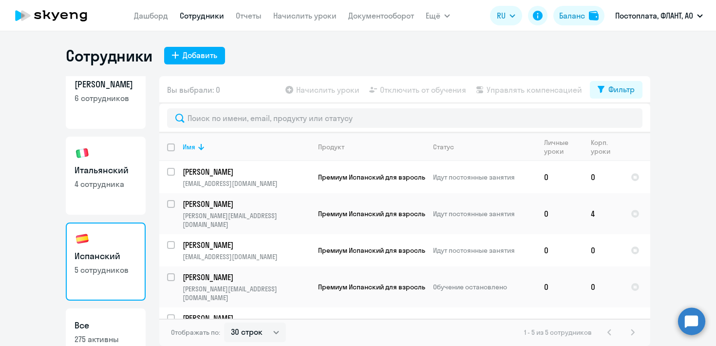
click at [289, 9] on nav "[PERSON_NAME] Отчеты Начислить уроки Документооборот" at bounding box center [274, 15] width 280 height 19
click at [288, 13] on link "Начислить уроки" at bounding box center [304, 16] width 63 height 10
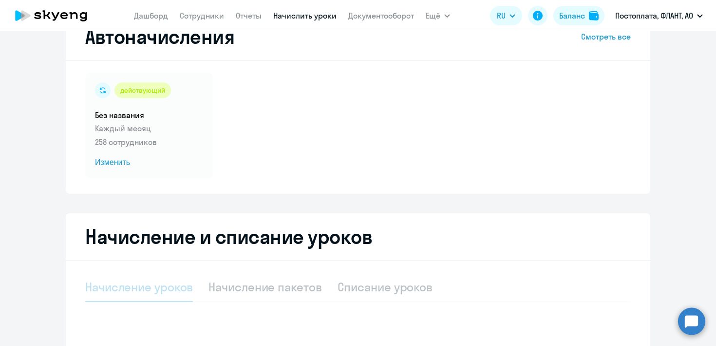
scroll to position [80, 0]
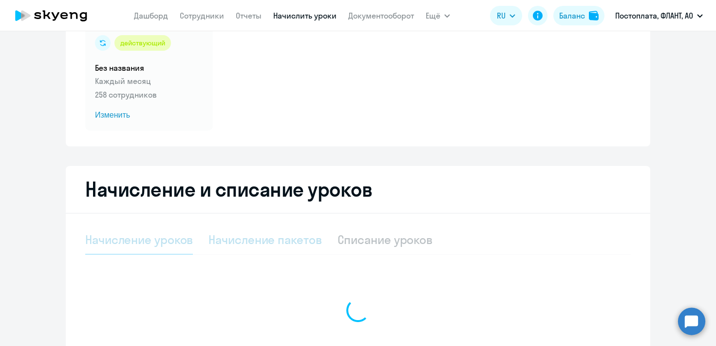
select select "10"
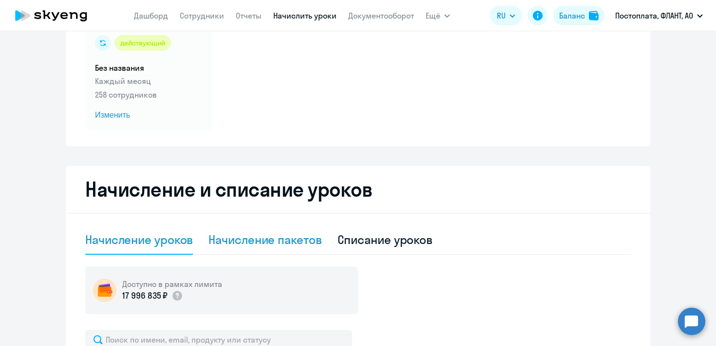
click at [228, 238] on div "Начисление пакетов" at bounding box center [265, 240] width 113 height 16
select select "10"
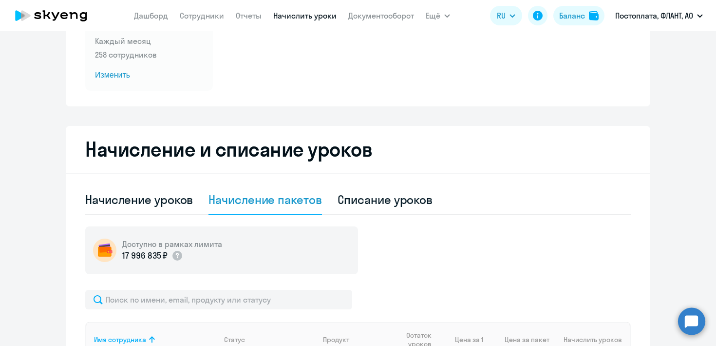
scroll to position [251, 0]
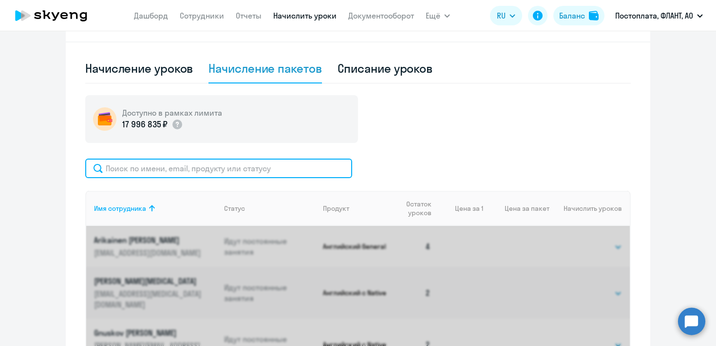
click at [175, 165] on input "text" at bounding box center [218, 167] width 267 height 19
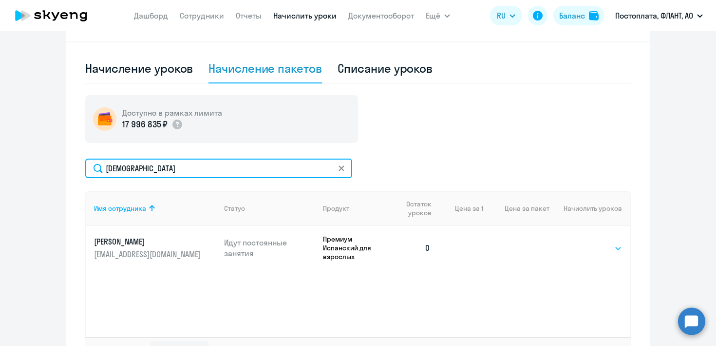
type input "[DEMOGRAPHIC_DATA]"
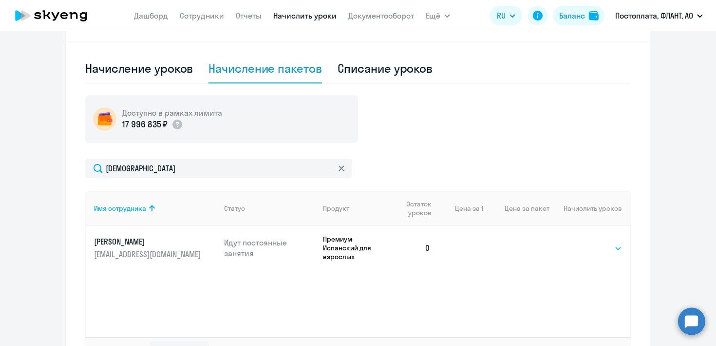
click at [600, 249] on select "Выбрать 4 8 16 32 64 96 128" at bounding box center [602, 248] width 40 height 12
select select "4"
click at [582, 242] on select "Выбрать 4 8 16 32 64 96 128" at bounding box center [602, 248] width 40 height 12
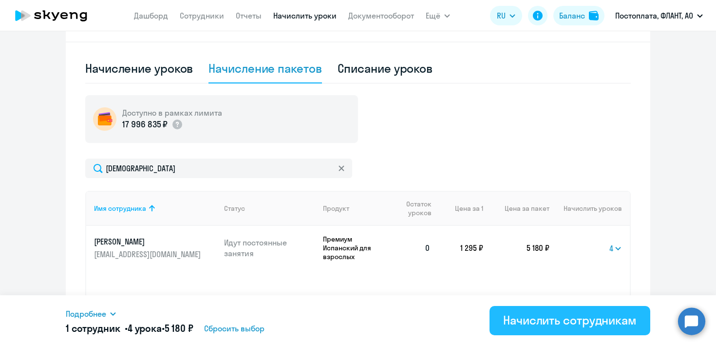
click at [528, 319] on div "Начислить сотрудникам" at bounding box center [570, 320] width 134 height 16
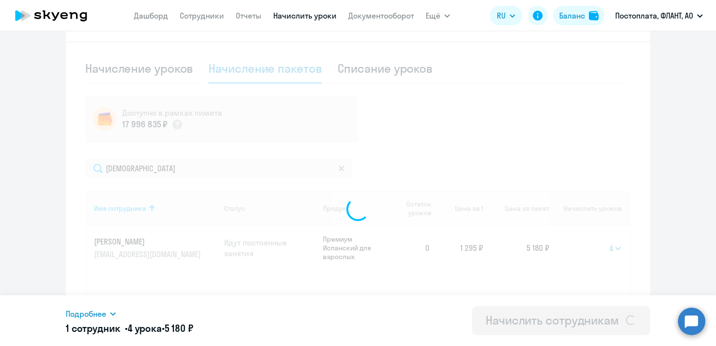
select select
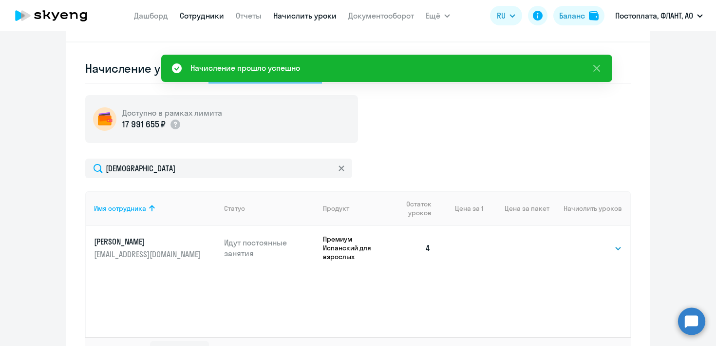
click at [189, 16] on link "Сотрудники" at bounding box center [202, 16] width 44 height 10
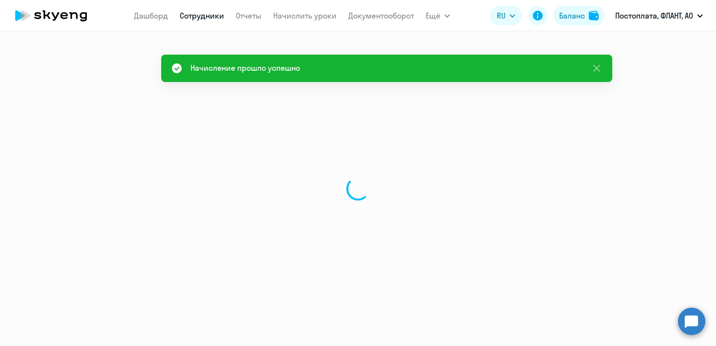
select select "30"
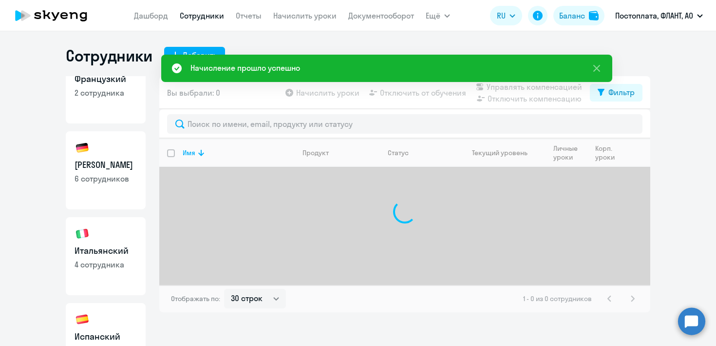
scroll to position [173, 0]
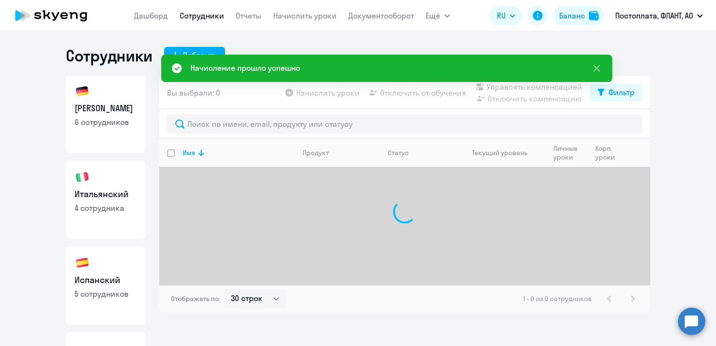
click at [95, 272] on link "Испанский 5 сотрудников" at bounding box center [106, 285] width 80 height 78
select select "30"
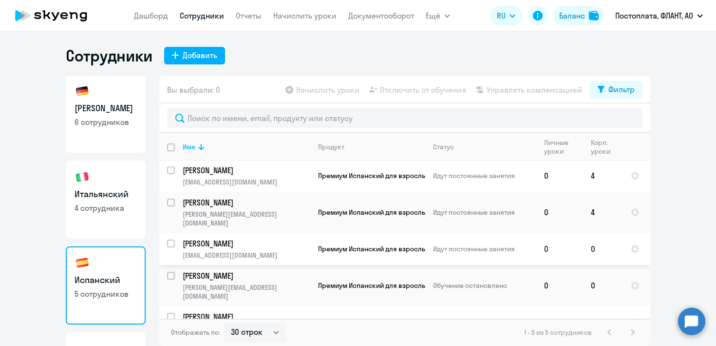
scroll to position [2, 0]
click at [314, 19] on link "Начислить уроки" at bounding box center [304, 16] width 63 height 10
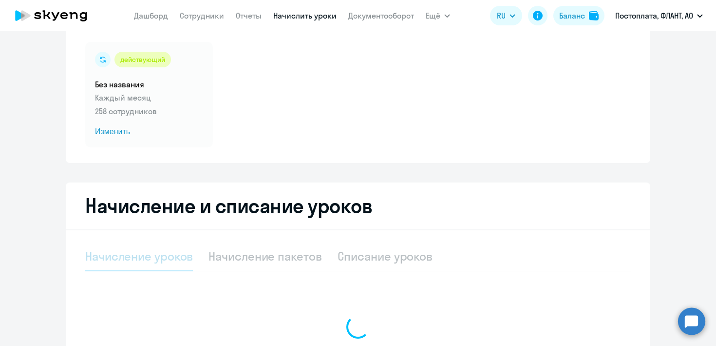
scroll to position [87, 0]
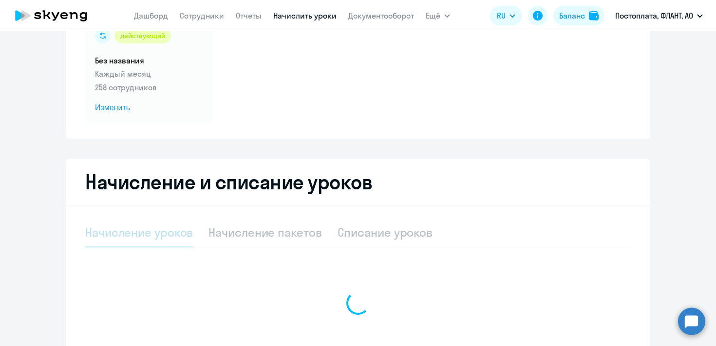
click at [242, 232] on div "Начисление пакетов" at bounding box center [265, 232] width 113 height 16
select select "10"
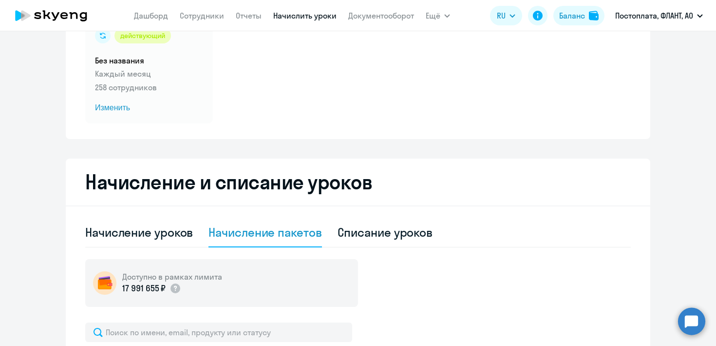
click at [242, 232] on div "Начисление пакетов" at bounding box center [265, 232] width 113 height 16
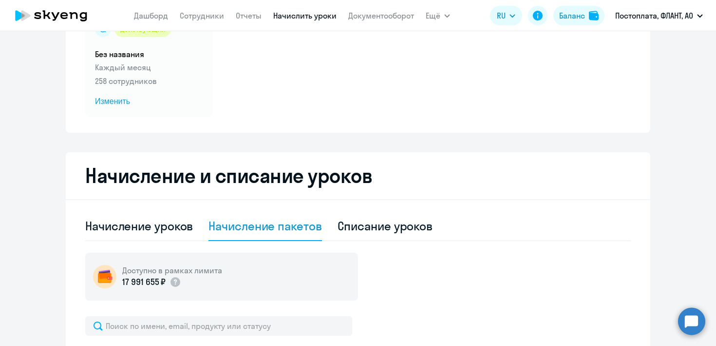
scroll to position [106, 0]
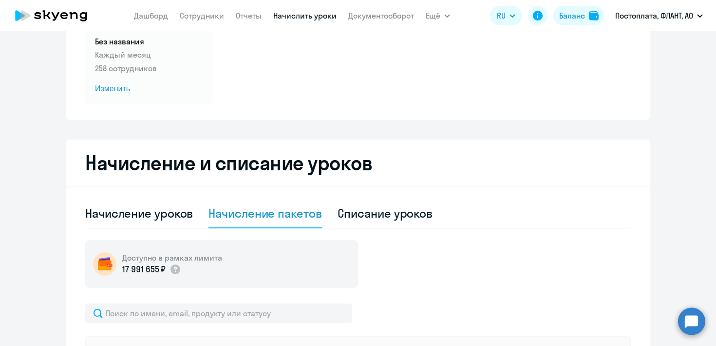
click at [263, 218] on div "Начисление пакетов" at bounding box center [265, 213] width 113 height 16
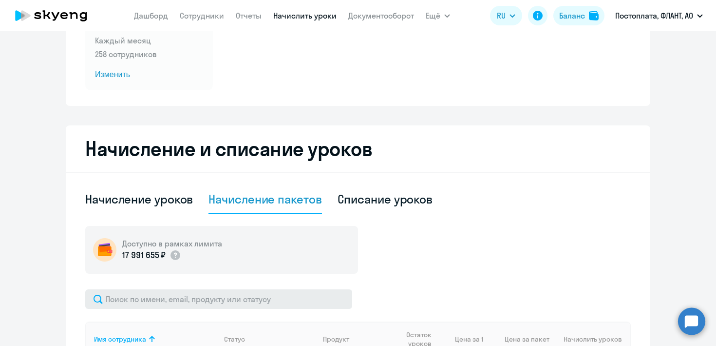
scroll to position [128, 0]
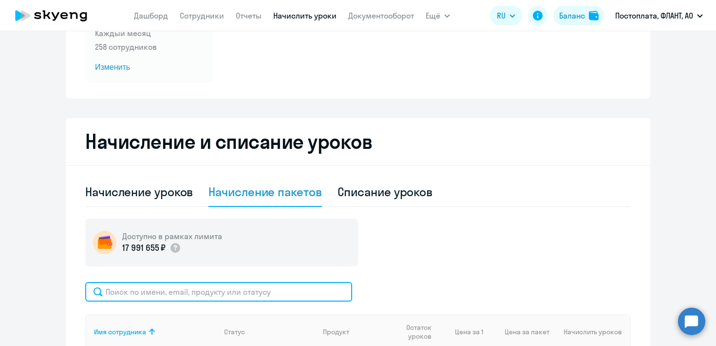
click at [171, 286] on input "text" at bounding box center [218, 291] width 267 height 19
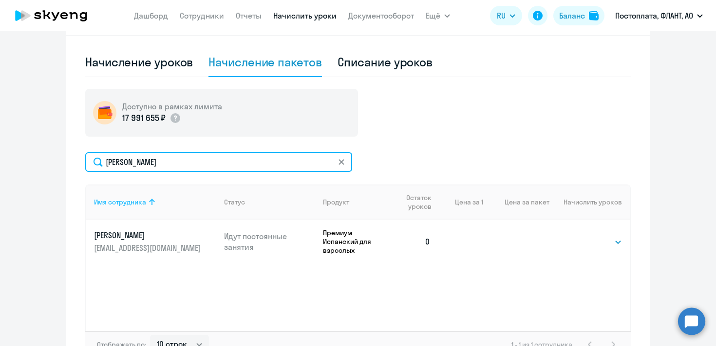
scroll to position [281, 0]
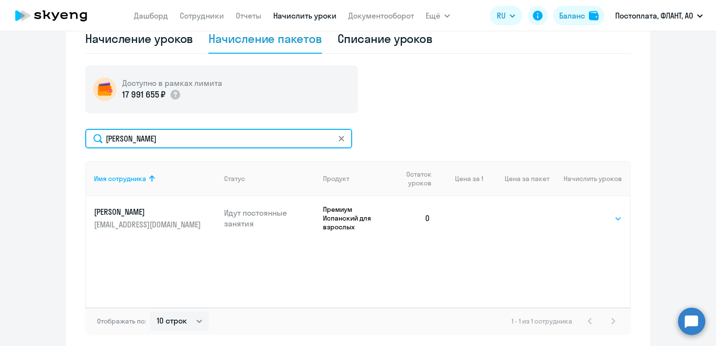
type input "[PERSON_NAME]"
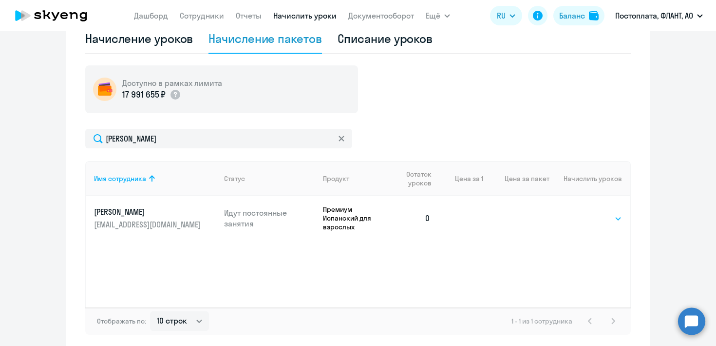
click at [594, 218] on select "Выбрать 4 8 16 32 64 96 128" at bounding box center [602, 219] width 40 height 12
select select "4"
click at [582, 213] on select "Выбрать 4 8 16 32 64 96 128" at bounding box center [602, 219] width 40 height 12
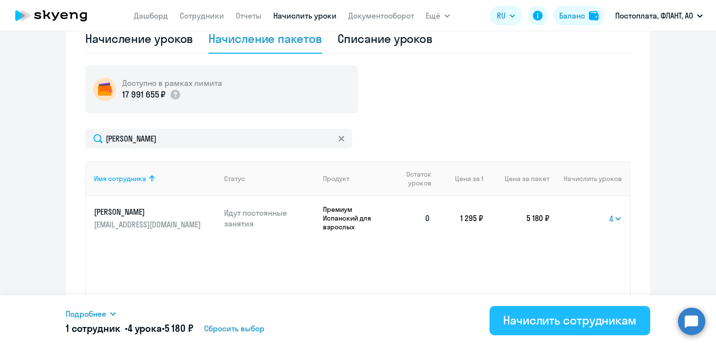
click at [500, 315] on button "Начислить сотрудникам" at bounding box center [570, 320] width 161 height 29
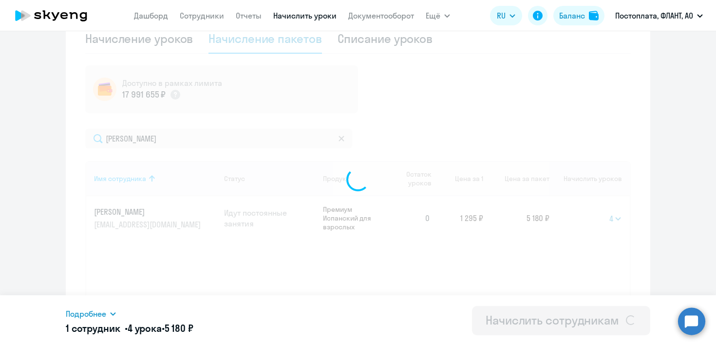
select select
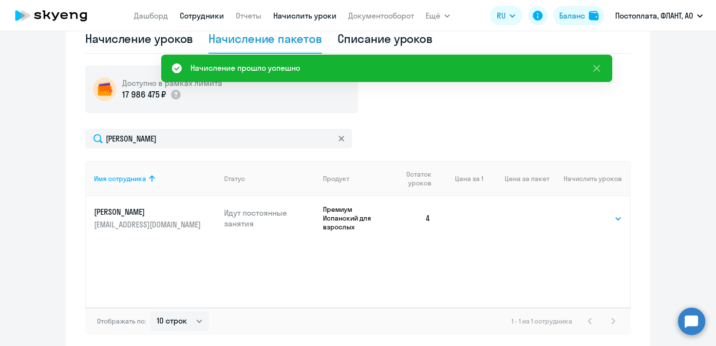
click at [194, 15] on link "Сотрудники" at bounding box center [202, 16] width 44 height 10
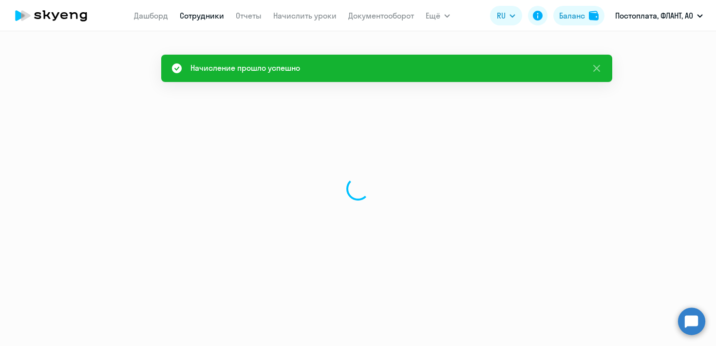
select select "30"
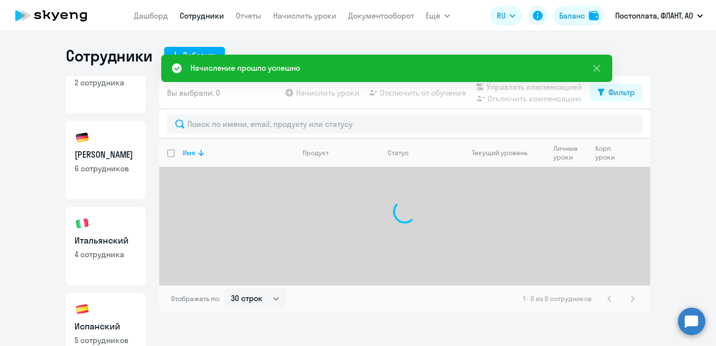
scroll to position [202, 0]
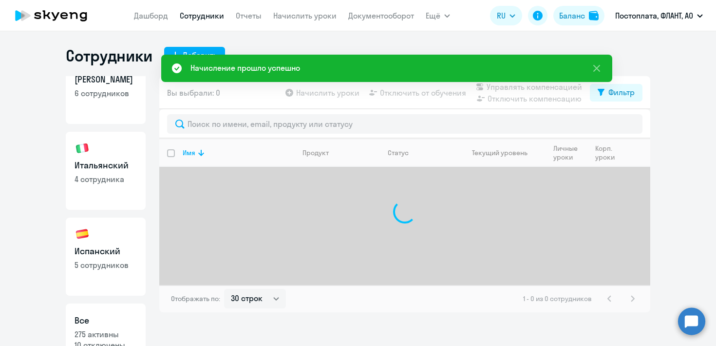
click at [101, 267] on p "5 сотрудников" at bounding box center [106, 264] width 62 height 11
select select "30"
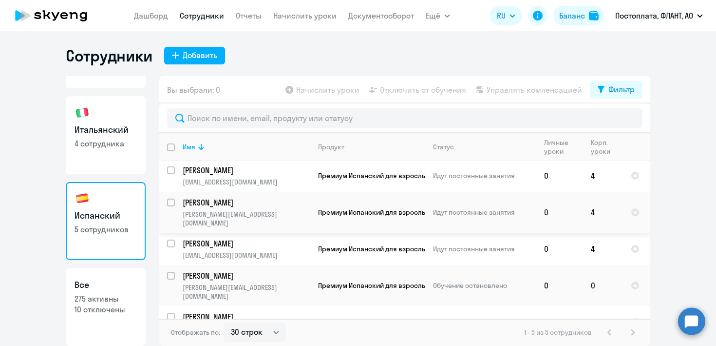
scroll to position [2, 0]
click at [286, 19] on link "Начислить уроки" at bounding box center [304, 16] width 63 height 10
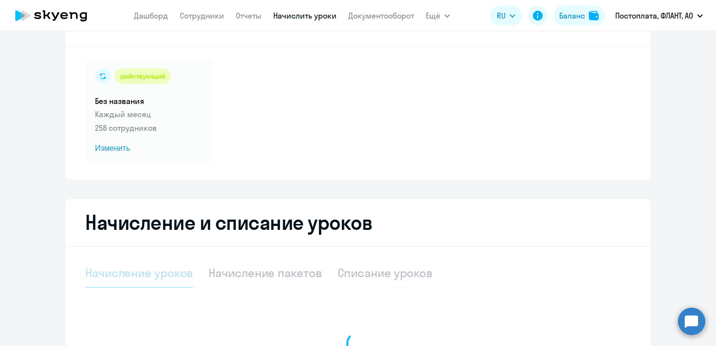
scroll to position [89, 0]
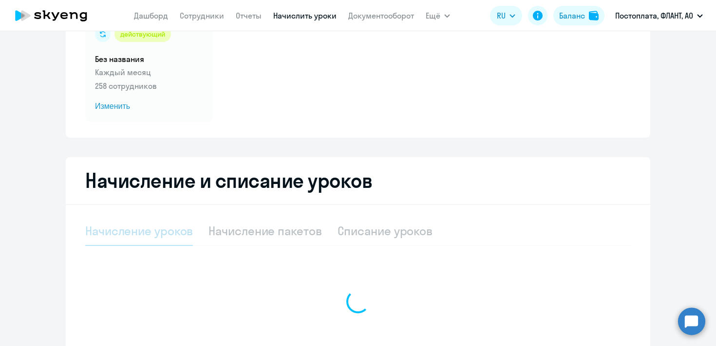
click at [271, 226] on div "Начисление пакетов" at bounding box center [265, 231] width 113 height 16
select select "10"
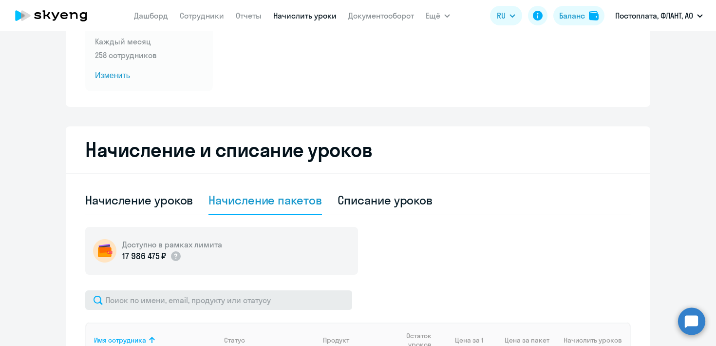
scroll to position [176, 0]
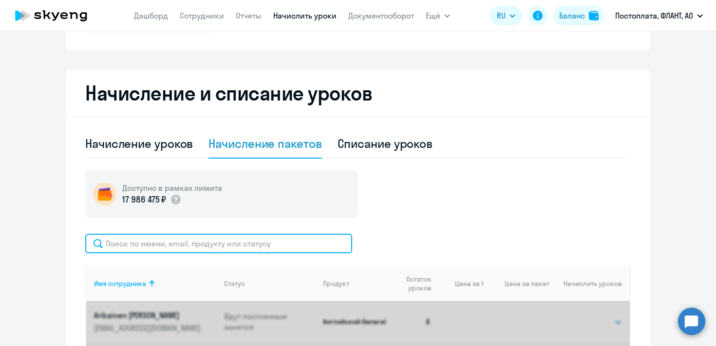
click at [232, 237] on input "text" at bounding box center [218, 242] width 267 height 19
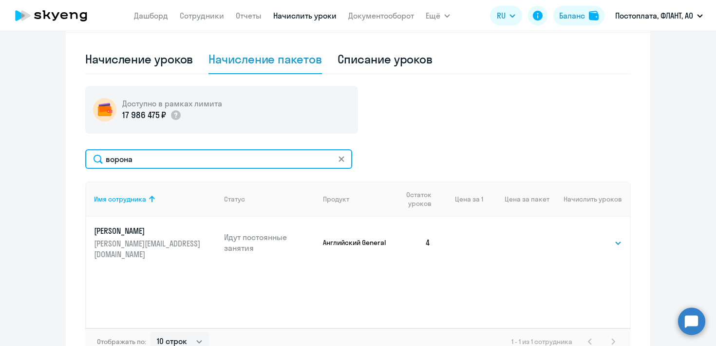
scroll to position [313, 0]
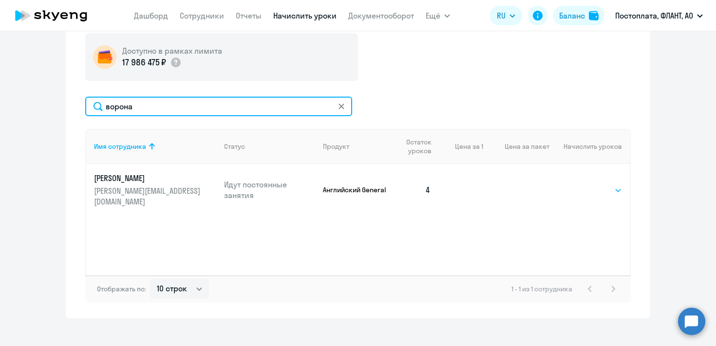
type input "ворона"
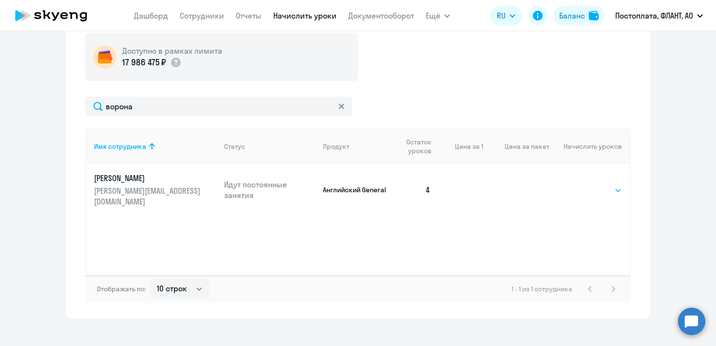
click at [585, 186] on select "Выбрать 4 8 16 32 64 96 128" at bounding box center [602, 190] width 40 height 12
click at [216, 19] on link "Сотрудники" at bounding box center [202, 16] width 44 height 10
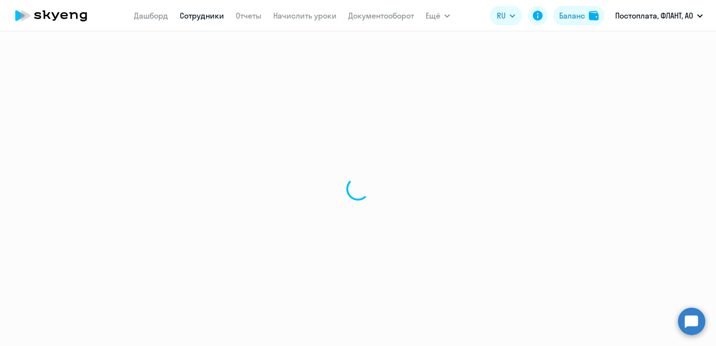
select select "30"
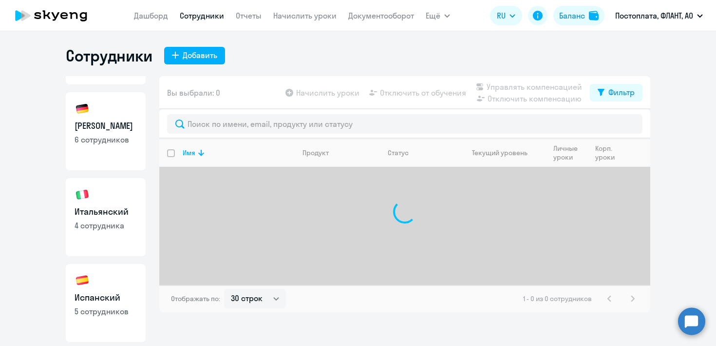
scroll to position [237, 0]
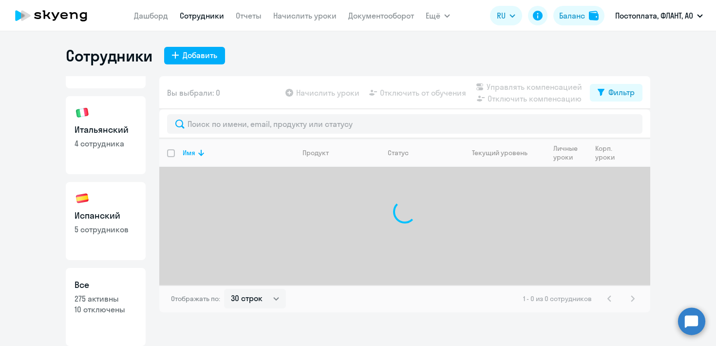
click at [92, 241] on link "Испанский 5 сотрудников" at bounding box center [106, 221] width 80 height 78
select select "30"
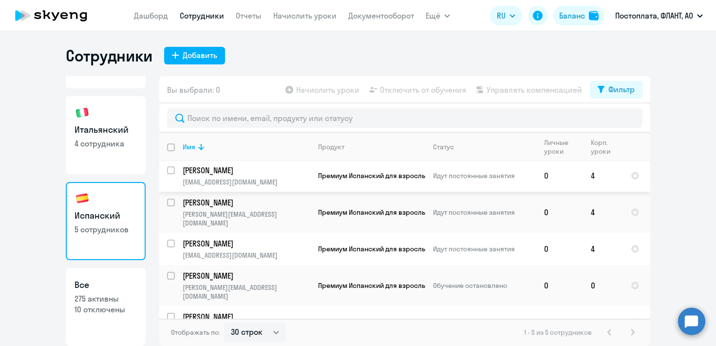
scroll to position [2, 0]
click at [311, 19] on link "Начислить уроки" at bounding box center [304, 16] width 63 height 10
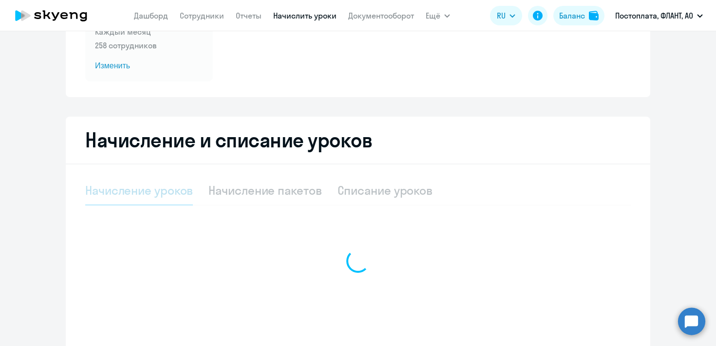
scroll to position [129, 0]
select select "10"
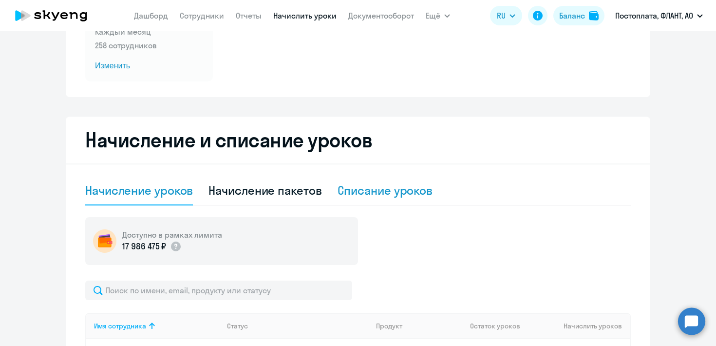
click at [356, 190] on div "Списание уроков" at bounding box center [386, 190] width 96 height 16
select select "10"
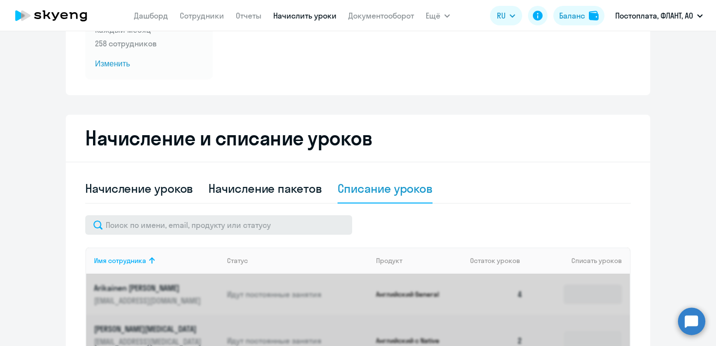
scroll to position [131, 0]
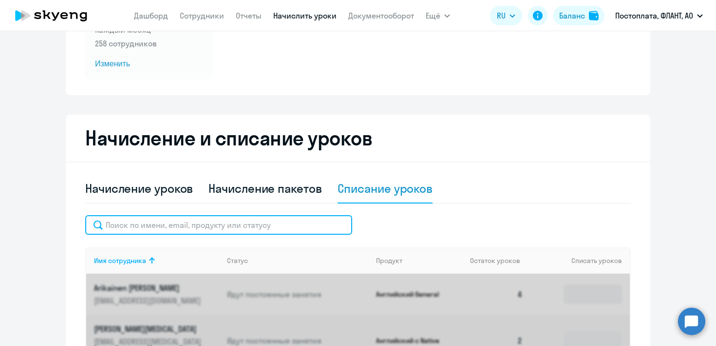
click at [265, 218] on input "text" at bounding box center [218, 224] width 267 height 19
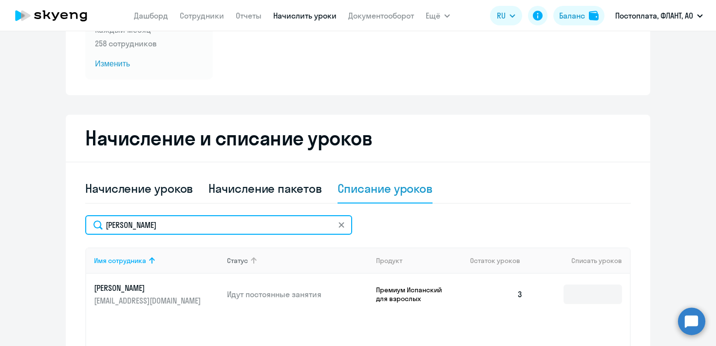
scroll to position [150, 0]
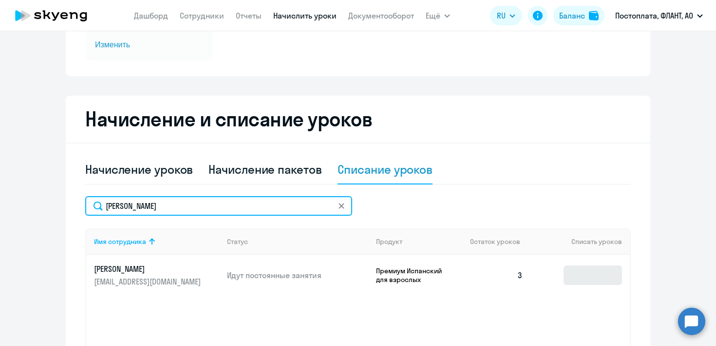
type input "[PERSON_NAME]"
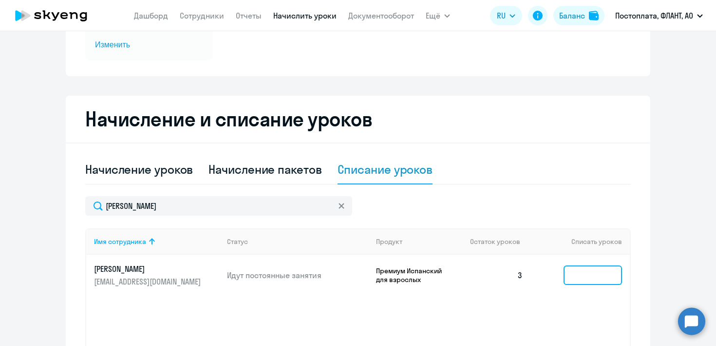
click at [576, 272] on input at bounding box center [593, 274] width 58 height 19
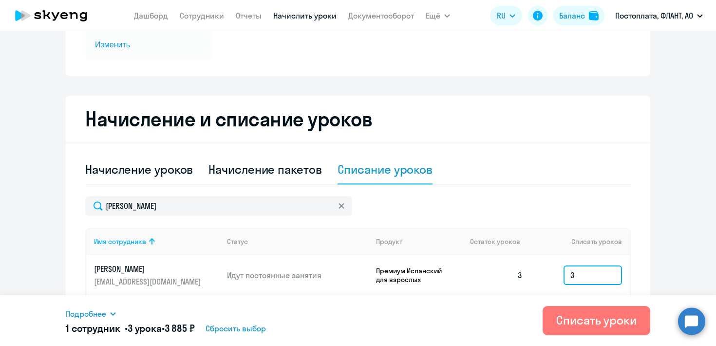
scroll to position [235, 0]
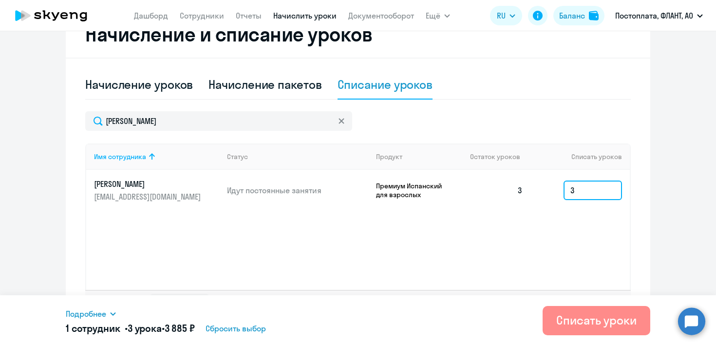
type input "3"
click at [574, 317] on div "Списать уроки" at bounding box center [597, 320] width 80 height 16
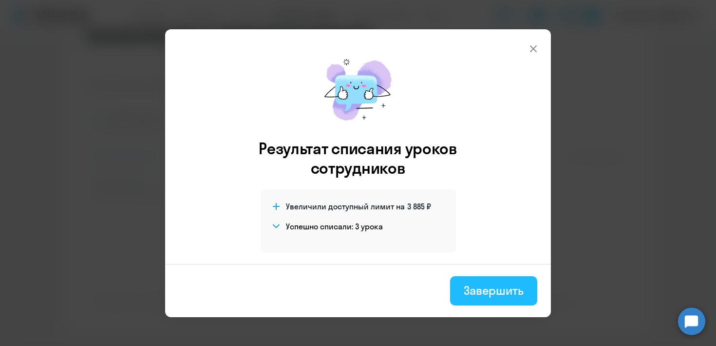
click at [460, 286] on button "Завершить" at bounding box center [493, 290] width 87 height 29
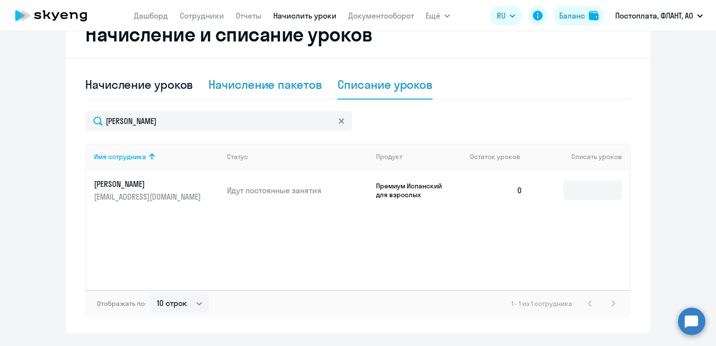
click at [221, 83] on div "Начисление пакетов" at bounding box center [265, 85] width 113 height 16
select select "10"
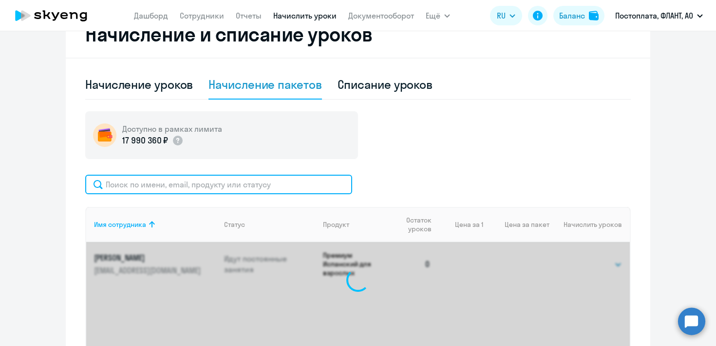
click at [171, 182] on input "text" at bounding box center [218, 183] width 267 height 19
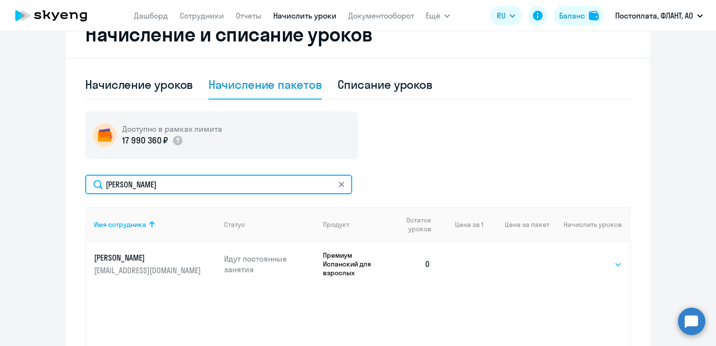
type input "[PERSON_NAME]"
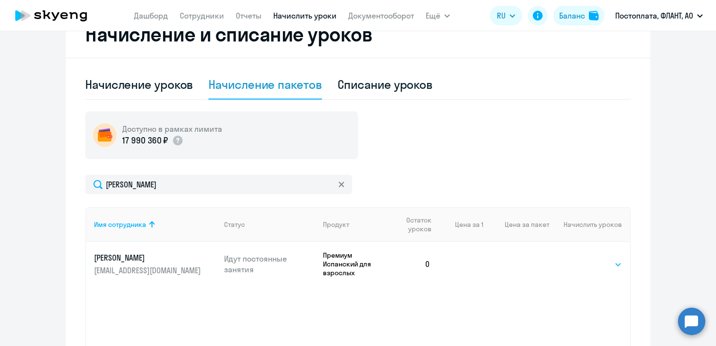
click at [584, 263] on select "Выбрать 4 8 16 32 64 96 128" at bounding box center [602, 264] width 40 height 12
select select "4"
click at [582, 258] on select "Выбрать 4 8 16 32 64 96 128" at bounding box center [602, 264] width 40 height 12
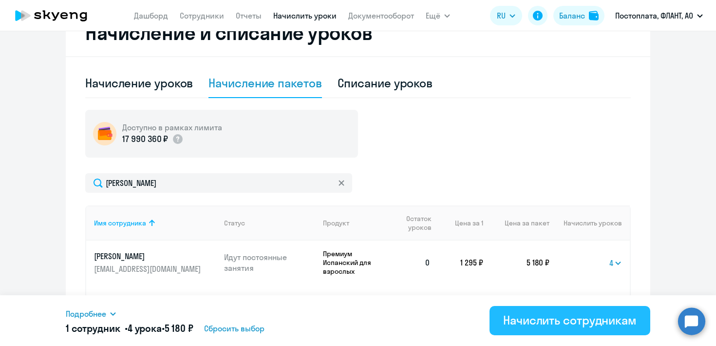
scroll to position [237, 0]
click at [545, 319] on div "Начислить сотрудникам" at bounding box center [570, 320] width 134 height 16
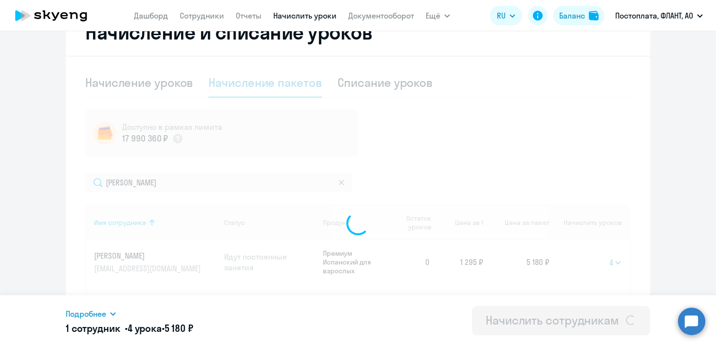
select select
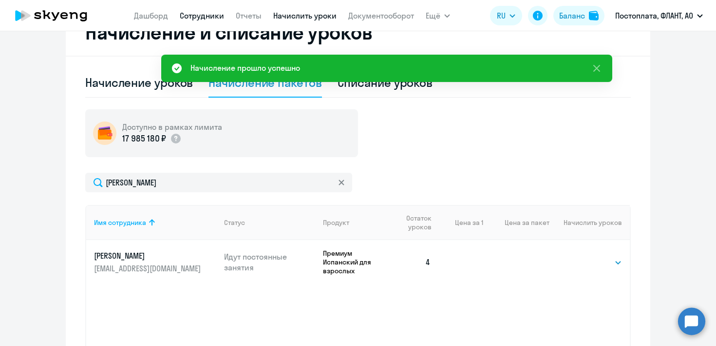
click at [209, 17] on link "Сотрудники" at bounding box center [202, 16] width 44 height 10
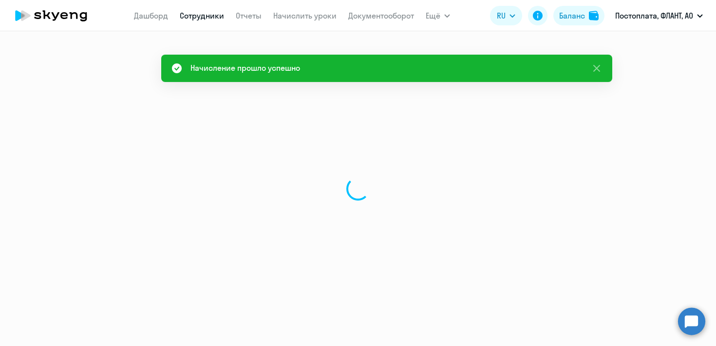
select select "30"
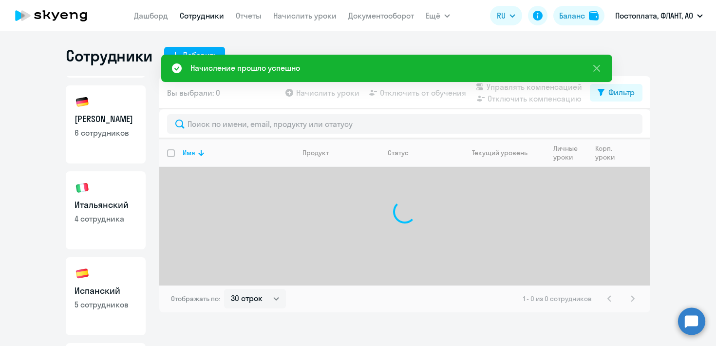
scroll to position [183, 0]
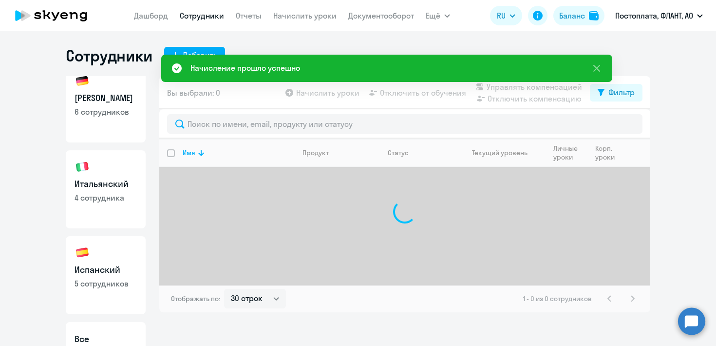
click at [111, 258] on link "Испанский 5 сотрудников" at bounding box center [106, 275] width 80 height 78
select select "30"
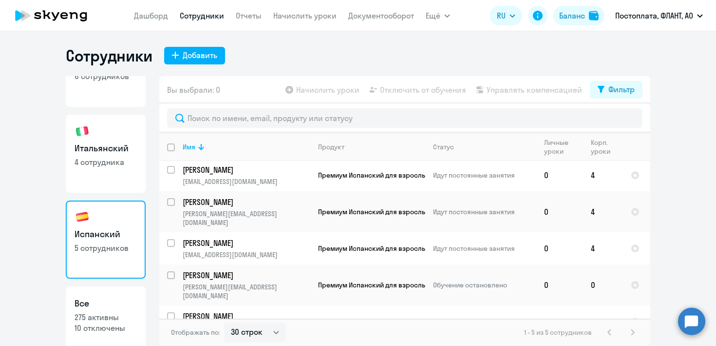
scroll to position [237, 0]
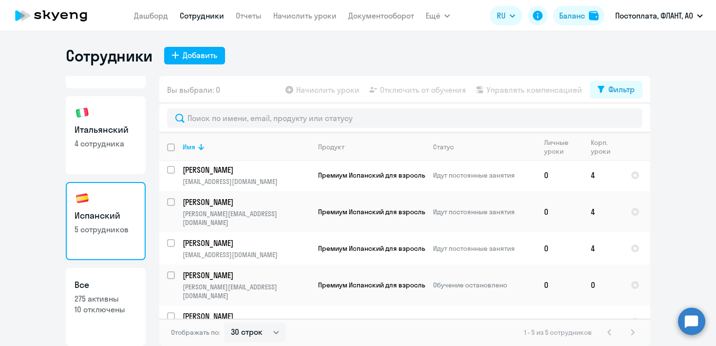
drag, startPoint x: 102, startPoint y: 15, endPoint x: 45, endPoint y: 18, distance: 57.1
click at [44, 18] on app-header "[PERSON_NAME] Отчеты Начислить уроки Документооборот Ещё Все продукты Дашборд С…" at bounding box center [358, 15] width 716 height 31
drag, startPoint x: 89, startPoint y: 15, endPoint x: 461, endPoint y: 2, distance: 372.6
click at [332, 46] on div "Сотрудники Добавить" at bounding box center [358, 55] width 585 height 19
